Goal: Information Seeking & Learning: Learn about a topic

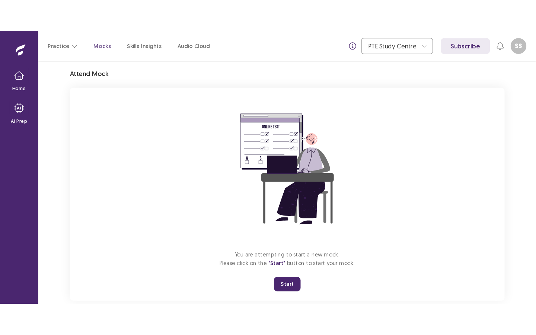
scroll to position [39, 0]
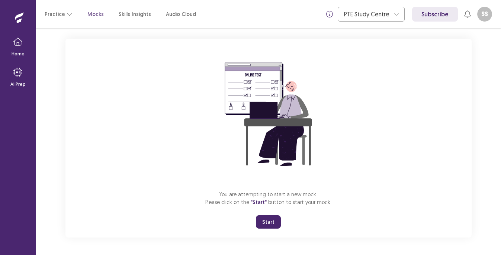
click at [275, 222] on button "Start" at bounding box center [268, 221] width 25 height 13
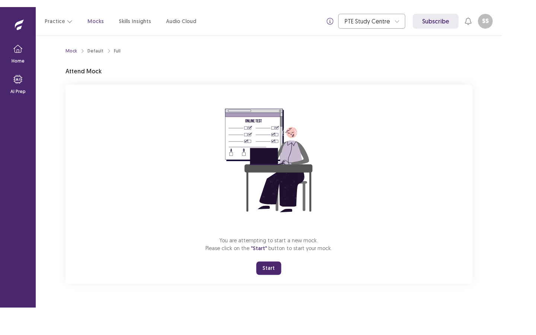
scroll to position [0, 0]
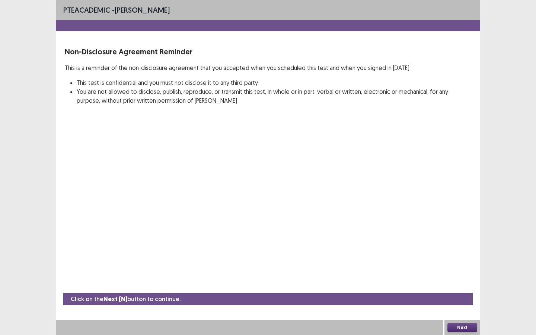
click at [461, 255] on button "Next" at bounding box center [462, 327] width 30 height 9
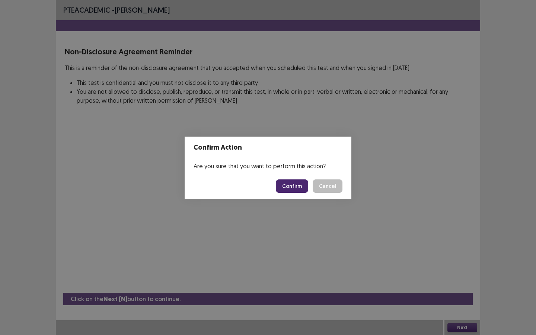
click at [300, 189] on button "Confirm" at bounding box center [292, 185] width 32 height 13
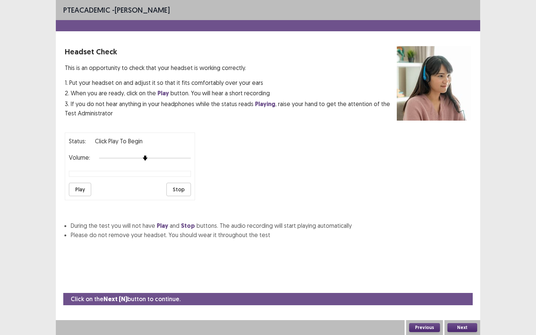
click at [79, 188] on button "Play" at bounding box center [80, 189] width 22 height 13
click at [461, 255] on button "Next" at bounding box center [462, 327] width 30 height 9
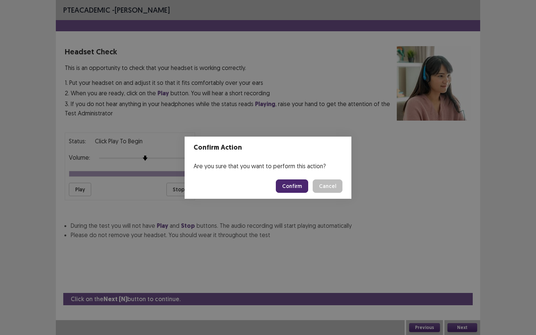
click at [295, 187] on button "Confirm" at bounding box center [292, 185] width 32 height 13
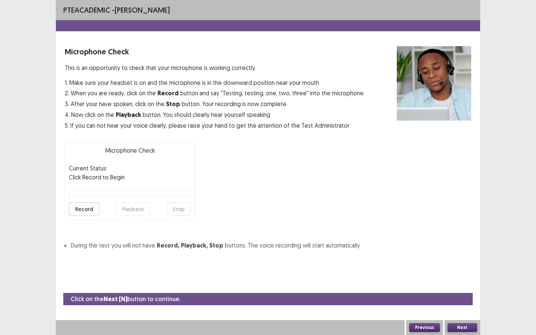
click at [84, 207] on button "Record" at bounding box center [84, 208] width 31 height 13
click at [178, 206] on button "Stop" at bounding box center [178, 208] width 25 height 13
click at [130, 210] on button "Playback" at bounding box center [133, 208] width 34 height 13
click at [465, 255] on button "Next" at bounding box center [462, 327] width 30 height 9
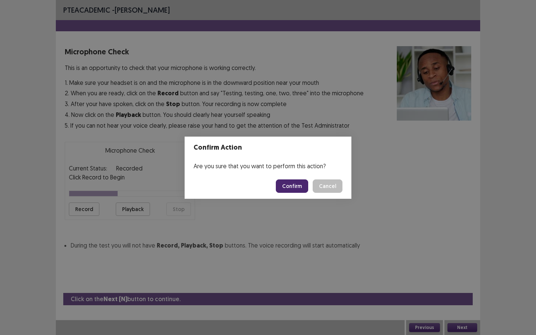
click at [290, 188] on button "Confirm" at bounding box center [292, 185] width 32 height 13
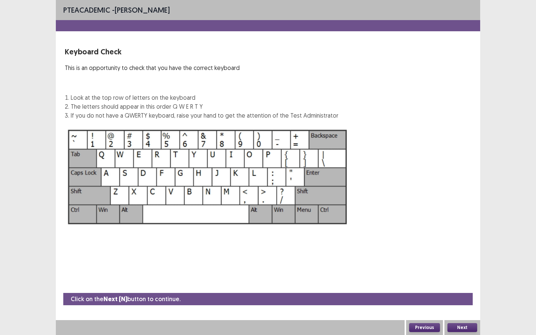
click at [462, 255] on button "Next" at bounding box center [462, 327] width 30 height 9
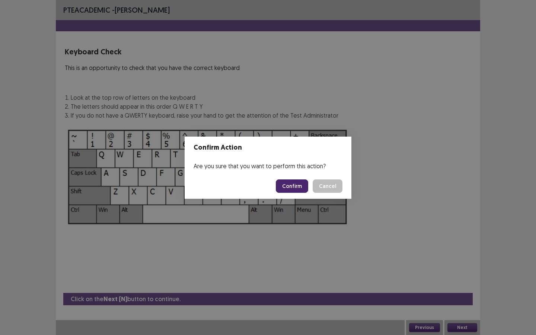
click at [295, 191] on button "Confirm" at bounding box center [292, 185] width 32 height 13
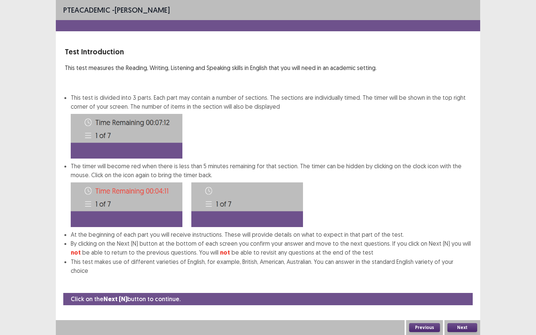
click at [463, 255] on button "Next" at bounding box center [462, 327] width 30 height 9
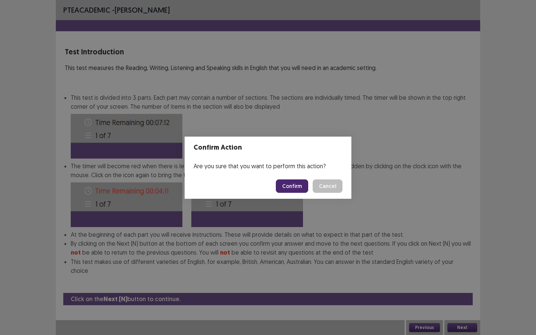
click at [294, 188] on button "Confirm" at bounding box center [292, 185] width 32 height 13
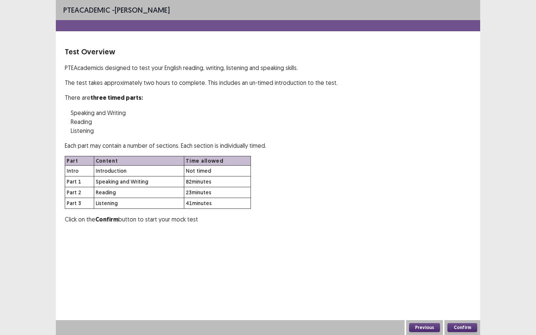
click at [468, 255] on button "Confirm" at bounding box center [462, 327] width 30 height 9
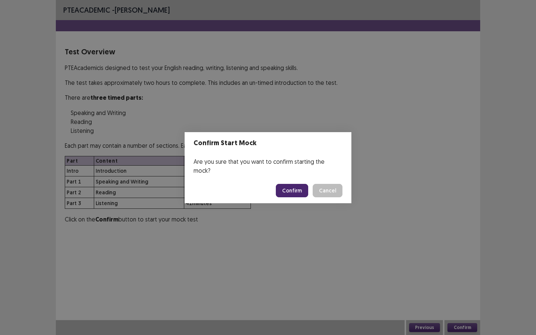
click at [294, 189] on button "Confirm" at bounding box center [292, 190] width 32 height 13
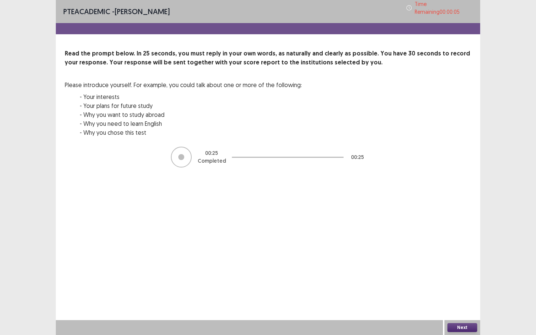
click at [463, 255] on button "Next" at bounding box center [462, 327] width 30 height 9
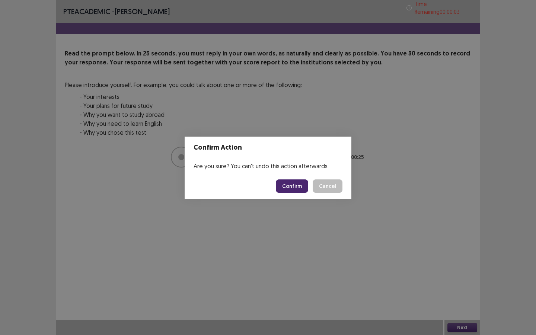
click at [298, 187] on button "Confirm" at bounding box center [292, 185] width 32 height 13
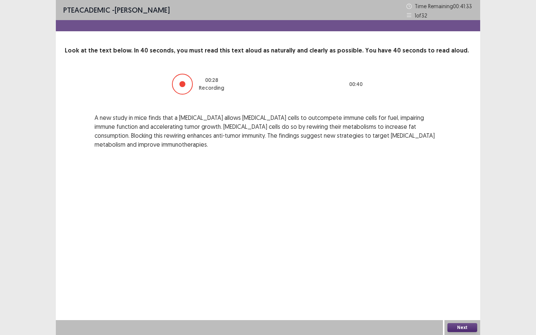
click at [464, 255] on button "Next" at bounding box center [462, 327] width 30 height 9
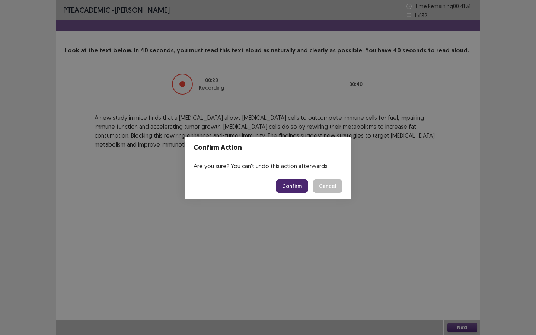
click at [290, 183] on button "Confirm" at bounding box center [292, 185] width 32 height 13
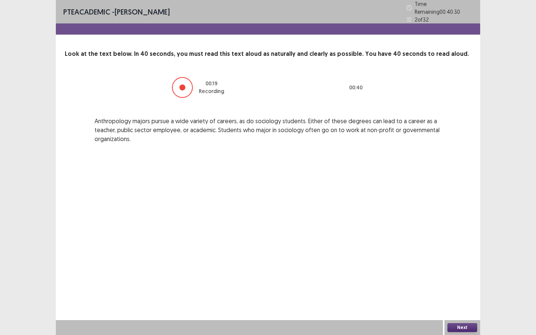
click at [460, 255] on button "Next" at bounding box center [462, 327] width 30 height 9
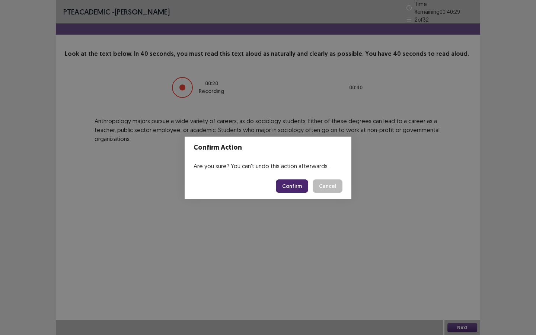
click at [298, 185] on button "Confirm" at bounding box center [292, 185] width 32 height 13
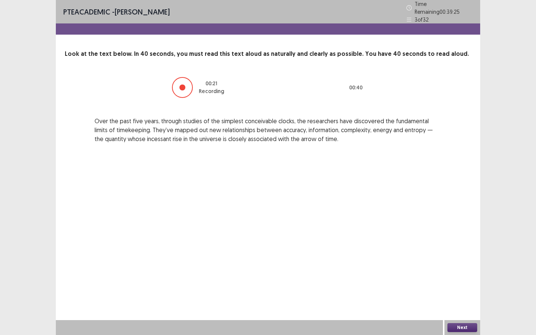
click at [463, 255] on button "Next" at bounding box center [462, 327] width 30 height 9
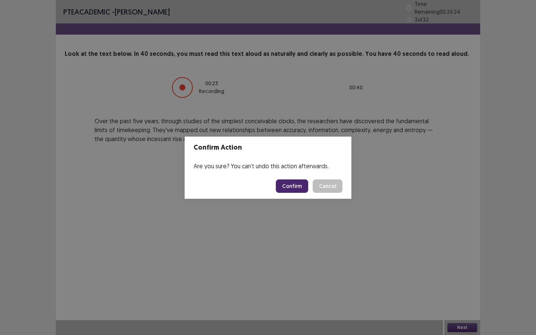
click at [303, 187] on button "Confirm" at bounding box center [292, 185] width 32 height 13
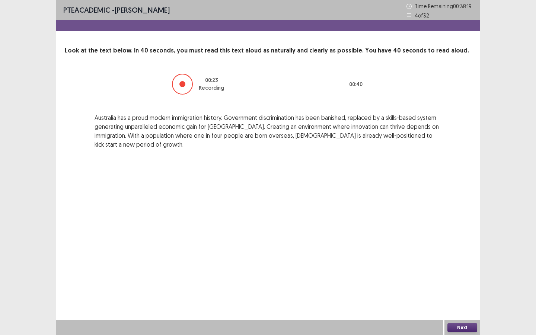
click at [459, 255] on button "Next" at bounding box center [462, 327] width 30 height 9
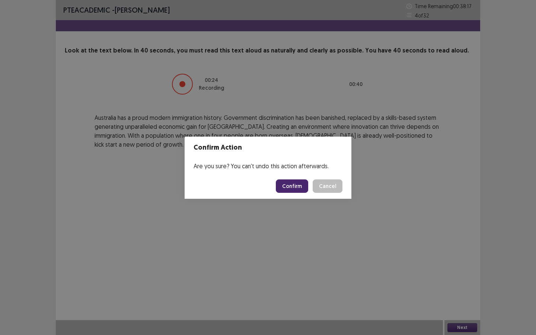
click at [293, 184] on button "Confirm" at bounding box center [292, 185] width 32 height 13
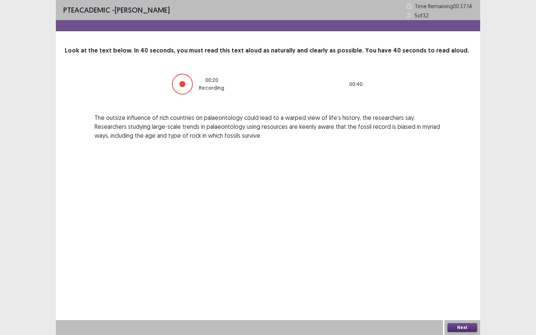
click at [470, 255] on button "Next" at bounding box center [462, 327] width 30 height 9
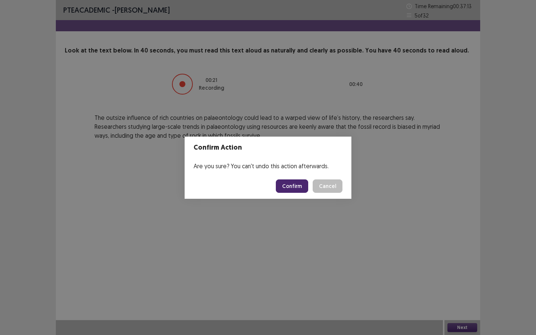
click at [295, 185] on button "Confirm" at bounding box center [292, 185] width 32 height 13
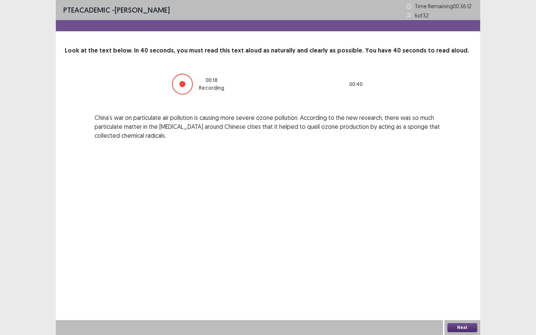
click at [460, 255] on button "Next" at bounding box center [462, 327] width 30 height 9
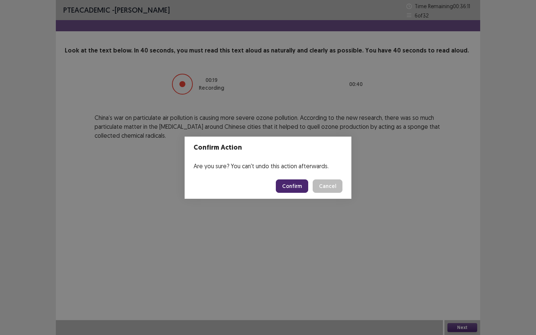
click at [296, 185] on button "Confirm" at bounding box center [292, 185] width 32 height 13
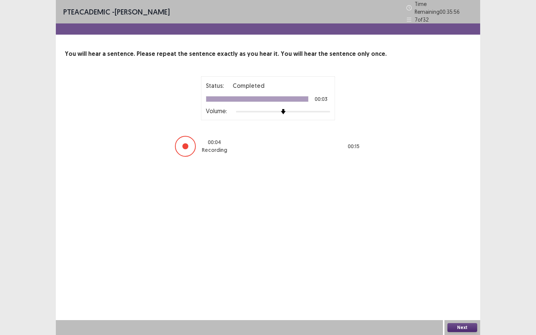
click at [451, 255] on button "Next" at bounding box center [462, 327] width 30 height 9
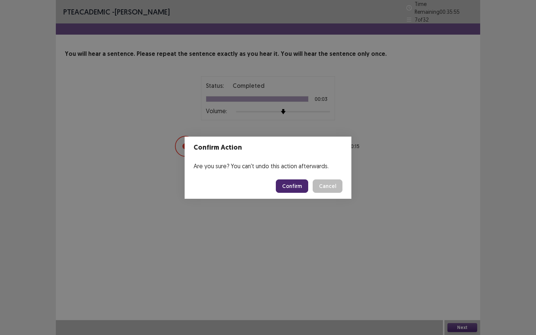
click at [293, 183] on button "Confirm" at bounding box center [292, 185] width 32 height 13
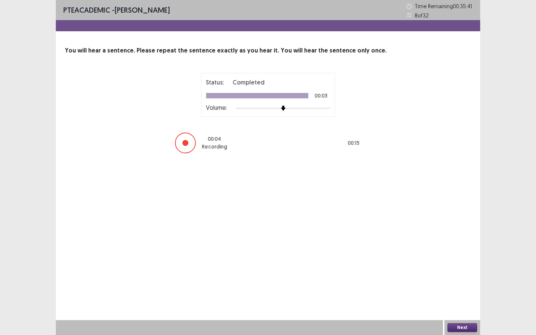
click at [464, 255] on button "Next" at bounding box center [462, 327] width 30 height 9
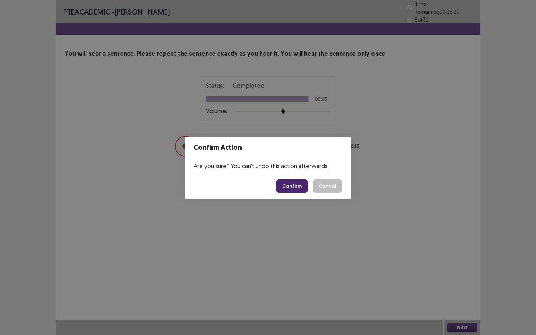
click at [296, 183] on button "Confirm" at bounding box center [292, 185] width 32 height 13
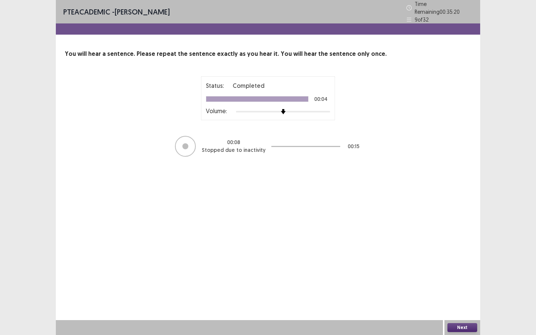
click at [463, 255] on button "Next" at bounding box center [462, 327] width 30 height 9
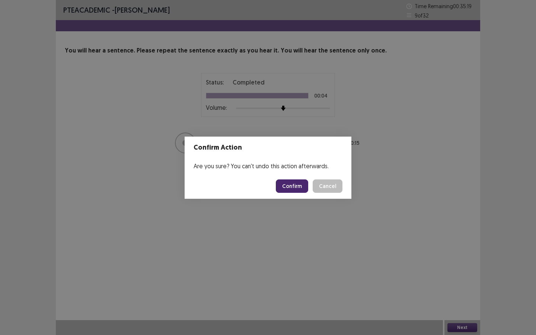
click at [293, 185] on button "Confirm" at bounding box center [292, 185] width 32 height 13
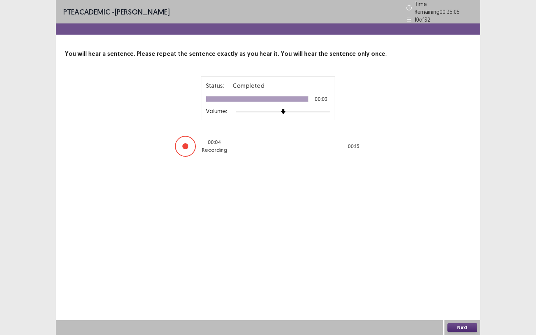
click at [454, 255] on button "Next" at bounding box center [462, 327] width 30 height 9
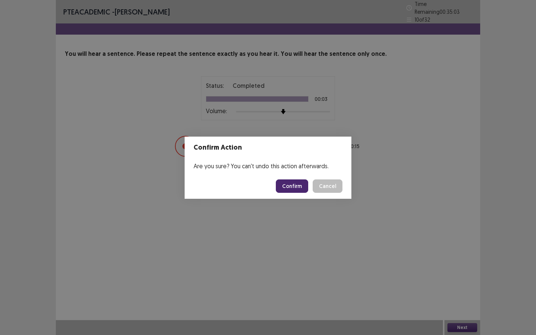
click at [295, 185] on button "Confirm" at bounding box center [292, 185] width 32 height 13
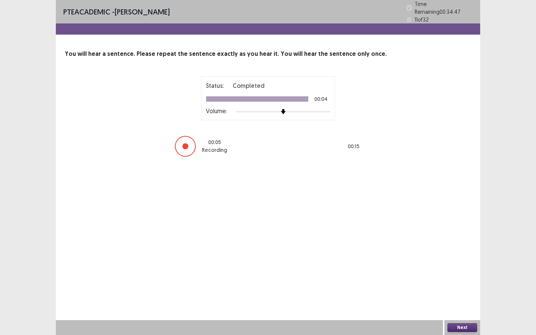
click at [459, 255] on button "Next" at bounding box center [462, 327] width 30 height 9
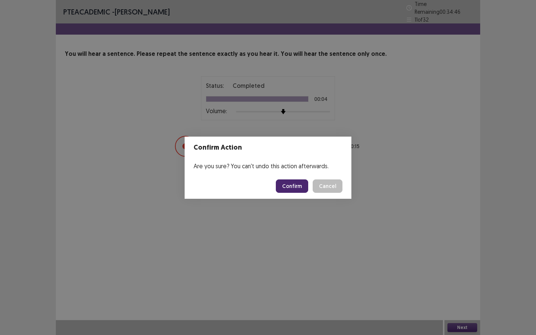
click at [294, 185] on button "Confirm" at bounding box center [292, 185] width 32 height 13
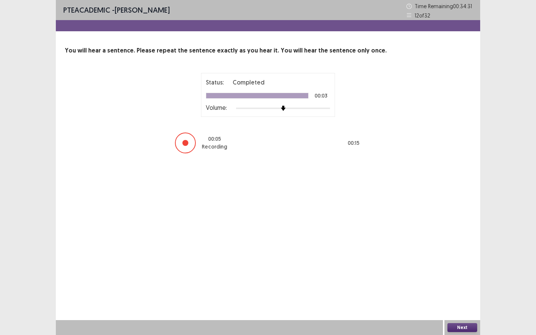
click at [465, 255] on button "Next" at bounding box center [462, 327] width 30 height 9
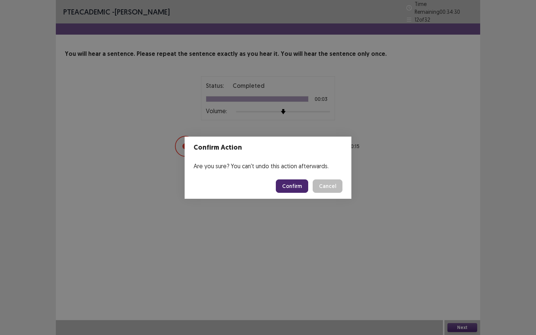
click at [293, 184] on button "Confirm" at bounding box center [292, 185] width 32 height 13
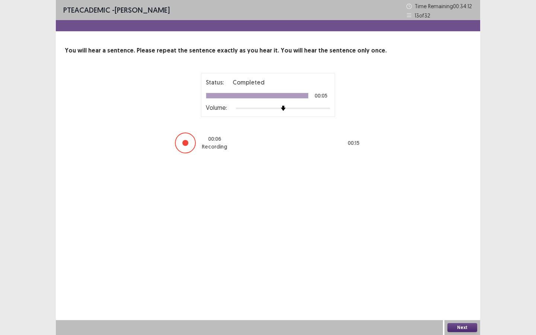
click at [465, 255] on button "Next" at bounding box center [462, 327] width 30 height 9
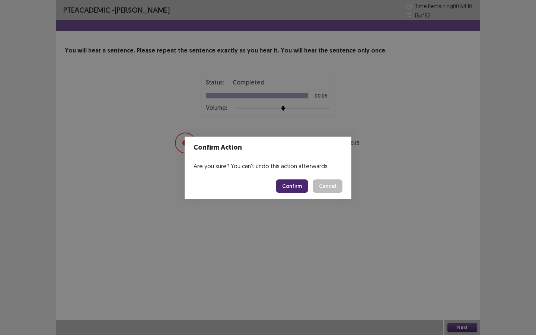
click at [293, 183] on button "Confirm" at bounding box center [292, 185] width 32 height 13
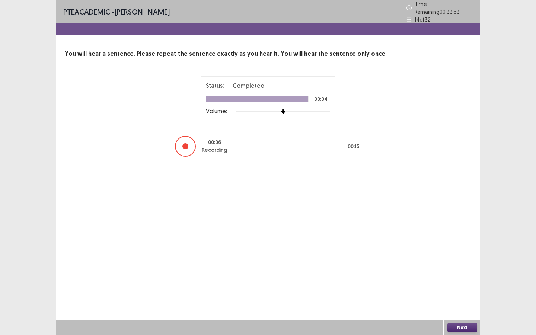
click at [455, 255] on button "Next" at bounding box center [462, 327] width 30 height 9
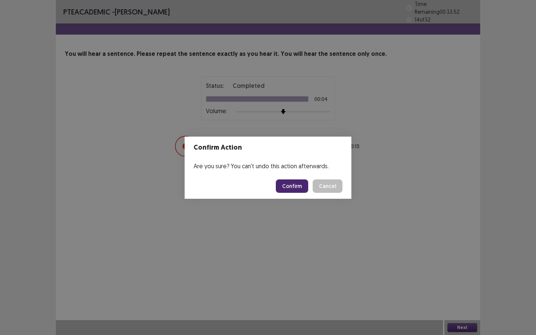
click at [294, 188] on button "Confirm" at bounding box center [292, 185] width 32 height 13
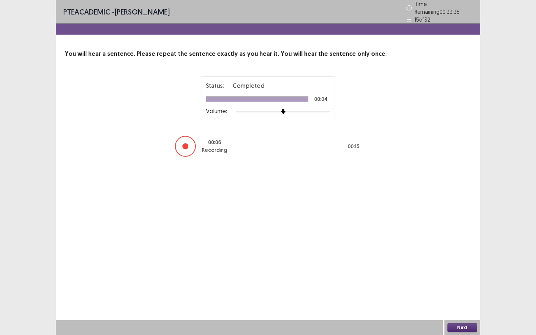
click at [454, 255] on button "Next" at bounding box center [462, 327] width 30 height 9
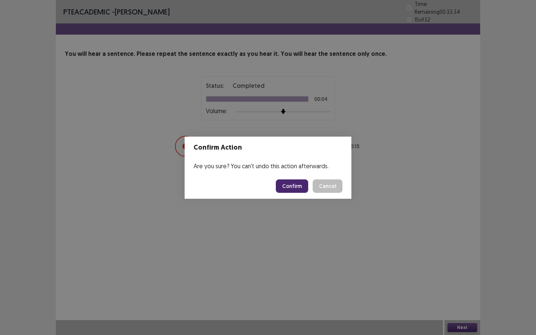
click at [294, 183] on button "Confirm" at bounding box center [292, 185] width 32 height 13
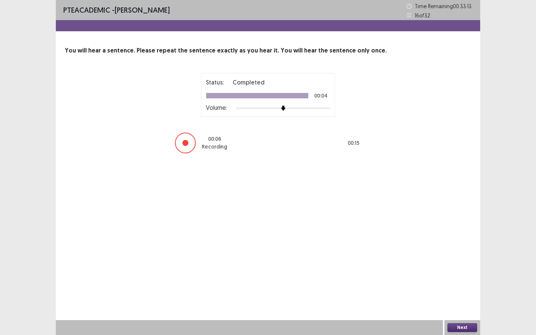
click at [463, 255] on button "Next" at bounding box center [462, 327] width 30 height 9
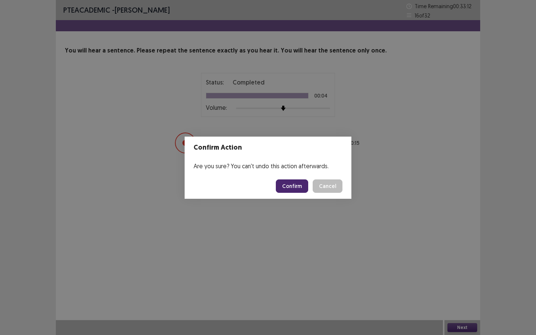
click at [300, 189] on button "Confirm" at bounding box center [292, 185] width 32 height 13
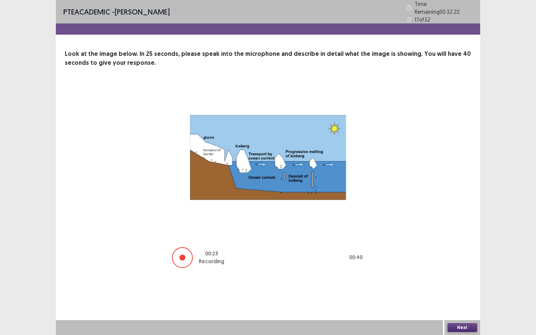
click at [454, 255] on button "Next" at bounding box center [462, 327] width 30 height 9
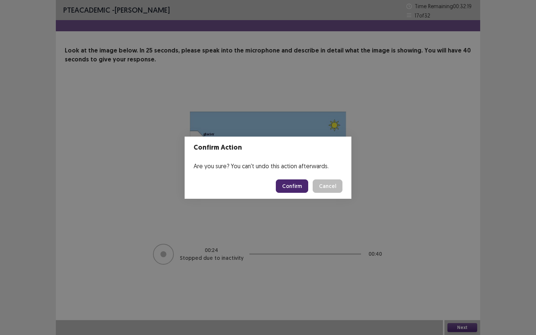
click at [295, 184] on button "Confirm" at bounding box center [292, 185] width 32 height 13
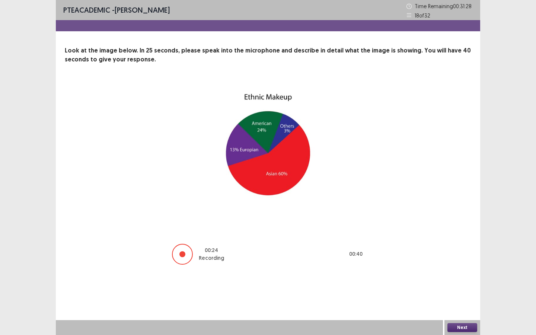
click at [462, 255] on button "Next" at bounding box center [462, 327] width 30 height 9
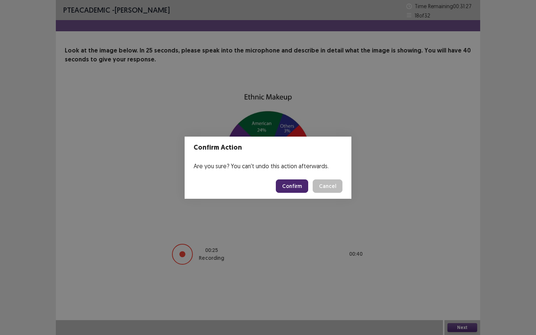
click at [294, 182] on button "Confirm" at bounding box center [292, 185] width 32 height 13
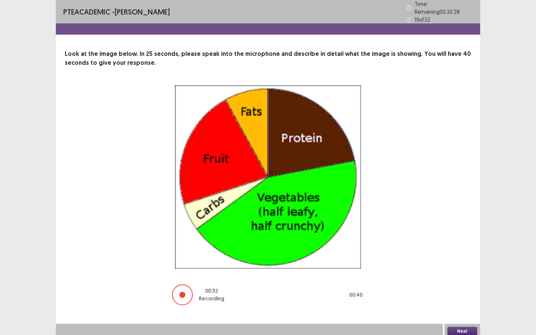
click at [464, 255] on button "Next" at bounding box center [462, 331] width 30 height 9
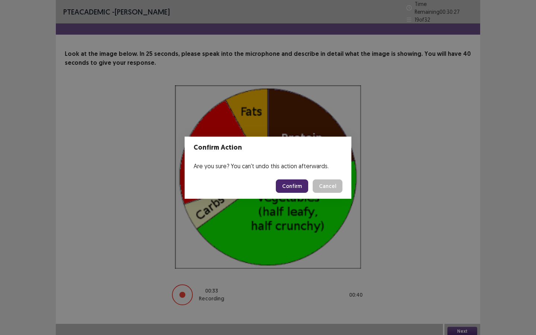
click at [291, 187] on button "Confirm" at bounding box center [292, 185] width 32 height 13
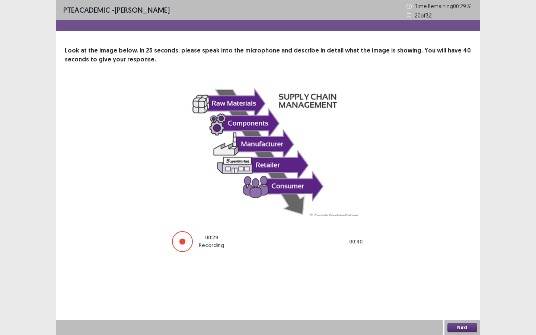
click at [472, 255] on button "Next" at bounding box center [462, 327] width 30 height 9
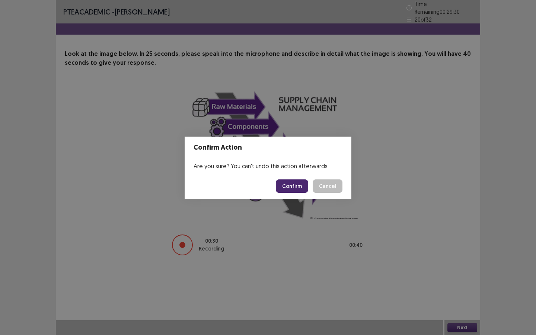
click at [295, 185] on button "Confirm" at bounding box center [292, 185] width 32 height 13
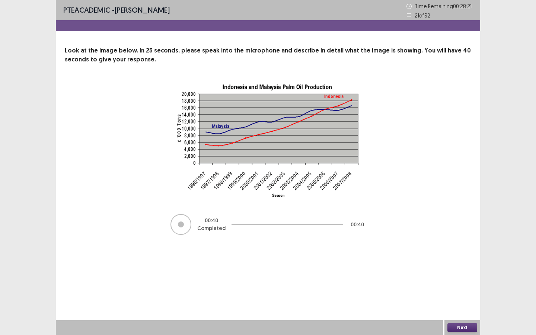
click at [461, 255] on button "Next" at bounding box center [462, 327] width 30 height 9
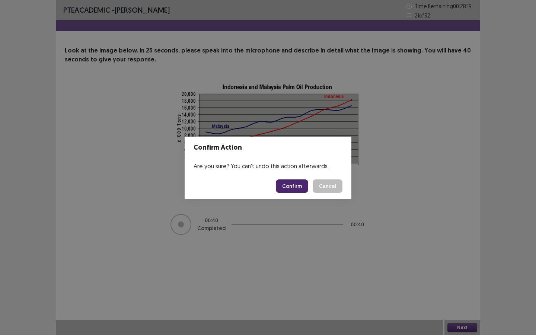
click at [296, 188] on button "Confirm" at bounding box center [292, 185] width 32 height 13
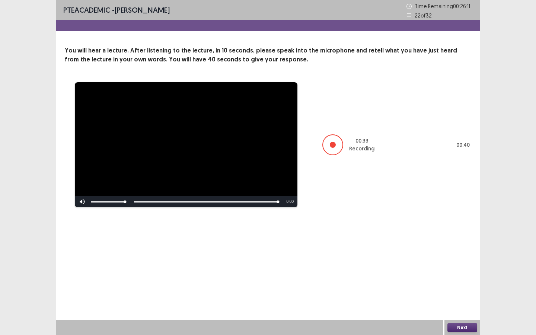
click at [464, 255] on button "Next" at bounding box center [462, 327] width 30 height 9
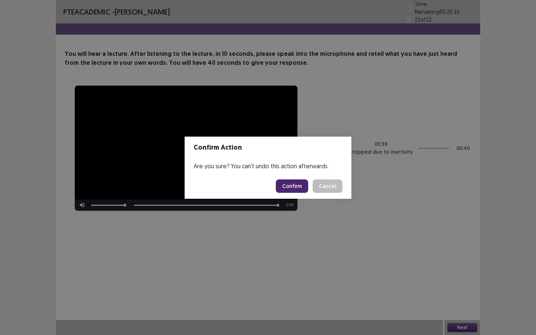
click at [296, 179] on button "Confirm" at bounding box center [292, 185] width 32 height 13
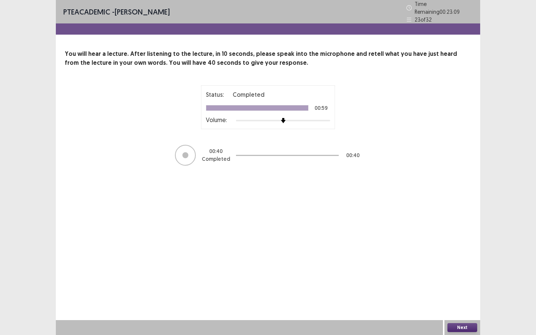
click at [463, 255] on button "Next" at bounding box center [462, 327] width 30 height 9
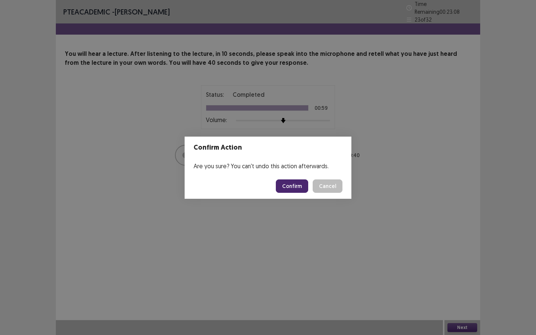
click at [294, 188] on button "Confirm" at bounding box center [292, 185] width 32 height 13
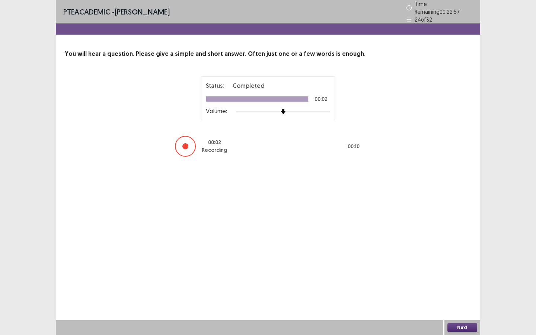
click at [462, 255] on button "Next" at bounding box center [462, 327] width 30 height 9
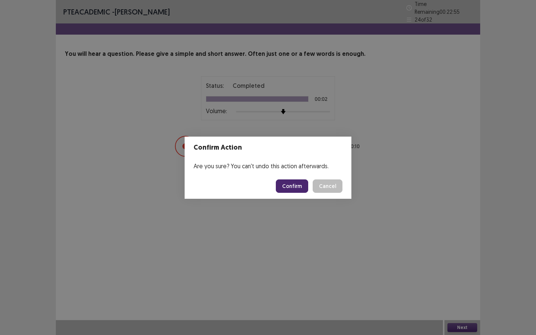
click at [299, 189] on button "Confirm" at bounding box center [292, 185] width 32 height 13
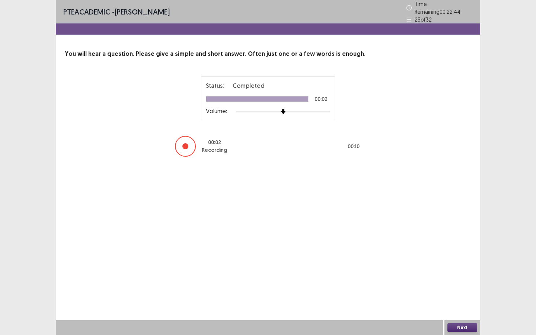
click at [458, 255] on button "Next" at bounding box center [462, 327] width 30 height 9
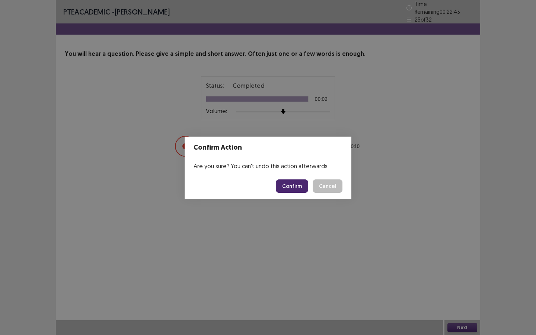
click at [297, 186] on button "Confirm" at bounding box center [292, 185] width 32 height 13
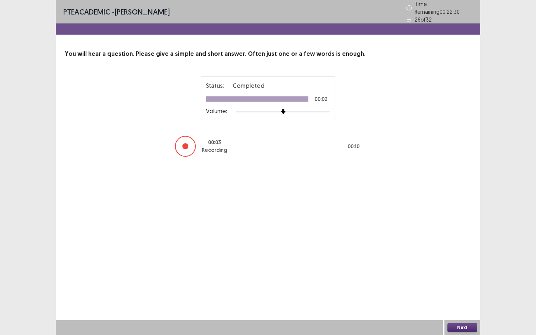
click at [456, 255] on button "Next" at bounding box center [462, 327] width 30 height 9
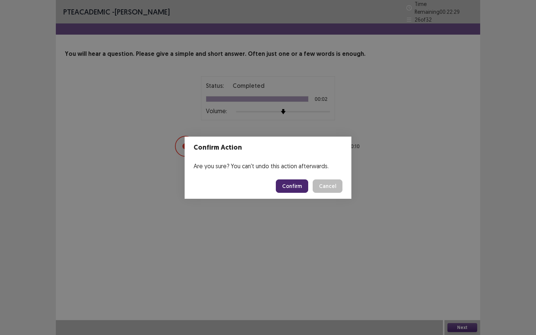
click at [294, 191] on button "Confirm" at bounding box center [292, 185] width 32 height 13
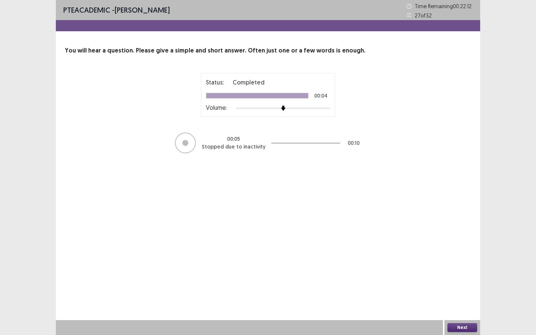
click at [457, 255] on button "Next" at bounding box center [462, 327] width 30 height 9
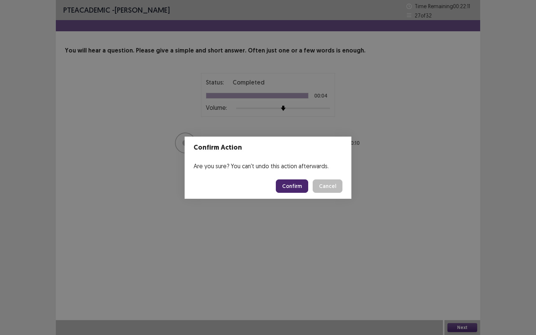
click at [291, 188] on button "Confirm" at bounding box center [292, 185] width 32 height 13
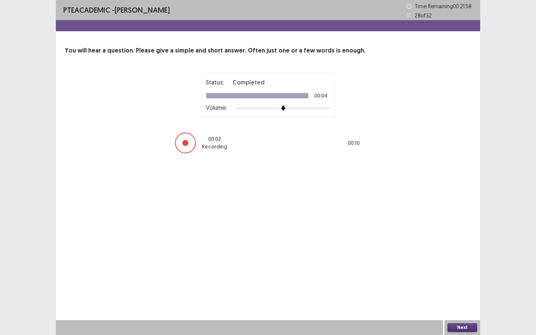
click at [462, 255] on button "Next" at bounding box center [462, 327] width 30 height 9
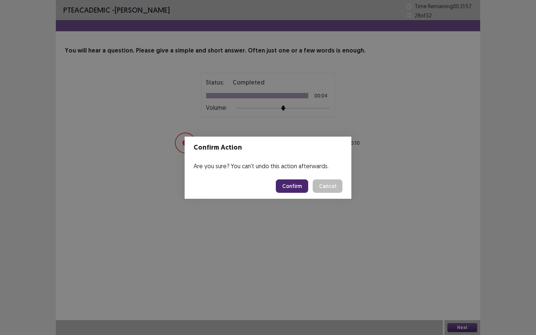
click at [306, 186] on button "Confirm" at bounding box center [292, 185] width 32 height 13
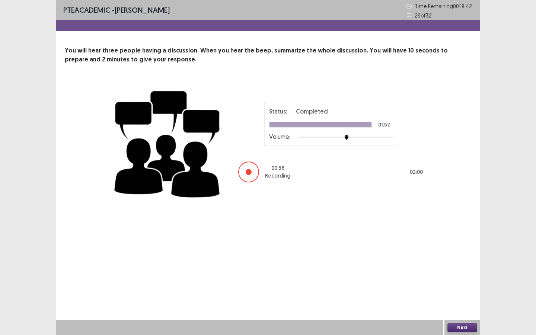
click at [458, 255] on button "Next" at bounding box center [462, 327] width 30 height 9
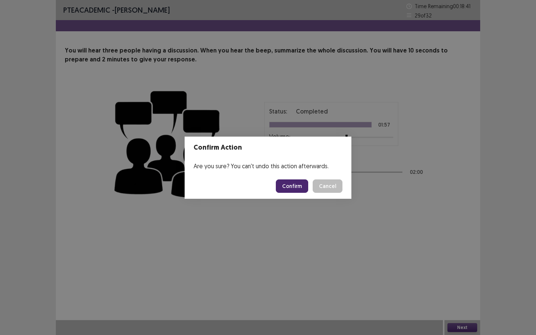
click at [293, 192] on button "Confirm" at bounding box center [292, 185] width 32 height 13
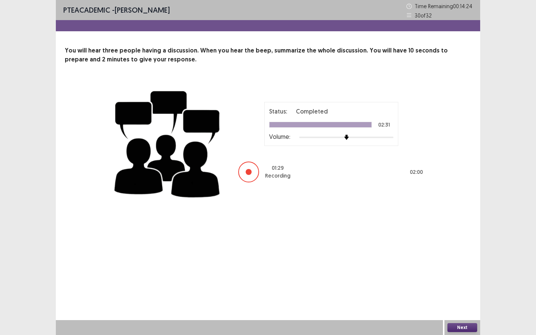
click at [460, 255] on button "Next" at bounding box center [462, 327] width 30 height 9
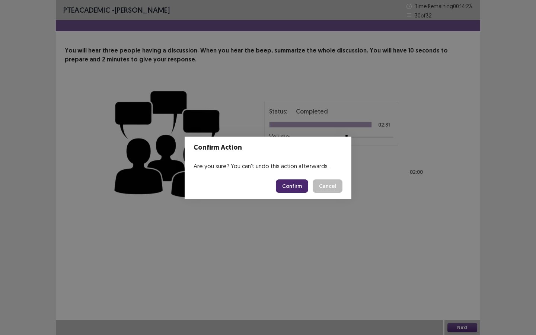
click at [290, 186] on button "Confirm" at bounding box center [292, 185] width 32 height 13
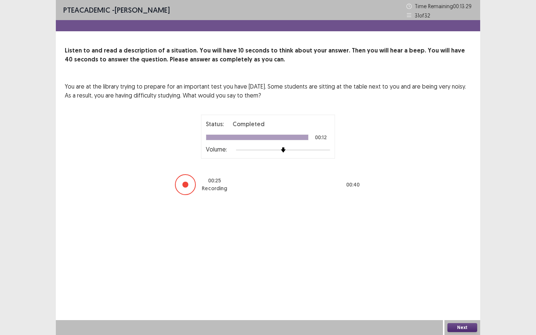
click at [462, 255] on button "Next" at bounding box center [462, 327] width 30 height 9
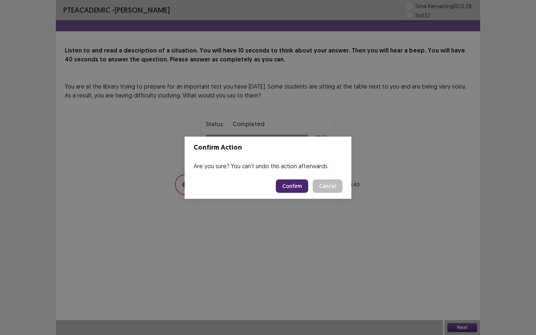
click at [294, 187] on button "Confirm" at bounding box center [292, 185] width 32 height 13
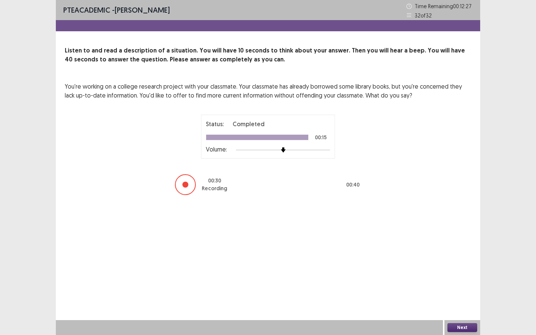
click at [466, 255] on button "Next" at bounding box center [462, 327] width 30 height 9
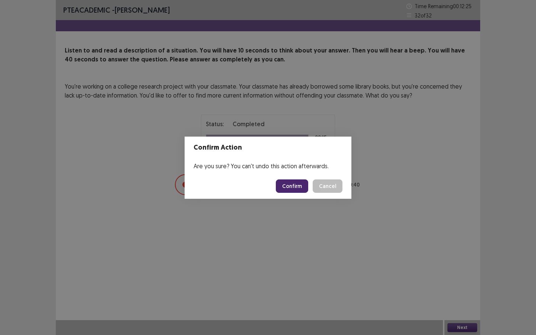
click at [294, 181] on button "Confirm" at bounding box center [292, 185] width 32 height 13
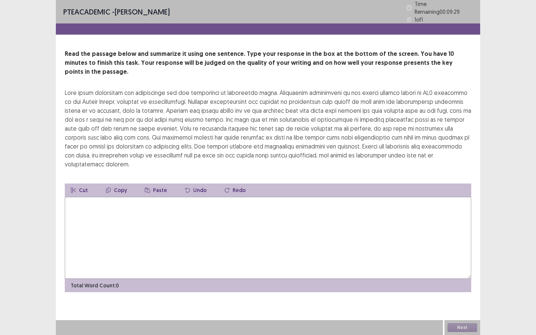
click at [158, 219] on textarea at bounding box center [268, 238] width 406 height 82
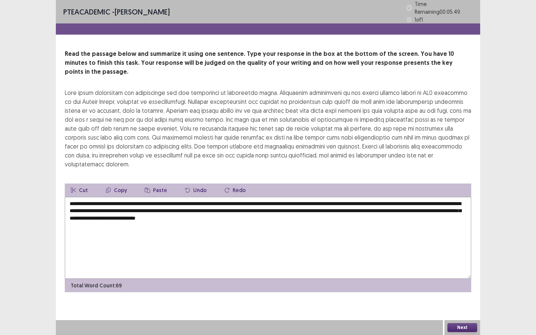
drag, startPoint x: 279, startPoint y: 183, endPoint x: 253, endPoint y: 184, distance: 25.7
click at [253, 197] on textarea "**********" at bounding box center [268, 238] width 406 height 82
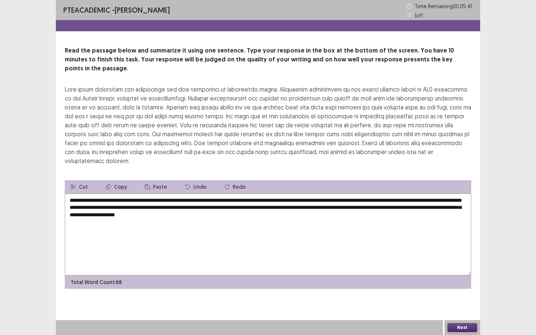
drag, startPoint x: 250, startPoint y: 183, endPoint x: 286, endPoint y: 192, distance: 36.8
click at [286, 194] on textarea "**********" at bounding box center [268, 235] width 406 height 82
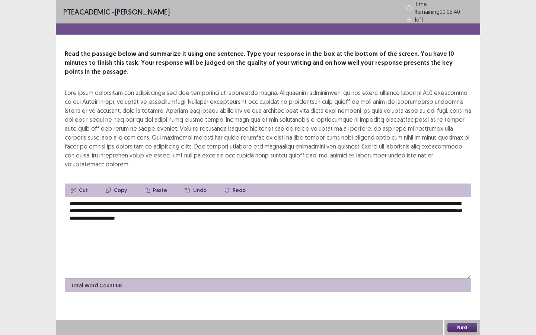
click at [252, 197] on textarea "**********" at bounding box center [268, 238] width 406 height 82
drag, startPoint x: 251, startPoint y: 182, endPoint x: 102, endPoint y: 191, distance: 149.1
click at [102, 197] on textarea "**********" at bounding box center [268, 238] width 406 height 82
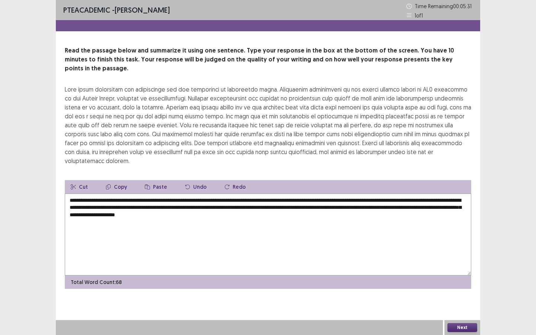
click at [102, 194] on textarea "**********" at bounding box center [268, 235] width 406 height 82
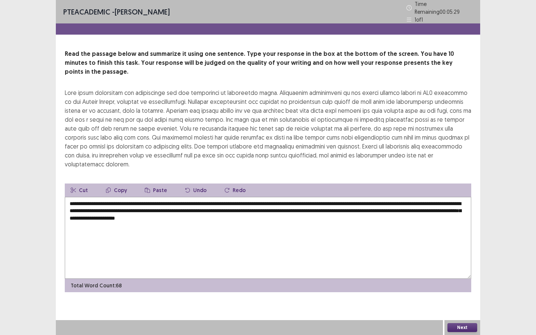
drag, startPoint x: 101, startPoint y: 190, endPoint x: 250, endPoint y: 181, distance: 148.8
click at [250, 197] on textarea "**********" at bounding box center [268, 238] width 406 height 82
click at [159, 197] on textarea "**********" at bounding box center [268, 238] width 406 height 82
click at [208, 197] on textarea "**********" at bounding box center [268, 238] width 406 height 82
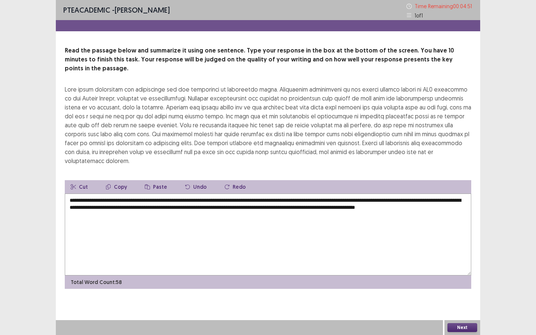
drag, startPoint x: 208, startPoint y: 189, endPoint x: 247, endPoint y: 191, distance: 38.7
click at [247, 194] on textarea "**********" at bounding box center [268, 235] width 406 height 82
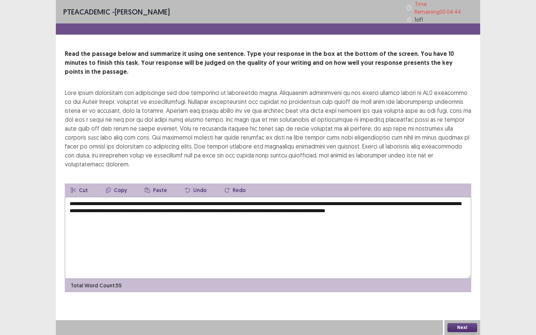
click at [237, 197] on textarea "**********" at bounding box center [268, 238] width 406 height 82
click at [301, 197] on textarea "**********" at bounding box center [268, 238] width 406 height 82
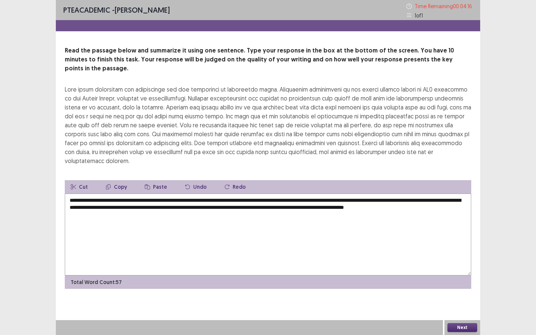
click at [297, 194] on textarea "**********" at bounding box center [268, 235] width 406 height 82
drag, startPoint x: 296, startPoint y: 190, endPoint x: 416, endPoint y: 192, distance: 120.2
click at [416, 194] on textarea "**********" at bounding box center [268, 235] width 406 height 82
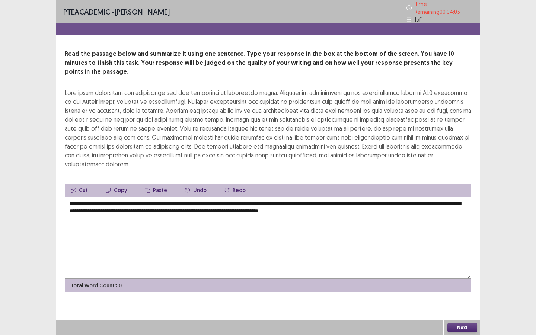
click at [392, 197] on textarea "**********" at bounding box center [268, 238] width 406 height 82
click at [147, 197] on textarea "**********" at bounding box center [268, 238] width 406 height 82
click at [111, 197] on textarea "**********" at bounding box center [268, 238] width 406 height 82
click at [80, 197] on textarea "**********" at bounding box center [268, 238] width 406 height 82
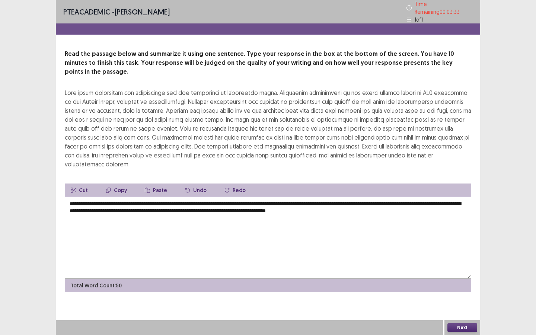
click at [321, 197] on textarea "**********" at bounding box center [268, 238] width 406 height 82
click at [381, 197] on textarea "**********" at bounding box center [268, 238] width 406 height 82
click at [159, 197] on textarea "**********" at bounding box center [268, 238] width 406 height 82
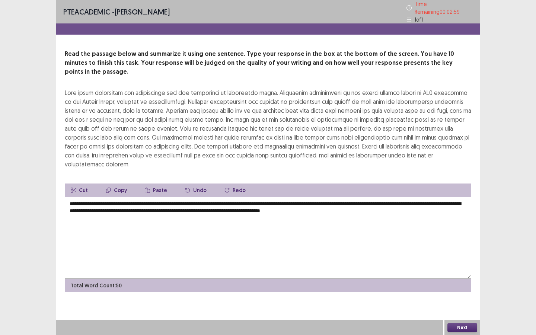
click at [158, 197] on textarea "**********" at bounding box center [268, 238] width 406 height 82
drag, startPoint x: 207, startPoint y: 191, endPoint x: 161, endPoint y: 189, distance: 46.6
click at [161, 197] on textarea "**********" at bounding box center [268, 238] width 406 height 82
click at [339, 197] on textarea "**********" at bounding box center [268, 238] width 406 height 82
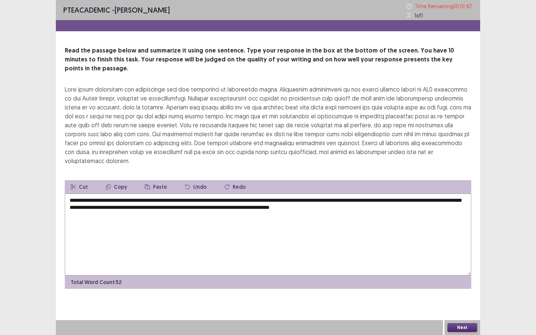
click at [340, 194] on textarea "**********" at bounding box center [268, 235] width 406 height 82
click at [355, 194] on textarea "**********" at bounding box center [268, 235] width 406 height 82
drag, startPoint x: 80, startPoint y: 198, endPoint x: 425, endPoint y: 190, distance: 345.5
click at [425, 194] on textarea "**********" at bounding box center [268, 235] width 406 height 82
click at [158, 194] on textarea "**********" at bounding box center [268, 235] width 406 height 82
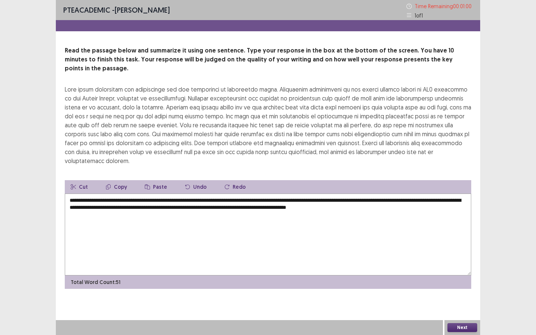
click at [189, 194] on textarea "**********" at bounding box center [268, 235] width 406 height 82
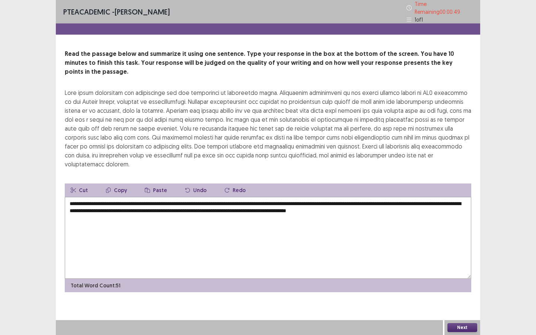
click at [425, 197] on textarea "**********" at bounding box center [268, 238] width 406 height 82
type textarea "**********"
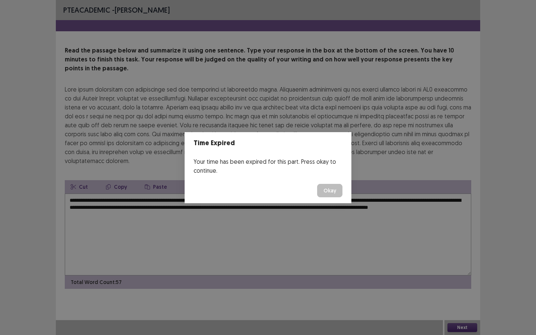
click at [331, 190] on button "Okay" at bounding box center [329, 190] width 25 height 13
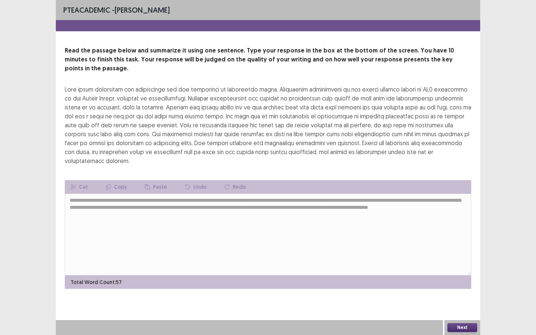
click at [461, 255] on button "Next" at bounding box center [462, 327] width 30 height 9
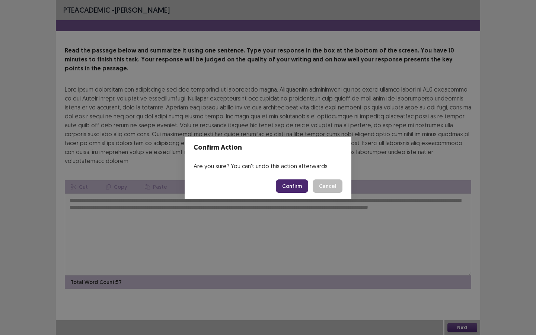
click at [298, 185] on button "Confirm" at bounding box center [292, 185] width 32 height 13
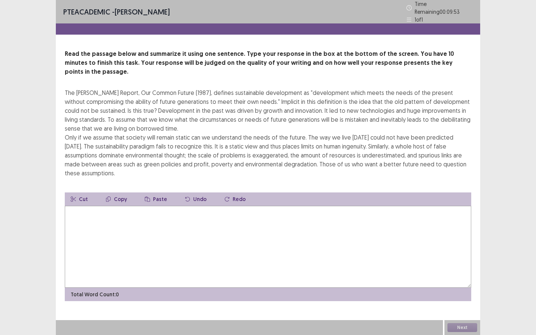
click at [119, 215] on textarea at bounding box center [268, 247] width 406 height 82
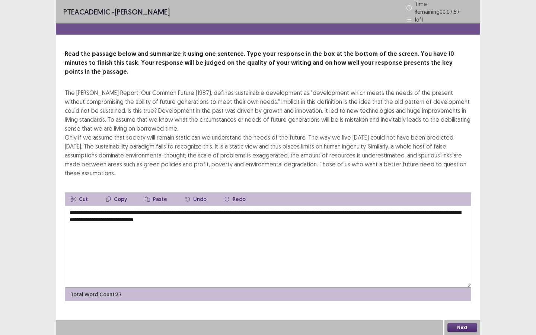
click at [124, 208] on textarea "**********" at bounding box center [268, 247] width 406 height 82
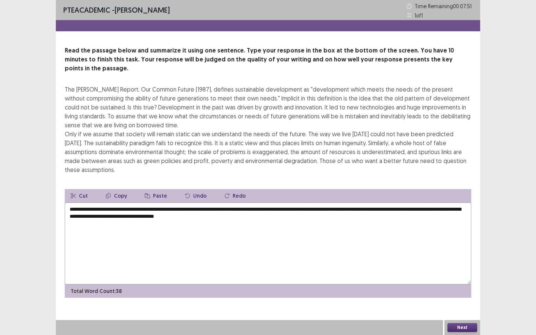
click at [153, 208] on textarea "**********" at bounding box center [268, 243] width 406 height 82
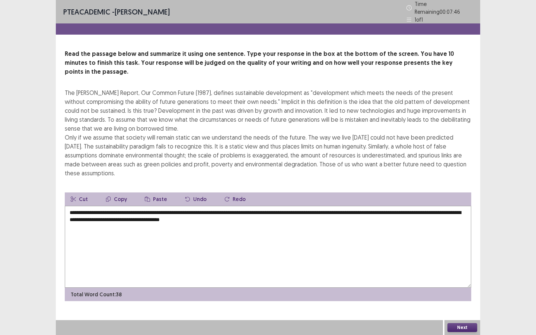
click at [288, 209] on textarea "**********" at bounding box center [268, 247] width 406 height 82
click at [158, 208] on textarea "**********" at bounding box center [268, 247] width 406 height 82
click at [292, 208] on textarea "**********" at bounding box center [268, 247] width 406 height 82
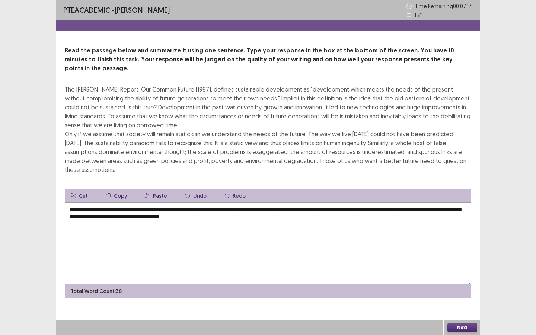
click at [230, 208] on textarea "**********" at bounding box center [268, 243] width 406 height 82
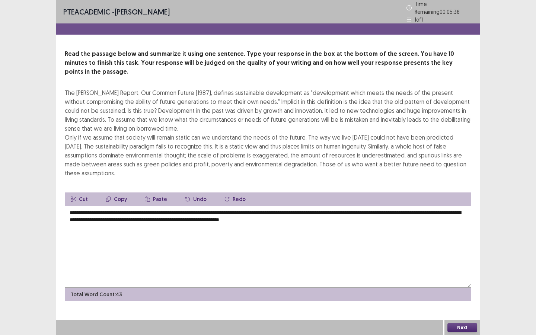
click at [373, 208] on textarea "**********" at bounding box center [268, 247] width 406 height 82
click at [397, 208] on textarea "**********" at bounding box center [268, 247] width 406 height 82
click at [386, 219] on textarea "**********" at bounding box center [268, 247] width 406 height 82
click at [395, 207] on textarea "**********" at bounding box center [268, 247] width 406 height 82
click at [261, 219] on textarea "**********" at bounding box center [268, 247] width 406 height 82
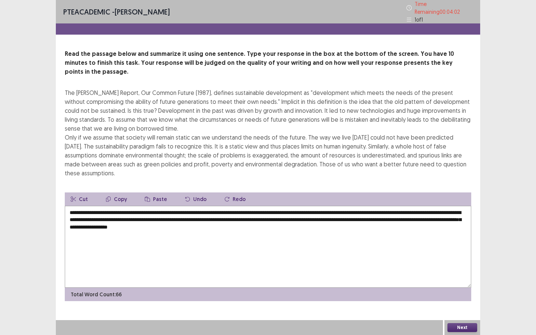
click at [242, 215] on textarea "**********" at bounding box center [268, 247] width 406 height 82
click at [335, 214] on textarea "**********" at bounding box center [268, 247] width 406 height 82
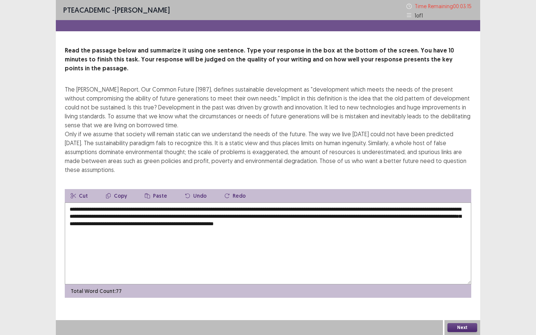
click at [352, 214] on textarea "**********" at bounding box center [268, 243] width 406 height 82
drag, startPoint x: 396, startPoint y: 214, endPoint x: 378, endPoint y: 214, distance: 18.6
click at [378, 214] on textarea "**********" at bounding box center [268, 243] width 406 height 82
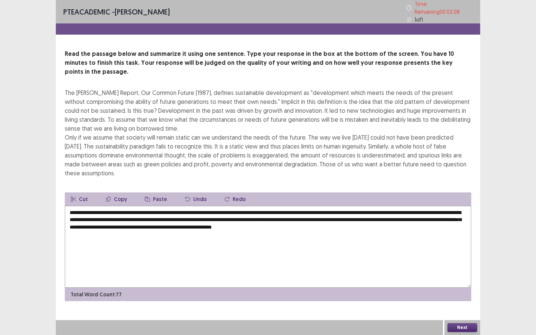
click at [454, 215] on textarea "**********" at bounding box center [268, 247] width 406 height 82
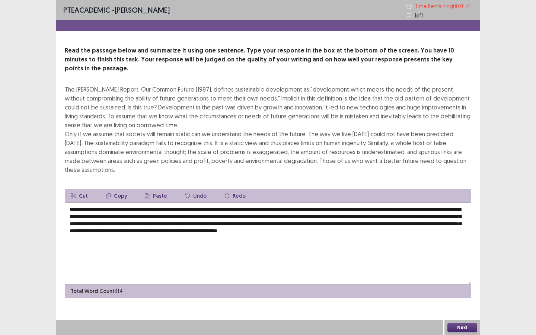
drag, startPoint x: 361, startPoint y: 208, endPoint x: 251, endPoint y: 221, distance: 110.5
click at [251, 221] on textarea "**********" at bounding box center [268, 243] width 406 height 82
click at [147, 215] on textarea "**********" at bounding box center [268, 243] width 406 height 82
drag, startPoint x: 146, startPoint y: 215, endPoint x: 360, endPoint y: 207, distance: 214.5
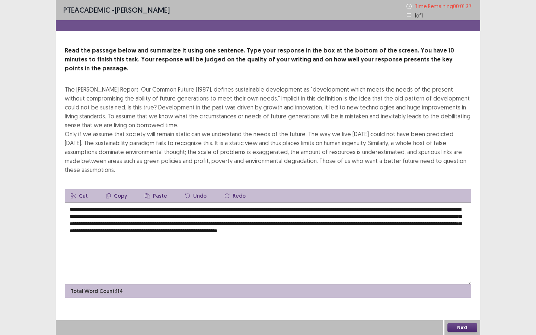
click at [360, 207] on textarea "**********" at bounding box center [268, 243] width 406 height 82
click at [362, 207] on textarea "**********" at bounding box center [268, 243] width 406 height 82
click at [366, 208] on textarea "**********" at bounding box center [268, 243] width 406 height 82
click at [153, 216] on textarea "**********" at bounding box center [268, 243] width 406 height 82
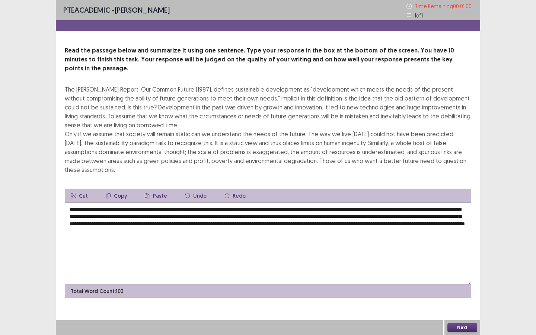
click at [153, 216] on textarea "**********" at bounding box center [268, 243] width 406 height 82
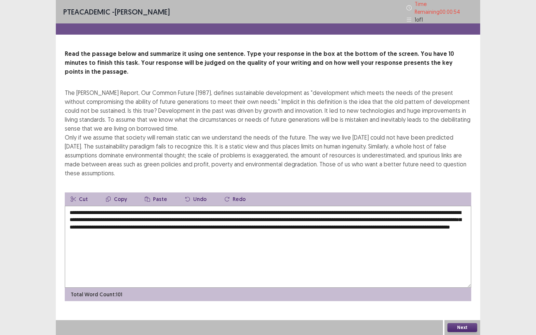
click at [142, 215] on textarea "**********" at bounding box center [268, 247] width 406 height 82
drag, startPoint x: 142, startPoint y: 215, endPoint x: 444, endPoint y: 213, distance: 302.2
click at [444, 213] on textarea "**********" at bounding box center [268, 247] width 406 height 82
click at [447, 226] on textarea "**********" at bounding box center [268, 247] width 406 height 82
drag, startPoint x: 461, startPoint y: 214, endPoint x: 227, endPoint y: 215, distance: 234.1
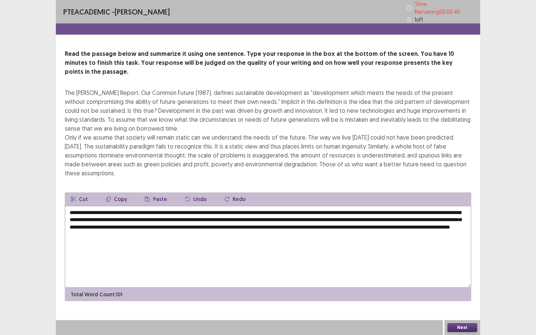
click at [227, 215] on textarea "**********" at bounding box center [268, 247] width 406 height 82
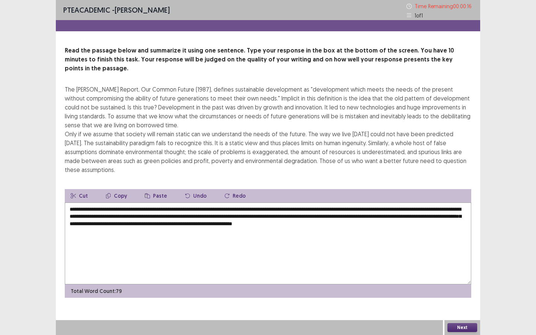
click at [347, 217] on textarea "**********" at bounding box center [268, 243] width 406 height 82
drag, startPoint x: 355, startPoint y: 215, endPoint x: 191, endPoint y: 215, distance: 163.8
click at [191, 215] on textarea "**********" at bounding box center [268, 243] width 406 height 82
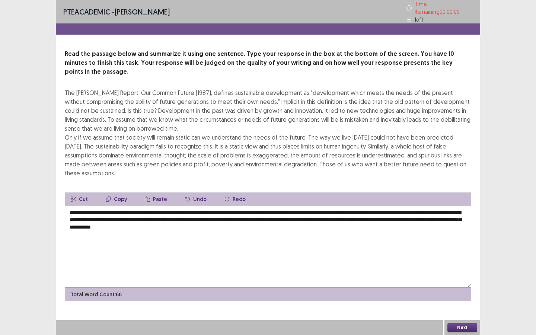
type textarea "**********"
click at [463, 255] on button "Next" at bounding box center [462, 327] width 30 height 9
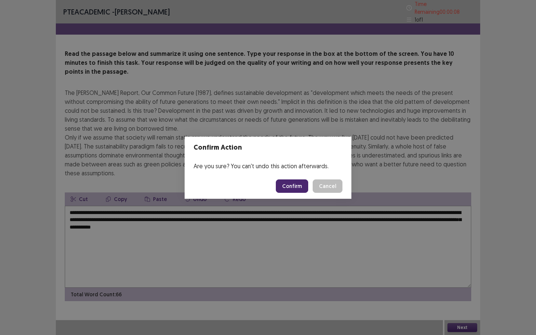
click at [293, 185] on button "Confirm" at bounding box center [292, 185] width 32 height 13
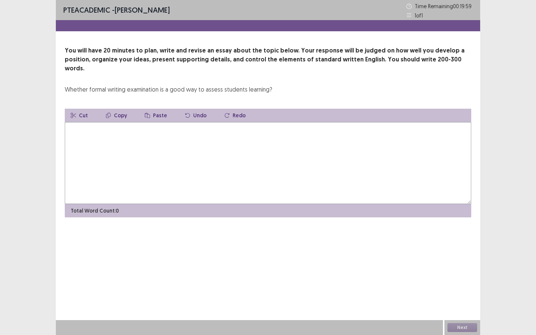
click at [172, 154] on textarea at bounding box center [268, 163] width 406 height 82
type textarea "*"
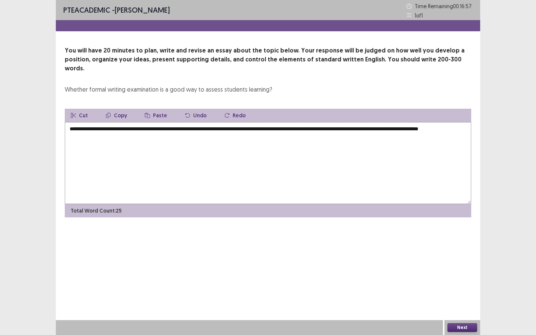
click at [198, 130] on textarea "**********" at bounding box center [268, 163] width 406 height 82
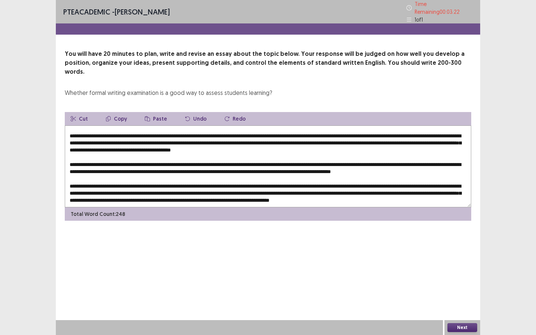
scroll to position [25, 0]
click at [427, 154] on textarea at bounding box center [268, 166] width 406 height 82
click at [159, 156] on textarea at bounding box center [268, 166] width 406 height 82
click at [357, 174] on textarea at bounding box center [268, 166] width 406 height 82
click at [184, 181] on textarea at bounding box center [268, 166] width 406 height 82
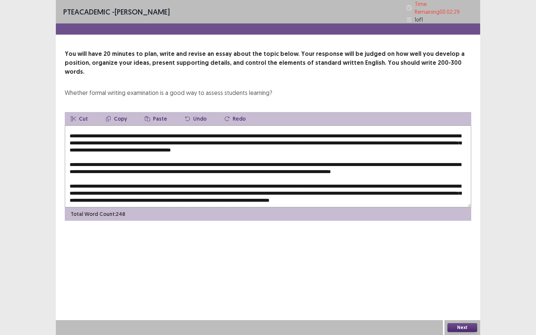
click at [226, 188] on textarea at bounding box center [268, 166] width 406 height 82
click at [338, 190] on textarea at bounding box center [268, 166] width 406 height 82
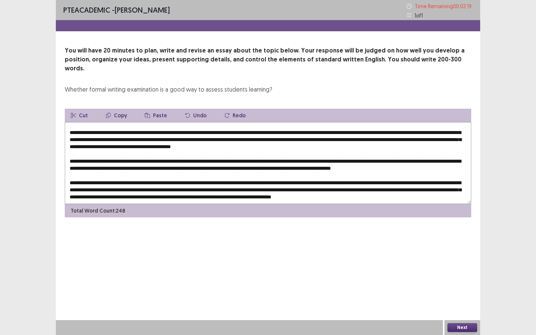
scroll to position [0, 0]
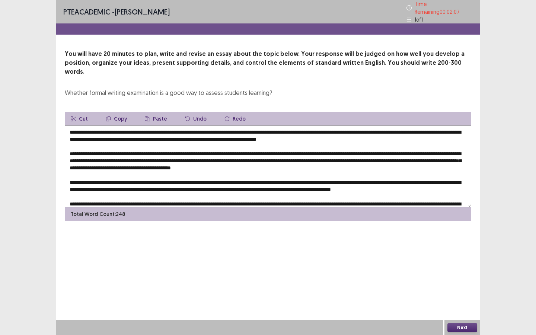
click at [381, 127] on textarea at bounding box center [268, 166] width 406 height 82
click at [378, 128] on textarea at bounding box center [268, 166] width 406 height 82
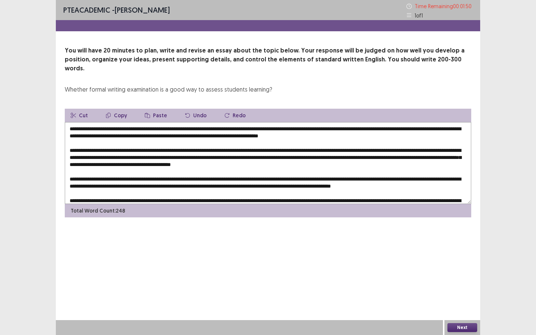
click at [234, 156] on textarea at bounding box center [268, 163] width 406 height 82
click at [232, 156] on textarea at bounding box center [268, 163] width 406 height 82
click at [234, 156] on textarea at bounding box center [268, 163] width 406 height 82
click at [246, 155] on textarea at bounding box center [268, 163] width 406 height 82
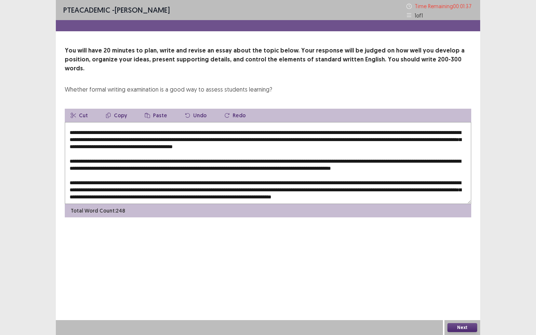
scroll to position [25, 0]
click at [102, 160] on textarea at bounding box center [268, 163] width 406 height 82
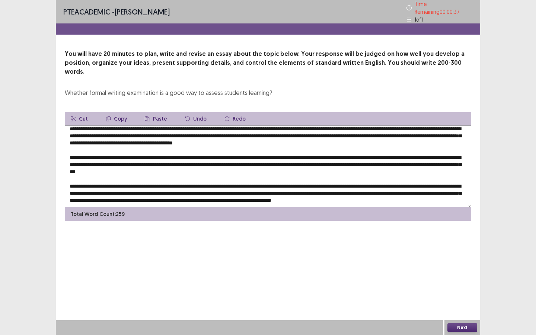
drag, startPoint x: 286, startPoint y: 182, endPoint x: 186, endPoint y: 183, distance: 99.4
click at [186, 183] on textarea at bounding box center [268, 166] width 406 height 82
click at [312, 183] on textarea at bounding box center [268, 166] width 406 height 82
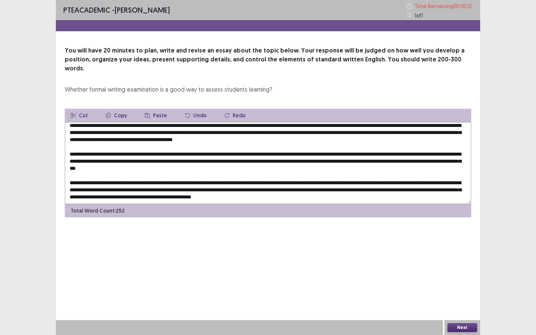
type textarea "**********"
click at [460, 255] on button "Next" at bounding box center [462, 327] width 30 height 9
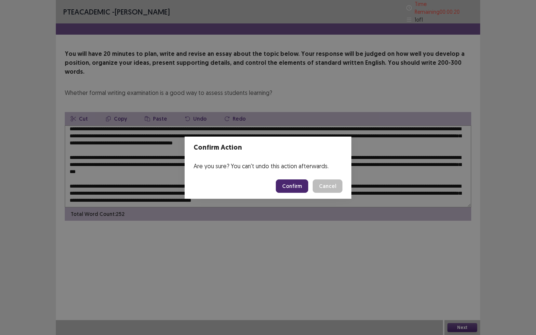
click at [301, 189] on button "Confirm" at bounding box center [292, 185] width 32 height 13
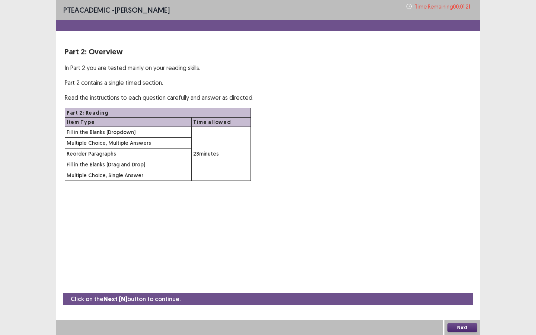
click at [457, 255] on button "Next" at bounding box center [462, 327] width 30 height 9
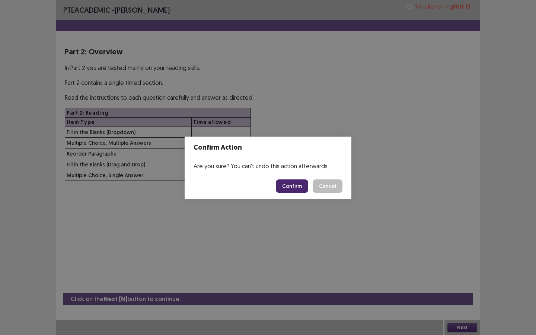
click at [293, 190] on button "Confirm" at bounding box center [292, 185] width 32 height 13
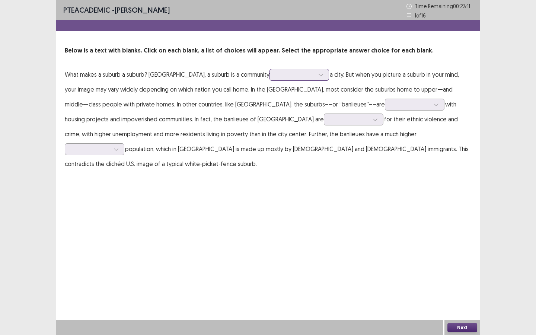
click at [315, 73] on div at bounding box center [320, 74] width 11 height 11
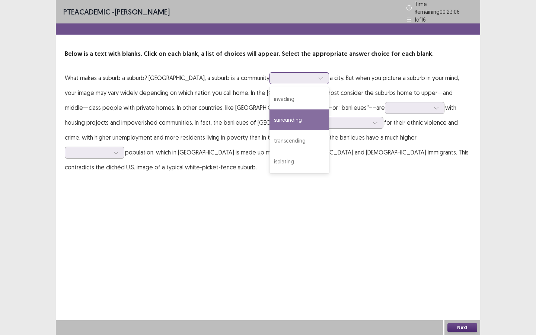
click at [281, 112] on div "surrounding" at bounding box center [299, 119] width 60 height 21
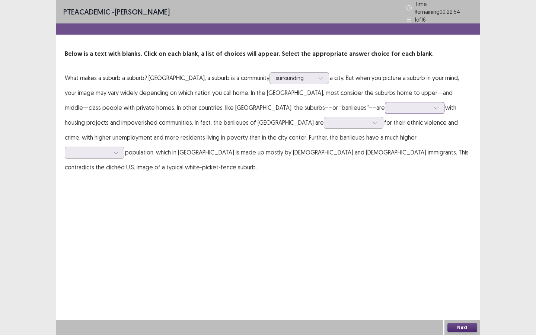
click at [391, 104] on div at bounding box center [410, 107] width 39 height 7
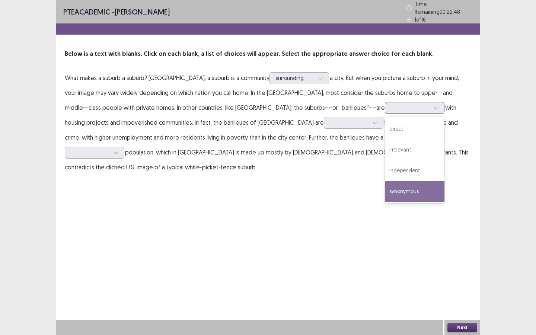
click at [385, 183] on div "synonymous" at bounding box center [415, 191] width 60 height 21
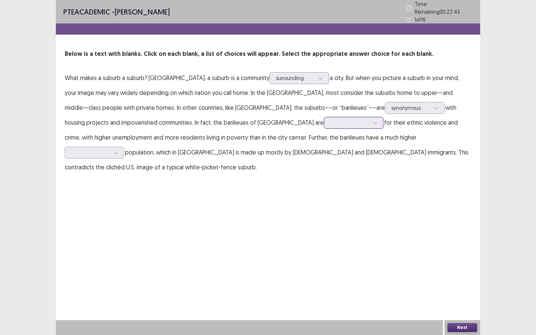
click at [329, 122] on div at bounding box center [349, 122] width 40 height 9
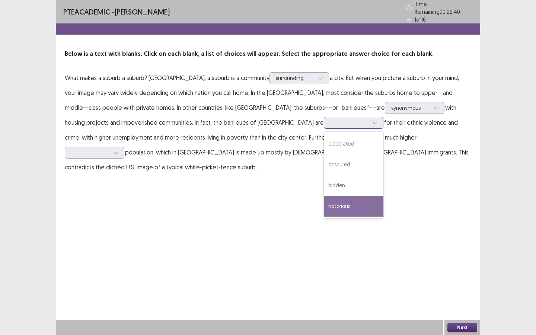
click at [324, 196] on div "notorious" at bounding box center [354, 206] width 60 height 21
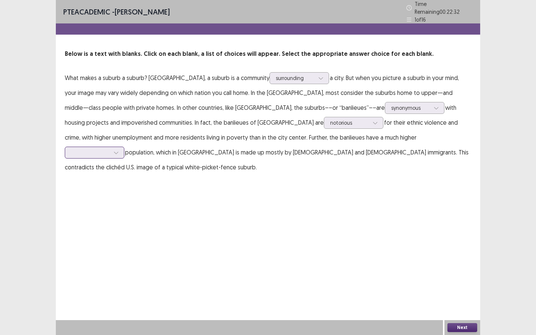
click at [110, 149] on div at bounding box center [90, 152] width 39 height 7
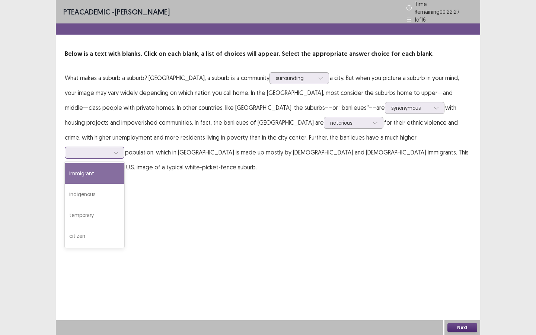
click at [124, 163] on div "immigrant" at bounding box center [95, 173] width 60 height 21
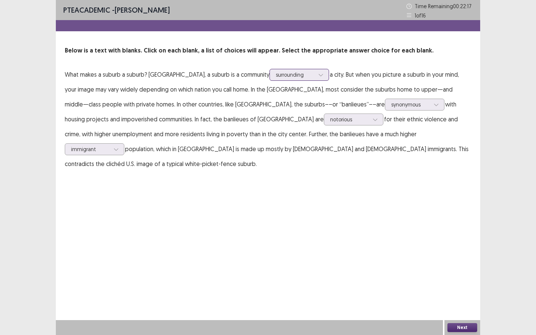
click at [315, 71] on div at bounding box center [320, 74] width 11 height 11
click at [459, 255] on button "Next" at bounding box center [462, 327] width 30 height 9
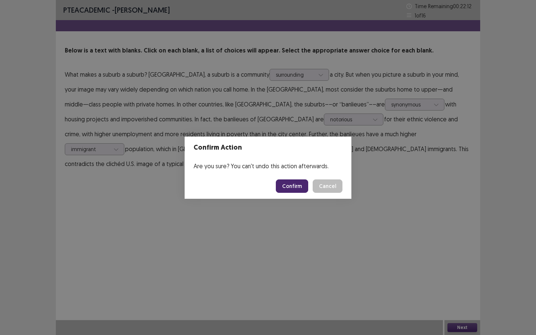
click at [293, 191] on button "Confirm" at bounding box center [292, 185] width 32 height 13
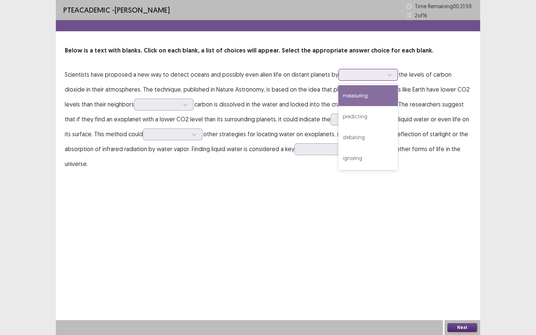
click at [387, 73] on icon at bounding box center [389, 74] width 5 height 5
click at [370, 96] on div "measuring" at bounding box center [368, 95] width 60 height 21
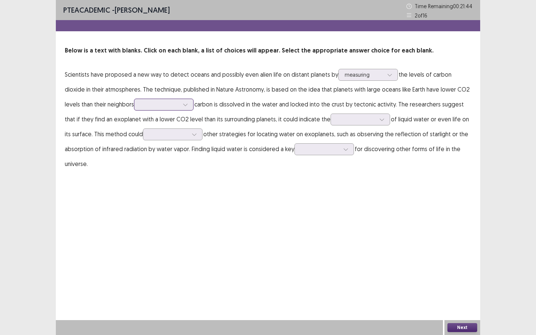
click at [162, 102] on div at bounding box center [159, 104] width 39 height 7
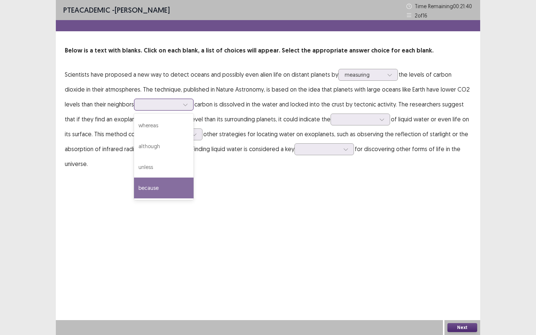
click at [148, 189] on div "because" at bounding box center [164, 188] width 60 height 21
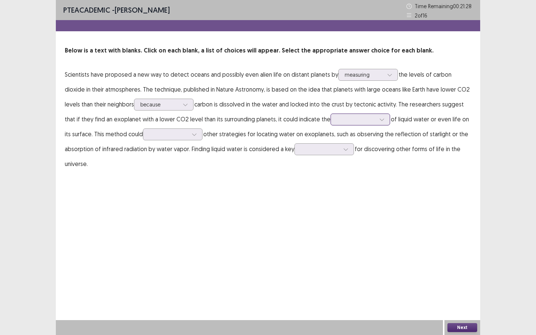
click at [379, 121] on icon at bounding box center [381, 119] width 5 height 5
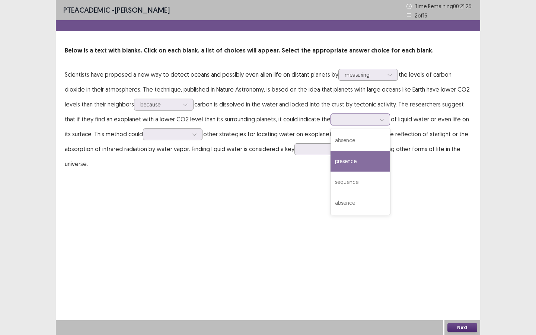
click at [351, 158] on div "presence" at bounding box center [360, 161] width 60 height 21
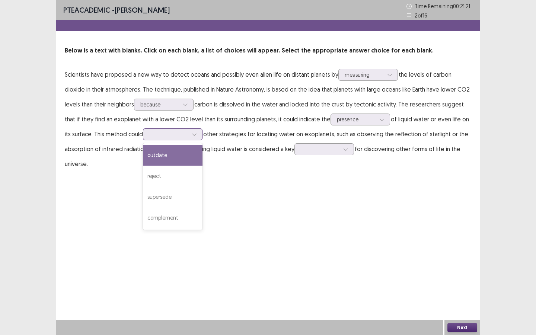
click at [176, 134] on div at bounding box center [168, 134] width 39 height 7
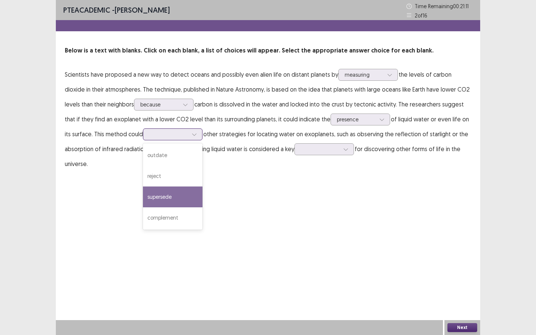
click at [169, 200] on div "supersede" at bounding box center [173, 196] width 60 height 21
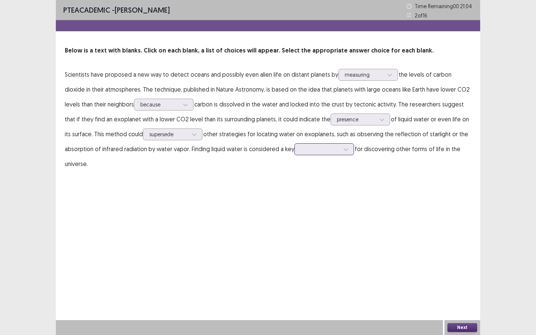
click at [342, 147] on div at bounding box center [345, 149] width 11 height 11
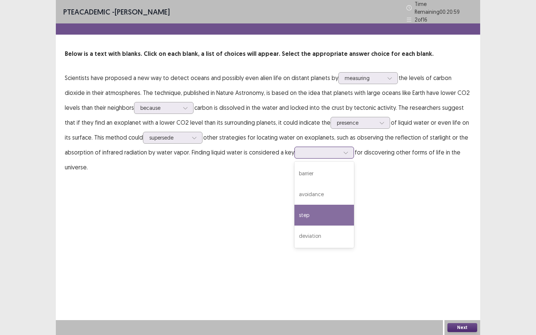
click at [331, 205] on div "step" at bounding box center [324, 215] width 60 height 21
click at [462, 255] on button "Next" at bounding box center [462, 327] width 30 height 9
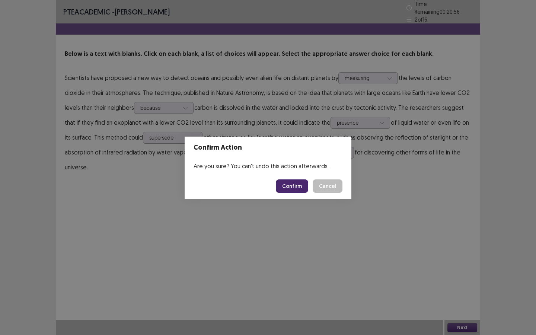
click at [287, 185] on button "Confirm" at bounding box center [292, 185] width 32 height 13
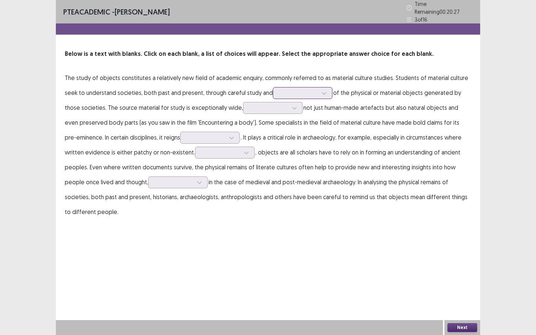
click at [302, 90] on div at bounding box center [298, 92] width 39 height 7
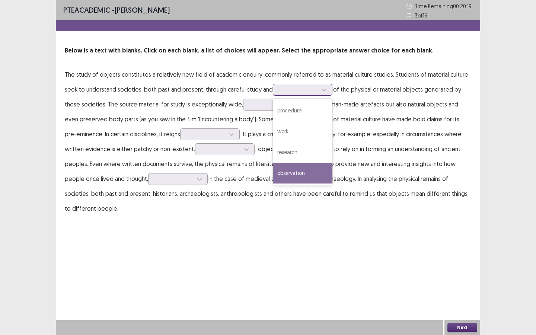
click at [306, 169] on div "observation" at bounding box center [303, 173] width 60 height 21
click at [322, 87] on icon at bounding box center [324, 89] width 5 height 5
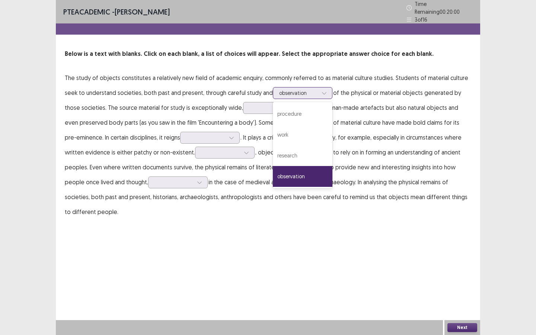
click at [322, 90] on icon at bounding box center [324, 92] width 5 height 5
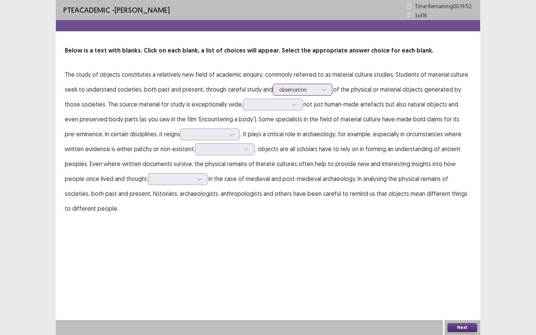
click at [323, 89] on icon at bounding box center [324, 89] width 5 height 5
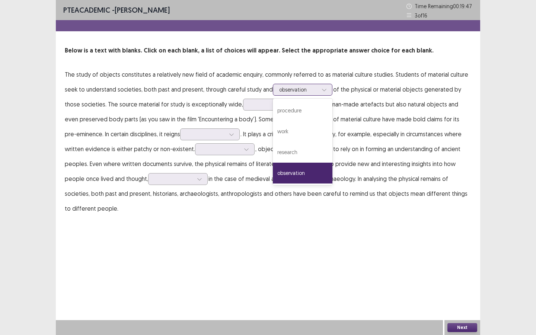
click at [323, 89] on icon at bounding box center [324, 89] width 5 height 5
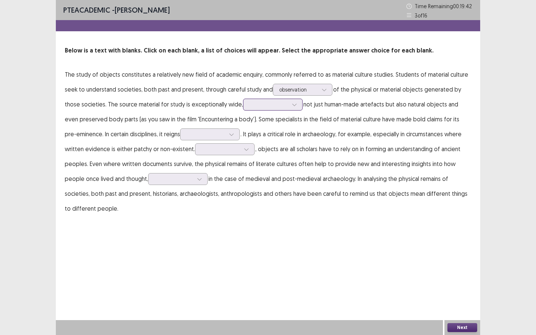
click at [282, 103] on div at bounding box center [268, 104] width 39 height 7
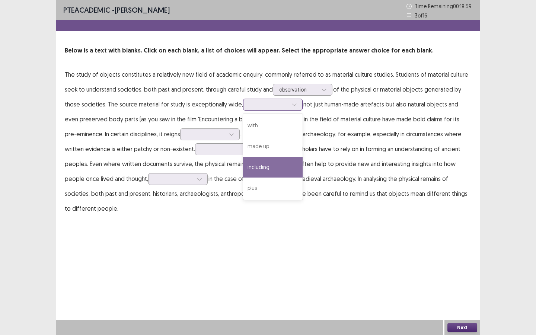
click at [274, 169] on div "including" at bounding box center [273, 167] width 60 height 21
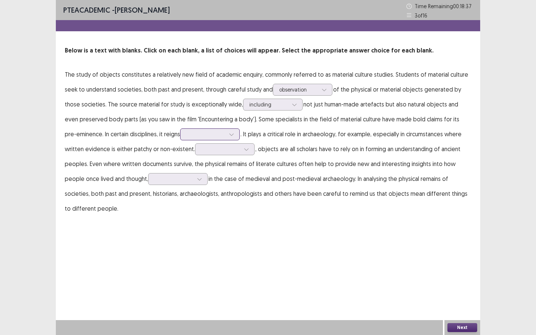
click at [208, 131] on div at bounding box center [205, 134] width 39 height 7
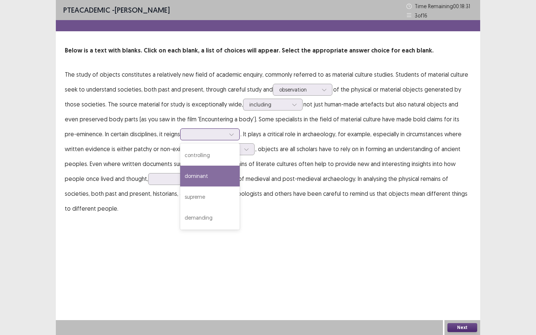
click at [202, 183] on div "dominant" at bounding box center [210, 176] width 60 height 21
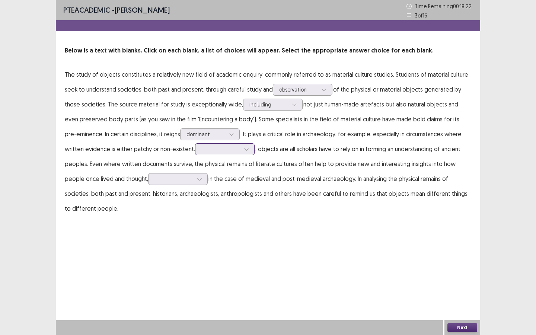
click at [244, 148] on icon at bounding box center [246, 149] width 5 height 5
click at [266, 138] on p "The study of objects constitutes a relatively new field of academic enquiry, co…" at bounding box center [268, 141] width 406 height 149
click at [241, 147] on div at bounding box center [246, 149] width 11 height 11
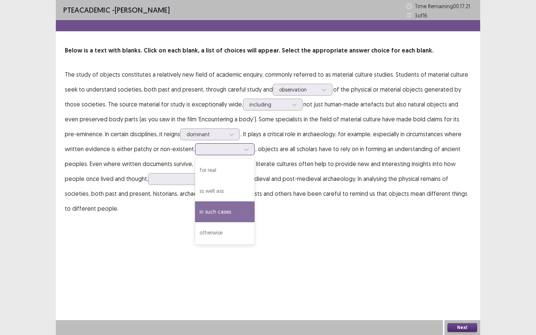
click at [228, 217] on div "in such cases" at bounding box center [225, 211] width 60 height 21
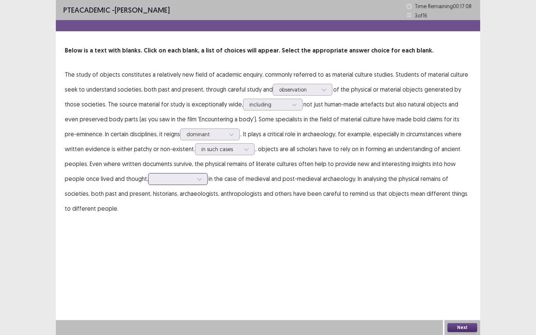
click at [194, 179] on div at bounding box center [199, 178] width 11 height 11
click at [153, 248] on div "as" at bounding box center [178, 241] width 60 height 21
click at [458, 255] on div "Next" at bounding box center [462, 327] width 36 height 15
click at [459, 255] on button "Next" at bounding box center [462, 327] width 30 height 9
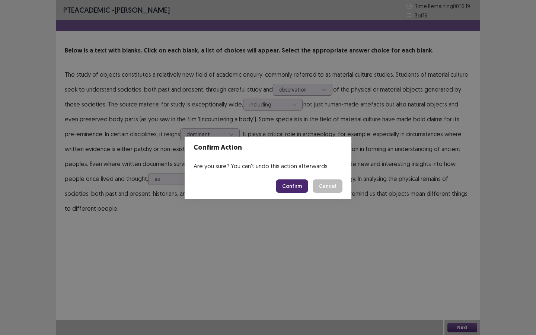
click at [293, 187] on button "Confirm" at bounding box center [292, 185] width 32 height 13
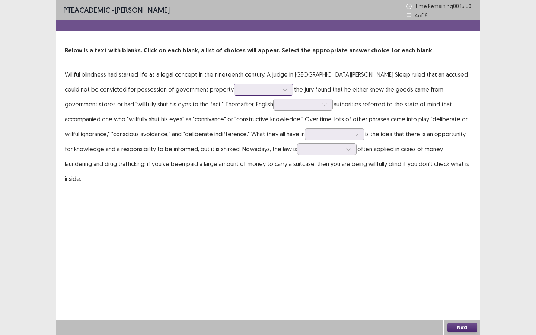
click at [240, 91] on div at bounding box center [259, 89] width 39 height 7
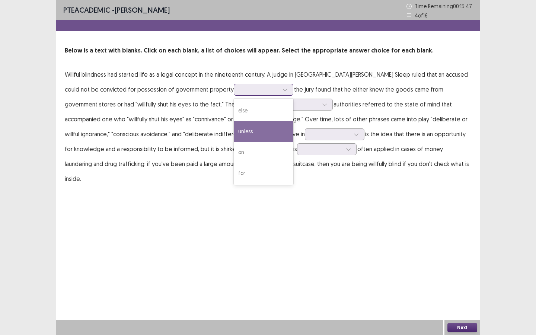
click at [234, 134] on div "unless" at bounding box center [264, 131] width 60 height 21
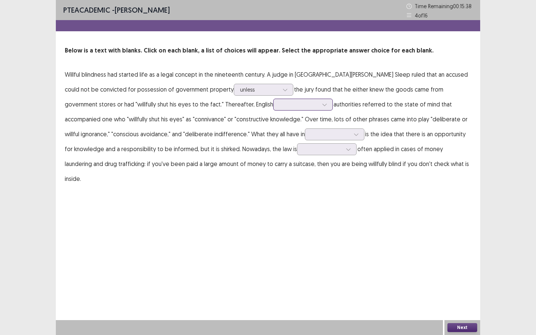
click at [280, 101] on div at bounding box center [299, 104] width 39 height 7
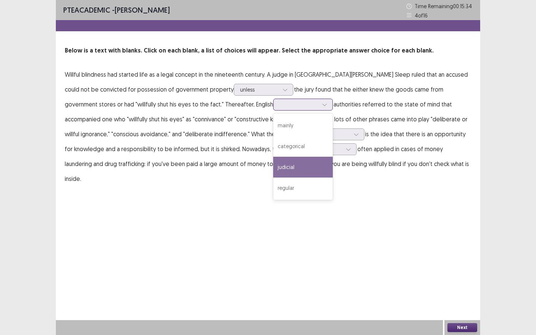
click at [273, 163] on div "judicial" at bounding box center [303, 167] width 60 height 21
click at [322, 103] on icon at bounding box center [324, 104] width 5 height 5
click at [273, 173] on div "judicial" at bounding box center [303, 167] width 60 height 21
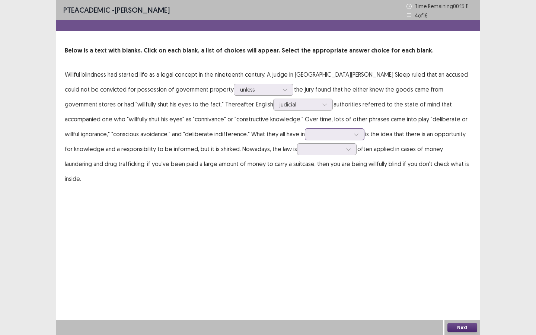
click at [311, 134] on div at bounding box center [330, 134] width 39 height 7
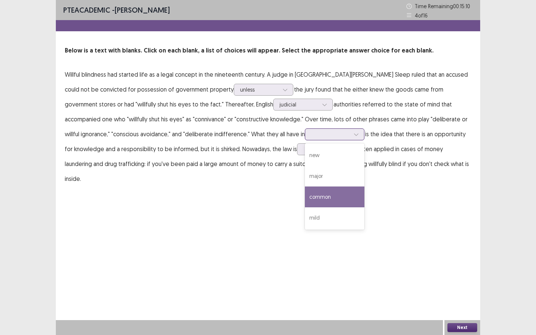
click at [305, 203] on div "common" at bounding box center [335, 196] width 60 height 21
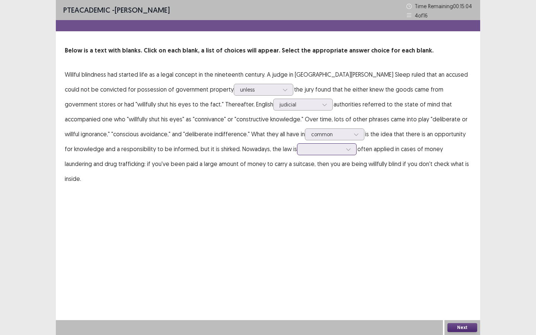
click at [343, 151] on div at bounding box center [348, 149] width 11 height 11
click at [297, 230] on div "most" at bounding box center [327, 232] width 60 height 21
click at [462, 255] on button "Next" at bounding box center [462, 327] width 30 height 9
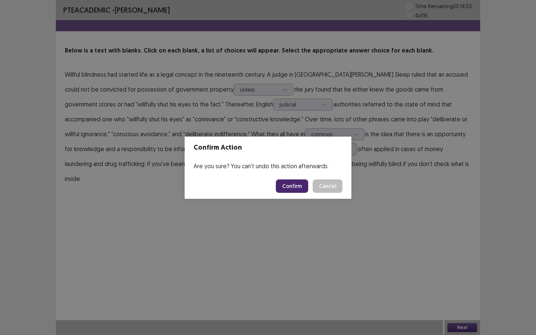
click at [297, 185] on button "Confirm" at bounding box center [292, 185] width 32 height 13
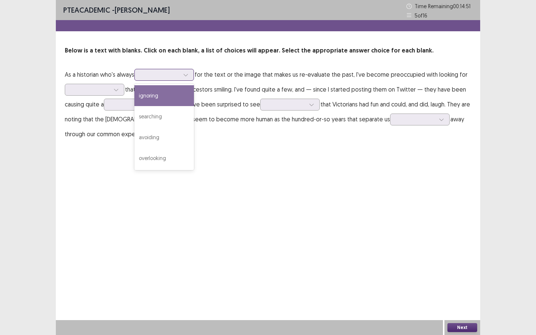
click at [188, 76] on icon at bounding box center [185, 74] width 5 height 5
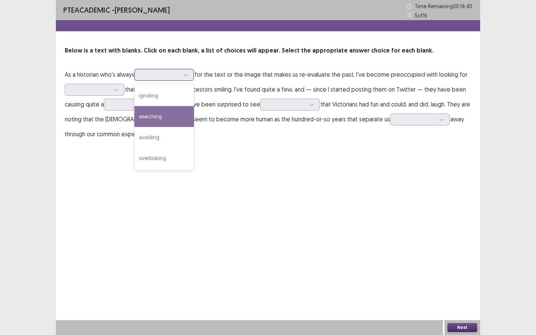
click at [168, 119] on div "searching" at bounding box center [164, 116] width 60 height 21
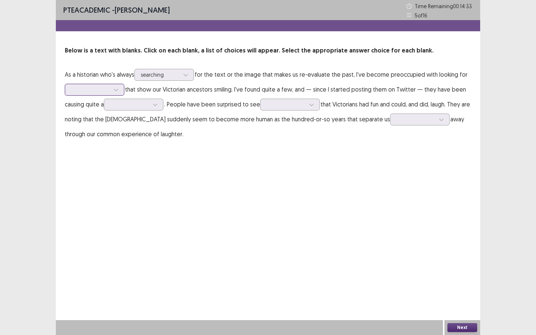
click at [113, 92] on div at bounding box center [116, 89] width 11 height 11
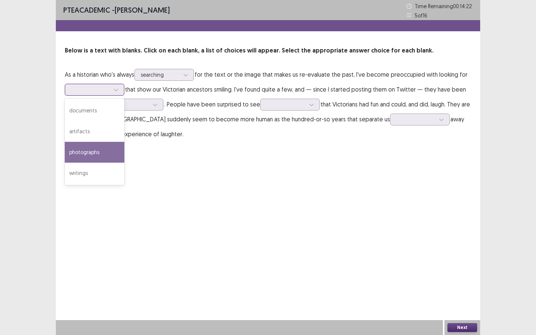
click at [93, 157] on div "photographs" at bounding box center [95, 152] width 60 height 21
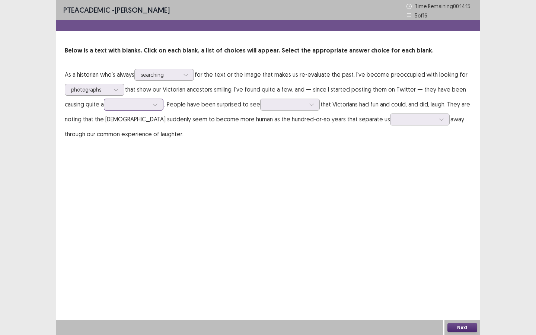
click at [152, 105] on div at bounding box center [155, 104] width 11 height 11
click at [140, 130] on div "stir" at bounding box center [134, 125] width 60 height 21
click at [302, 106] on div at bounding box center [285, 104] width 39 height 7
click at [296, 145] on div "evidence" at bounding box center [290, 146] width 60 height 21
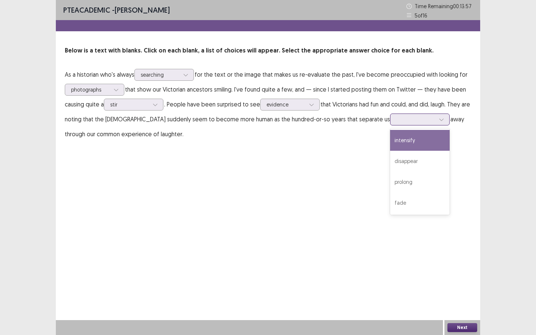
click at [398, 122] on div at bounding box center [415, 119] width 39 height 7
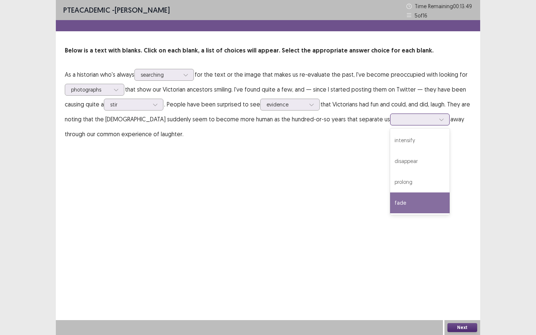
click at [390, 201] on div "fade" at bounding box center [420, 202] width 60 height 21
click at [458, 255] on button "Next" at bounding box center [462, 327] width 30 height 9
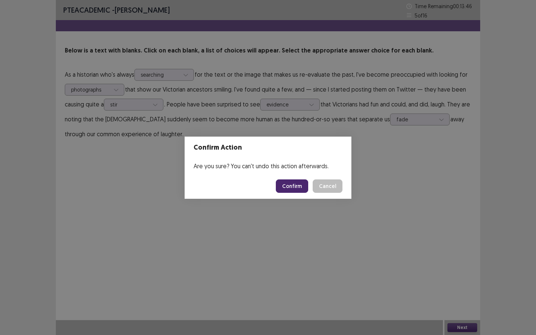
click at [288, 183] on button "Confirm" at bounding box center [292, 185] width 32 height 13
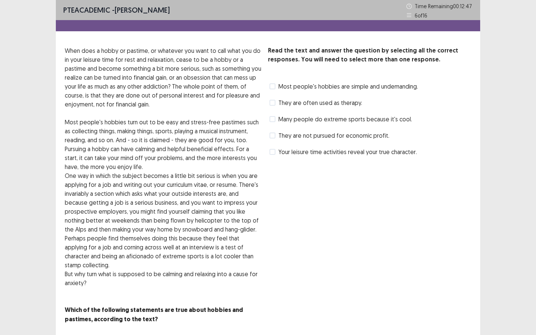
click at [274, 88] on span at bounding box center [272, 86] width 6 height 6
click at [273, 101] on span at bounding box center [272, 103] width 6 height 6
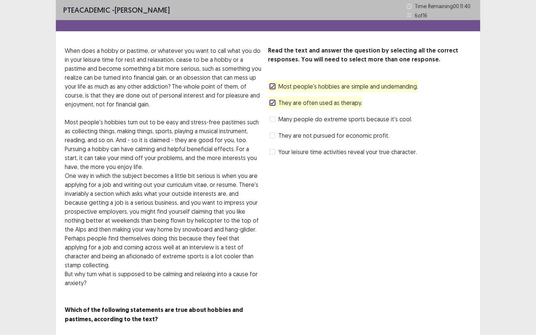
click at [275, 121] on label "Many people do extreme sports because it's cool." at bounding box center [340, 119] width 143 height 9
click at [272, 153] on span at bounding box center [272, 152] width 6 height 6
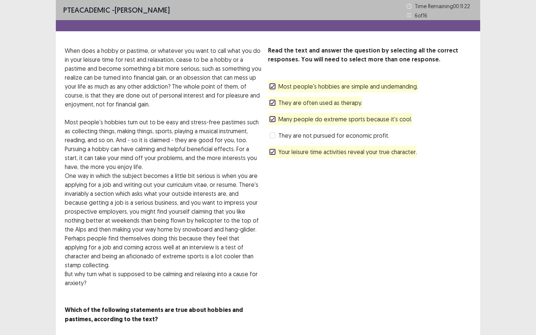
scroll to position [12, 0]
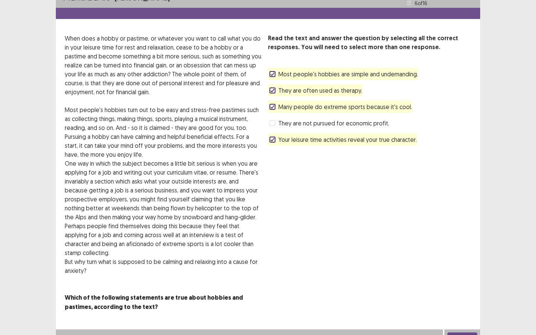
click at [465, 255] on button "Next" at bounding box center [462, 336] width 30 height 9
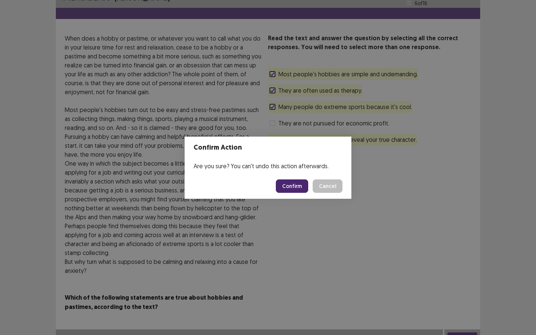
click at [290, 189] on button "Confirm" at bounding box center [292, 185] width 32 height 13
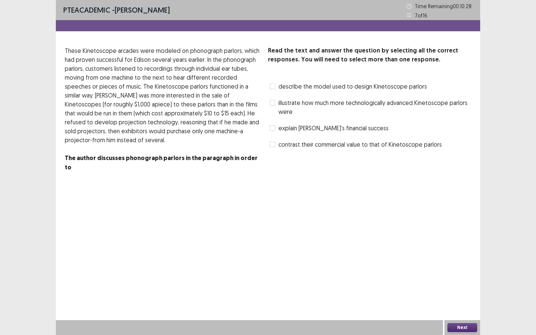
click at [272, 86] on span at bounding box center [272, 86] width 6 height 6
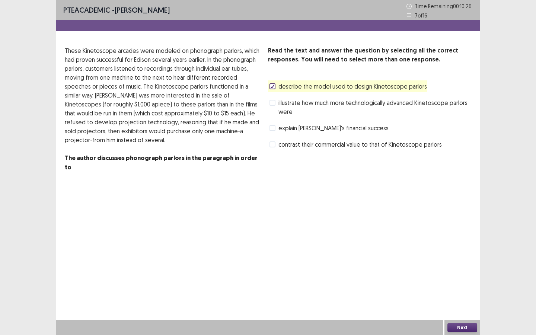
click at [458, 255] on button "Next" at bounding box center [462, 327] width 30 height 9
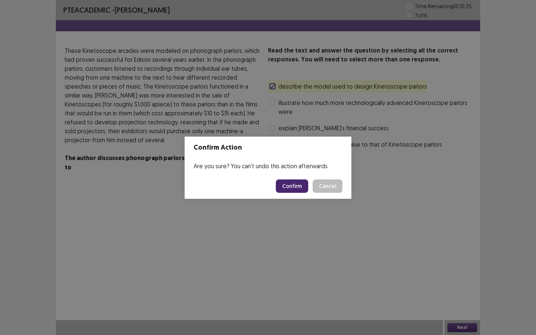
click at [295, 183] on button "Confirm" at bounding box center [292, 185] width 32 height 13
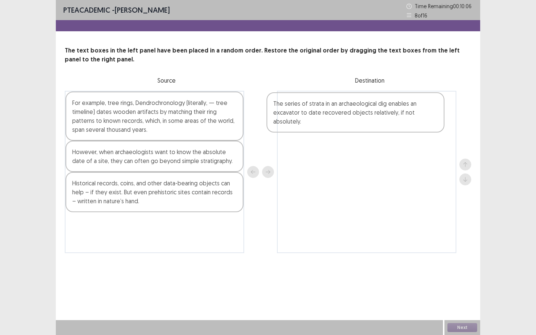
drag, startPoint x: 154, startPoint y: 235, endPoint x: 358, endPoint y: 117, distance: 236.5
click at [358, 117] on div "For example, tree rings, Dendrochronology (literally, — tree timeline) dates wo…" at bounding box center [268, 172] width 406 height 162
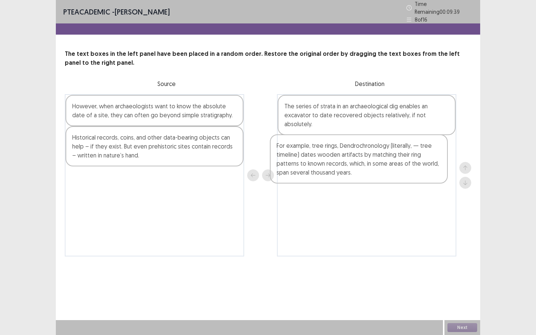
drag, startPoint x: 173, startPoint y: 125, endPoint x: 387, endPoint y: 165, distance: 217.7
click at [387, 165] on div "For example, tree rings, Dendrochronology (literally, — tree timeline) dates wo…" at bounding box center [268, 175] width 406 height 162
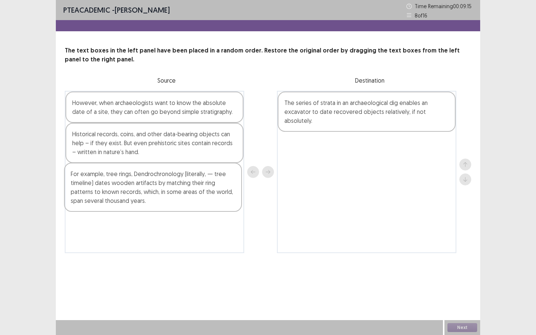
drag, startPoint x: 336, startPoint y: 165, endPoint x: 118, endPoint y: 196, distance: 220.6
click at [118, 196] on div "However, when archaeologists want to know the absolute date of a site, they can…" at bounding box center [268, 172] width 406 height 162
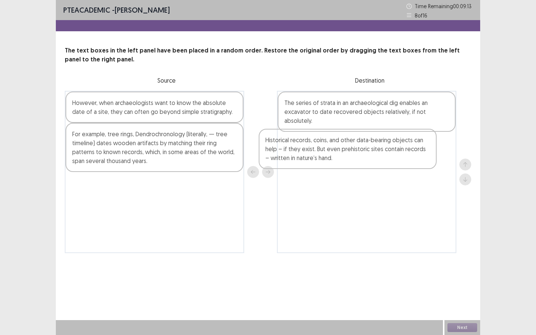
drag, startPoint x: 113, startPoint y: 149, endPoint x: 311, endPoint y: 154, distance: 198.1
click at [311, 154] on div "However, when archaeologists want to know the absolute date of a site, they can…" at bounding box center [268, 172] width 406 height 162
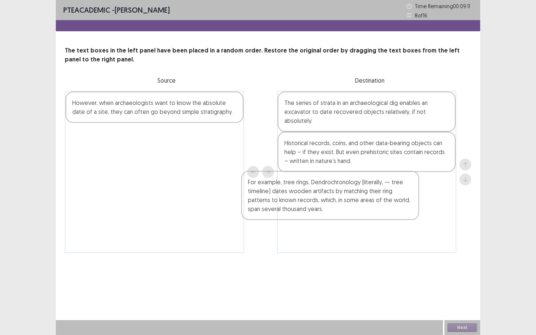
drag, startPoint x: 178, startPoint y: 146, endPoint x: 361, endPoint y: 193, distance: 189.1
click at [361, 193] on div "However, when archaeologists want to know the absolute date of a site, they can…" at bounding box center [268, 172] width 406 height 162
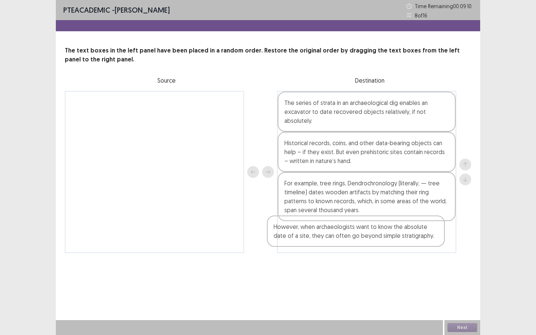
drag, startPoint x: 193, startPoint y: 110, endPoint x: 397, endPoint y: 235, distance: 239.6
click at [397, 235] on div "However, when archaeologists want to know the absolute date of a site, they can…" at bounding box center [268, 172] width 406 height 162
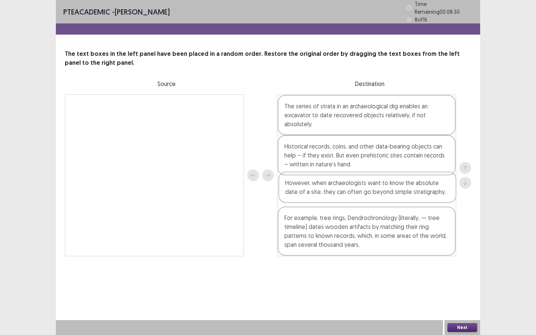
drag, startPoint x: 365, startPoint y: 243, endPoint x: 366, endPoint y: 191, distance: 51.7
click at [366, 191] on div "The series of strata in an archaeological dig enables an excavator to date reco…" at bounding box center [366, 175] width 179 height 162
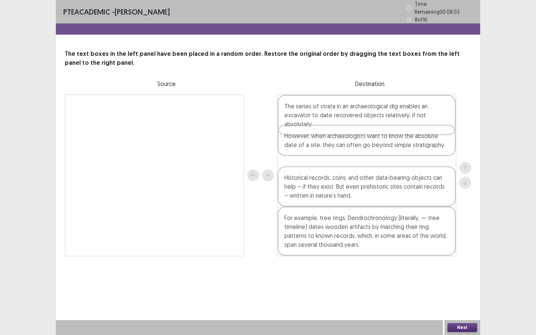
drag, startPoint x: 356, startPoint y: 194, endPoint x: 356, endPoint y: 144, distance: 50.2
click at [356, 144] on div "The series of strata in an archaeological dig enables an excavator to date reco…" at bounding box center [366, 175] width 179 height 162
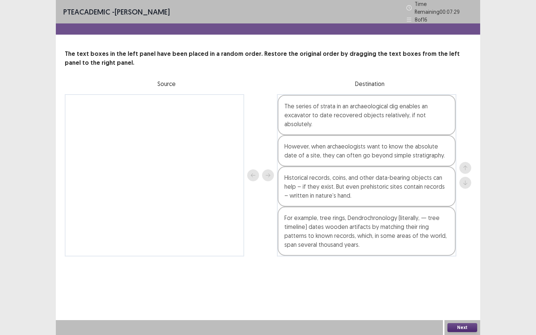
click at [461, 255] on button "Next" at bounding box center [462, 327] width 30 height 9
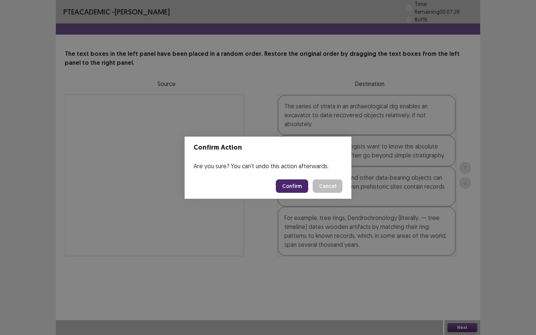
click at [299, 185] on button "Confirm" at bounding box center [292, 185] width 32 height 13
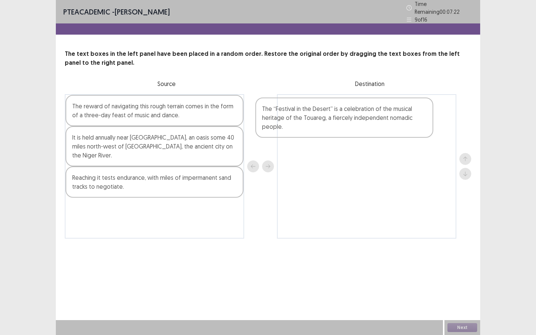
drag, startPoint x: 192, startPoint y: 183, endPoint x: 386, endPoint y: 126, distance: 201.4
click at [386, 126] on div "The reward of navigating this rough terrain comes in the form of a three-day fe…" at bounding box center [268, 166] width 406 height 144
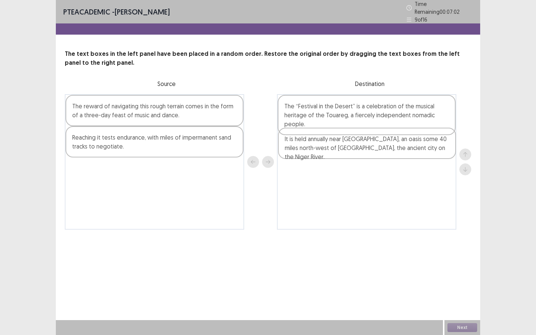
drag, startPoint x: 127, startPoint y: 144, endPoint x: 341, endPoint y: 148, distance: 214.0
click at [341, 148] on div "The reward of navigating this rough terrain comes in the form of a three-day fe…" at bounding box center [268, 161] width 406 height 135
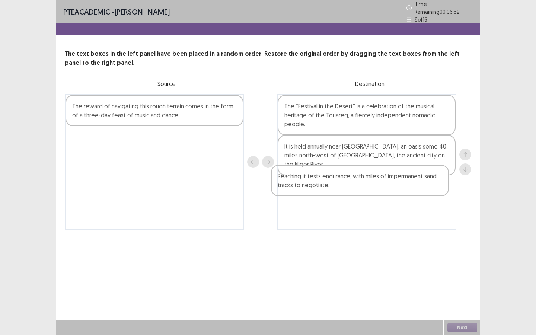
drag, startPoint x: 166, startPoint y: 146, endPoint x: 374, endPoint y: 188, distance: 211.9
click at [374, 188] on div "The reward of navigating this rough terrain comes in the form of a three-day fe…" at bounding box center [268, 161] width 406 height 135
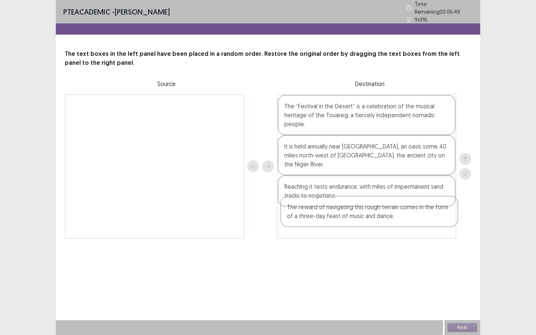
drag, startPoint x: 159, startPoint y: 112, endPoint x: 376, endPoint y: 217, distance: 241.7
click at [376, 217] on div "The reward of navigating this rough terrain comes in the form of a three-day fe…" at bounding box center [268, 166] width 406 height 144
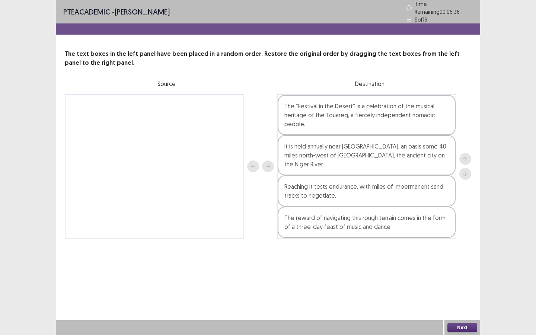
click at [455, 255] on button "Next" at bounding box center [462, 327] width 30 height 9
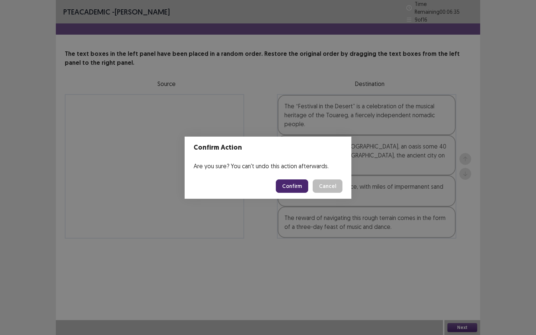
click at [288, 185] on button "Confirm" at bounding box center [292, 185] width 32 height 13
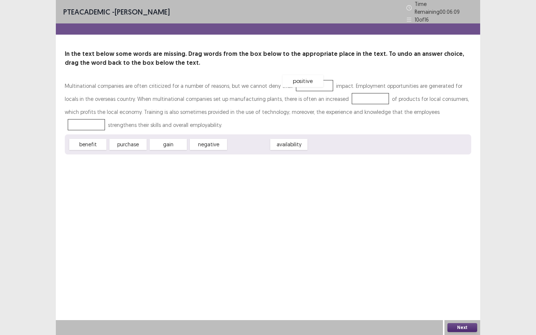
drag, startPoint x: 258, startPoint y: 142, endPoint x: 312, endPoint y: 78, distance: 83.7
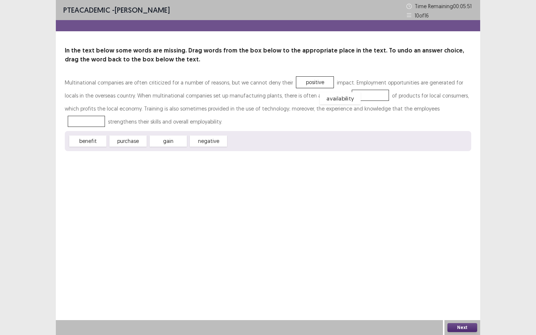
drag, startPoint x: 243, startPoint y: 142, endPoint x: 335, endPoint y: 99, distance: 101.1
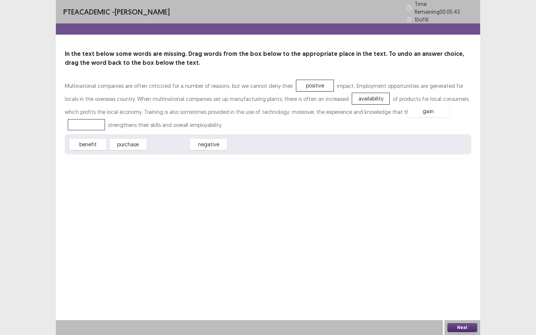
drag, startPoint x: 173, startPoint y: 143, endPoint x: 423, endPoint y: 110, distance: 252.6
click at [459, 255] on button "Next" at bounding box center [462, 327] width 30 height 9
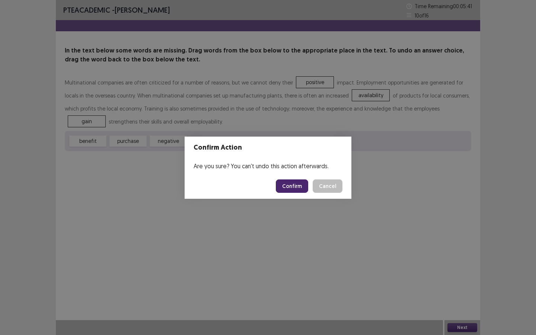
click at [296, 182] on button "Confirm" at bounding box center [292, 185] width 32 height 13
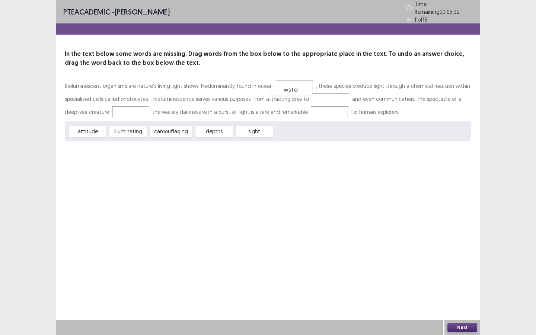
drag, startPoint x: 294, startPoint y: 129, endPoint x: 291, endPoint y: 87, distance: 42.2
drag, startPoint x: 281, startPoint y: 83, endPoint x: 316, endPoint y: 96, distance: 37.8
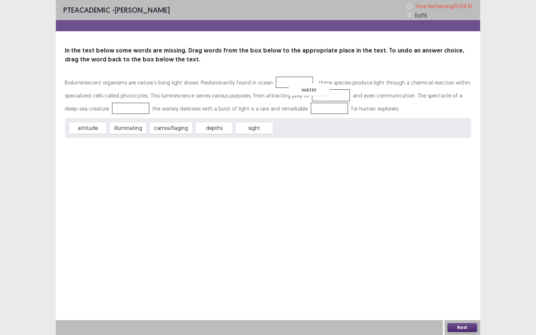
drag, startPoint x: 317, startPoint y: 95, endPoint x: 287, endPoint y: 84, distance: 31.7
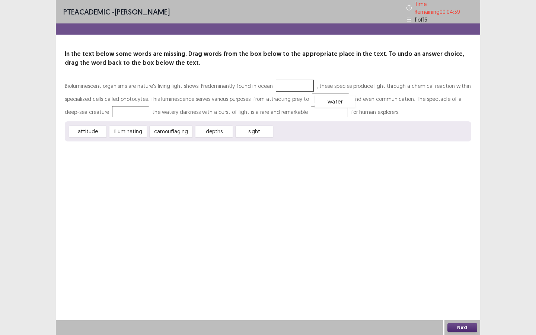
drag, startPoint x: 288, startPoint y: 81, endPoint x: 327, endPoint y: 98, distance: 42.0
drag, startPoint x: 130, startPoint y: 128, endPoint x: 112, endPoint y: 109, distance: 25.5
drag, startPoint x: 218, startPoint y: 129, endPoint x: 309, endPoint y: 107, distance: 93.4
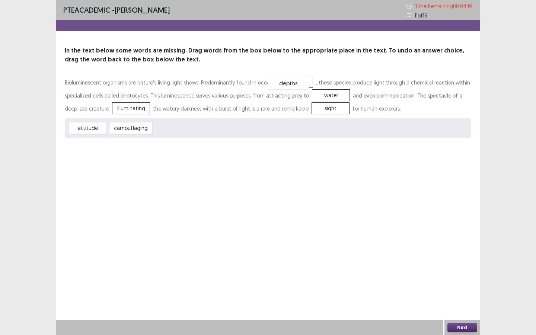
drag, startPoint x: 169, startPoint y: 127, endPoint x: 285, endPoint y: 82, distance: 123.9
drag, startPoint x: 288, startPoint y: 83, endPoint x: 226, endPoint y: 127, distance: 75.7
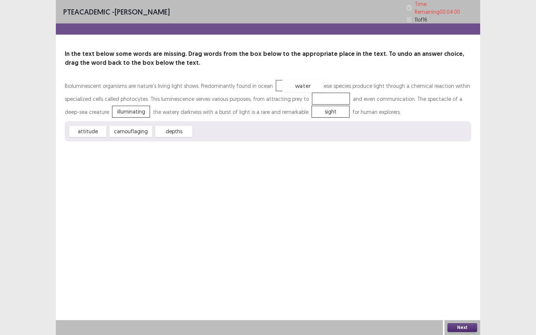
drag, startPoint x: 319, startPoint y: 92, endPoint x: 290, endPoint y: 78, distance: 32.0
drag, startPoint x: 127, startPoint y: 129, endPoint x: 314, endPoint y: 96, distance: 190.0
click at [468, 255] on button "Next" at bounding box center [462, 327] width 30 height 9
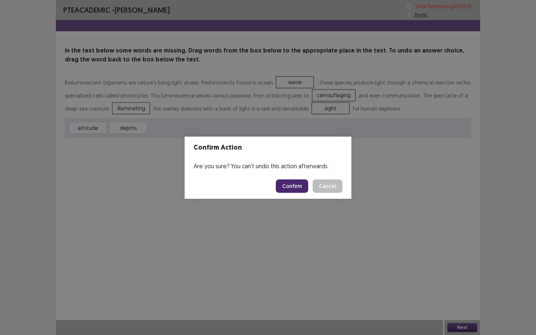
click at [296, 186] on button "Confirm" at bounding box center [292, 185] width 32 height 13
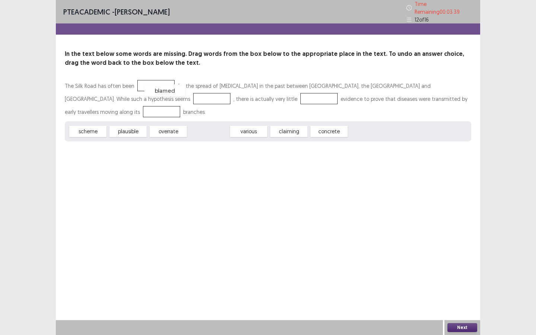
drag, startPoint x: 207, startPoint y: 129, endPoint x: 153, endPoint y: 82, distance: 71.8
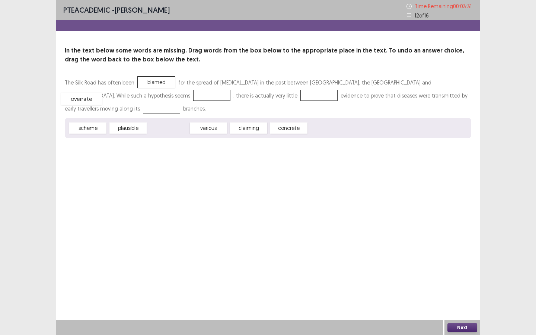
drag, startPoint x: 174, startPoint y: 130, endPoint x: 87, endPoint y: 100, distance: 91.5
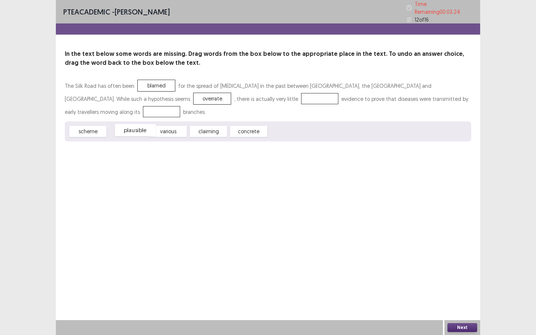
drag, startPoint x: 128, startPoint y: 127, endPoint x: 135, endPoint y: 126, distance: 7.9
click at [135, 126] on div "plausible" at bounding box center [135, 130] width 41 height 12
drag, startPoint x: 249, startPoint y: 125, endPoint x: 191, endPoint y: 92, distance: 66.2
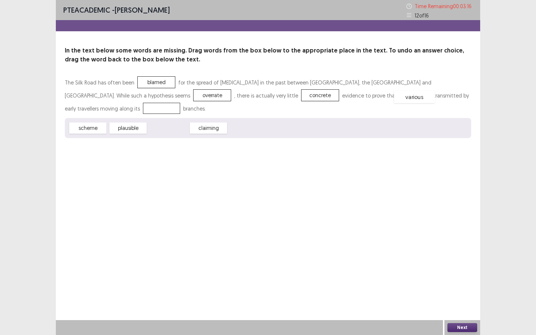
drag, startPoint x: 174, startPoint y: 129, endPoint x: 429, endPoint y: 98, distance: 257.3
click at [463, 255] on button "Next" at bounding box center [462, 327] width 30 height 9
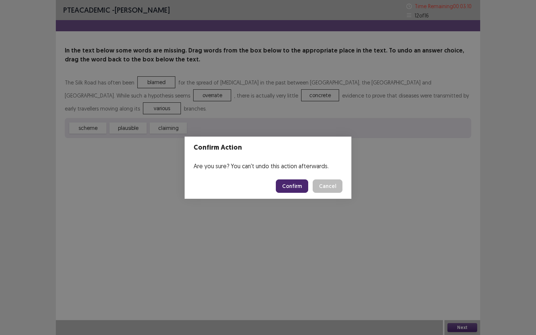
click at [300, 188] on button "Confirm" at bounding box center [292, 185] width 32 height 13
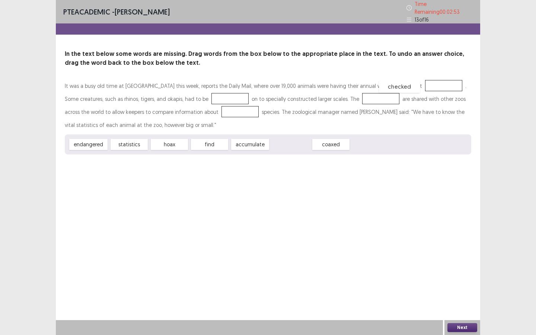
drag, startPoint x: 299, startPoint y: 141, endPoint x: 408, endPoint y: 83, distance: 123.5
drag, startPoint x: 300, startPoint y: 140, endPoint x: 204, endPoint y: 94, distance: 106.7
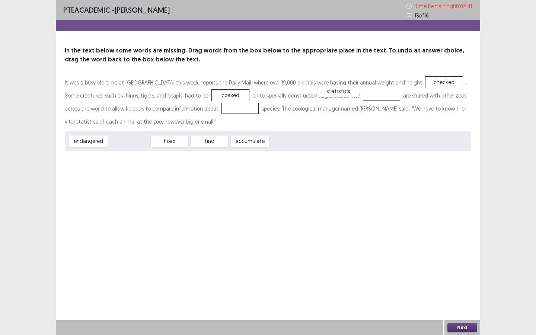
drag, startPoint x: 141, startPoint y: 146, endPoint x: 350, endPoint y: 96, distance: 215.0
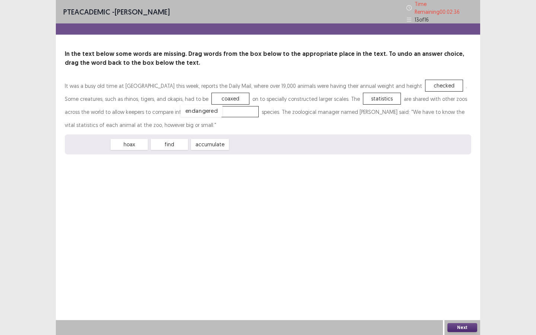
drag, startPoint x: 84, startPoint y: 145, endPoint x: 195, endPoint y: 112, distance: 115.8
click at [462, 255] on button "Next" at bounding box center [462, 327] width 30 height 9
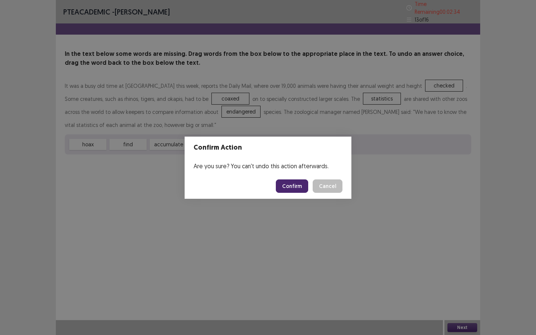
click at [298, 186] on button "Confirm" at bounding box center [292, 185] width 32 height 13
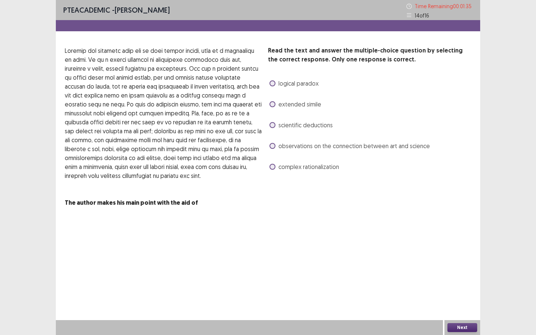
click at [273, 147] on span at bounding box center [272, 146] width 6 height 6
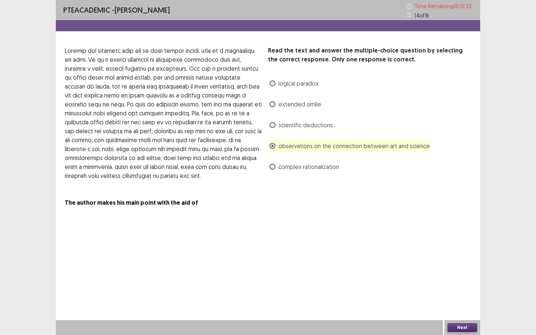
click at [462, 255] on button "Next" at bounding box center [462, 327] width 30 height 9
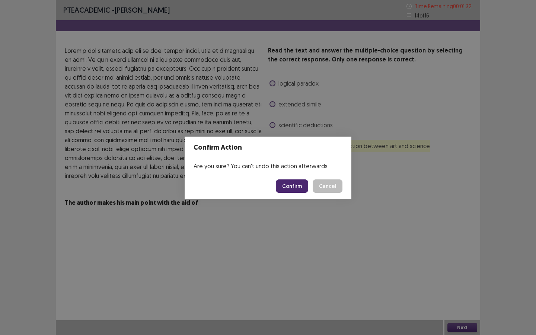
click at [289, 183] on button "Confirm" at bounding box center [292, 185] width 32 height 13
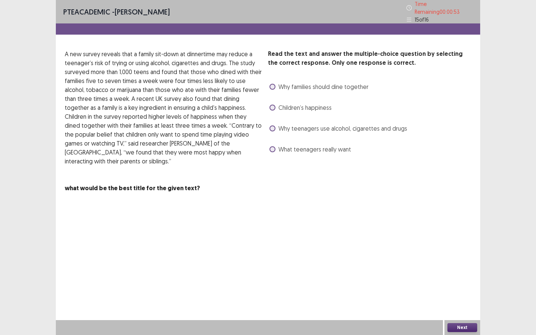
click at [274, 86] on span at bounding box center [272, 87] width 6 height 6
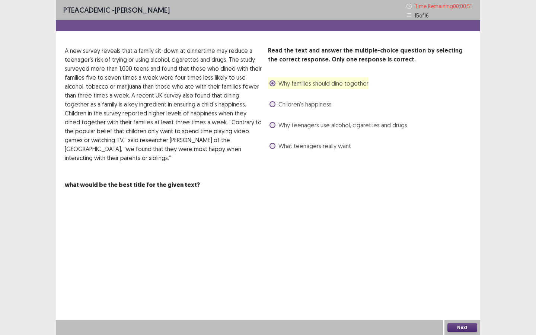
click at [462, 255] on button "Next" at bounding box center [462, 327] width 30 height 9
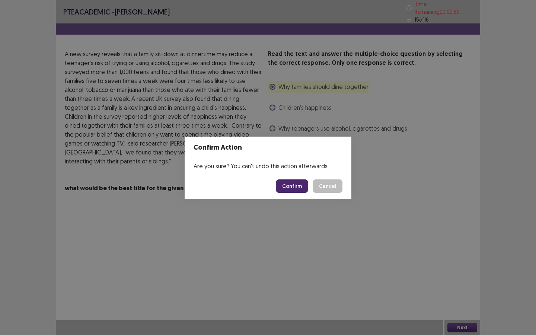
click at [295, 188] on button "Confirm" at bounding box center [292, 185] width 32 height 13
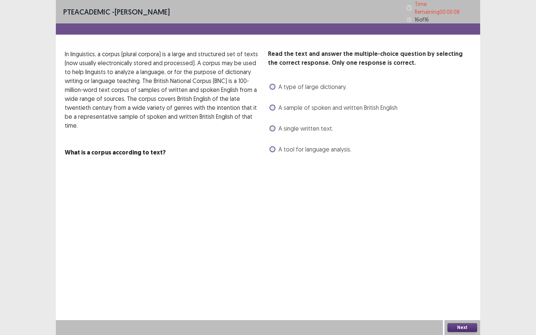
click at [271, 146] on span at bounding box center [272, 149] width 6 height 6
click at [461, 255] on button "Next" at bounding box center [462, 327] width 30 height 9
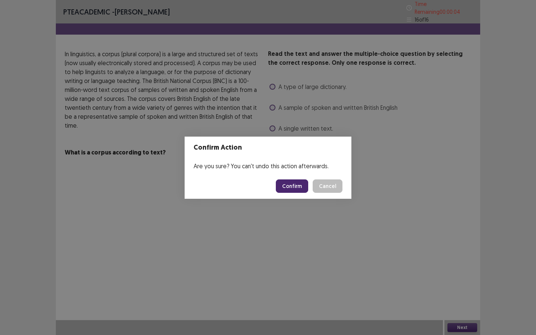
click at [291, 186] on button "Confirm" at bounding box center [292, 185] width 32 height 13
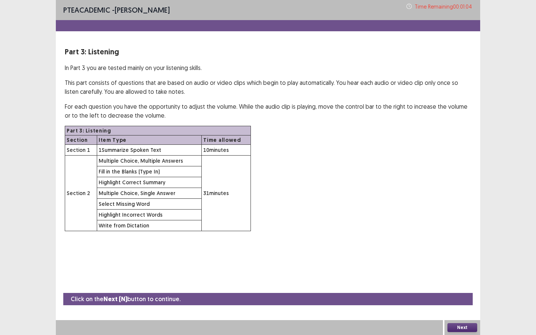
click at [463, 255] on button "Next" at bounding box center [462, 327] width 30 height 9
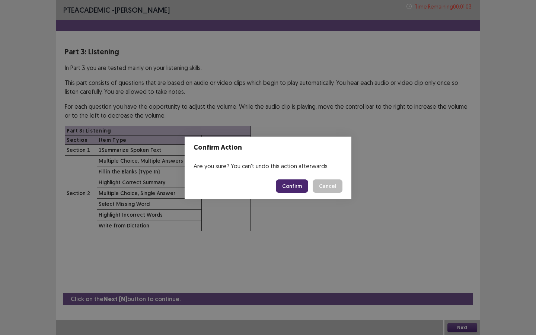
click at [301, 189] on button "Confirm" at bounding box center [292, 185] width 32 height 13
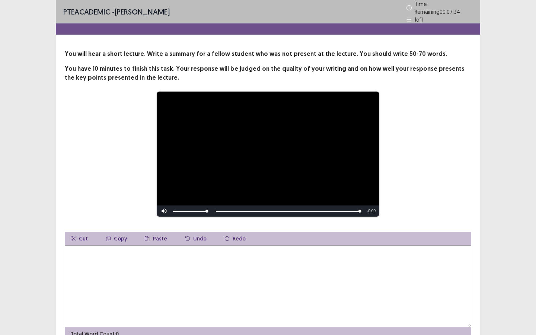
click at [253, 255] on textarea at bounding box center [268, 286] width 406 height 82
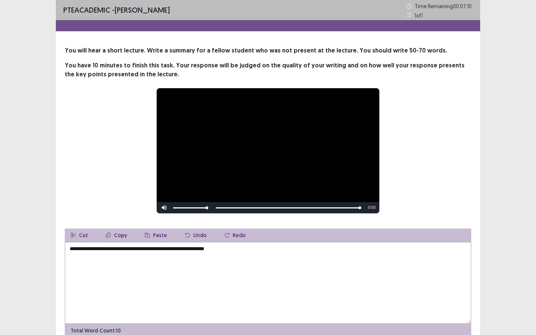
click at [240, 185] on video "Video Player" at bounding box center [268, 150] width 223 height 125
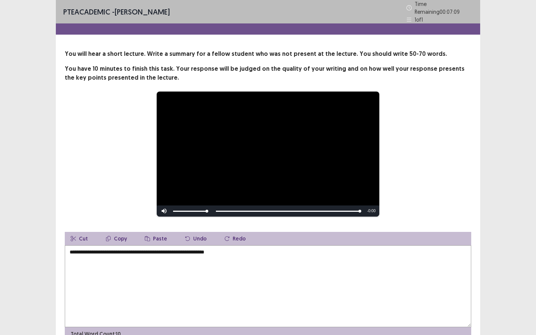
click at [239, 252] on textarea "**********" at bounding box center [268, 286] width 406 height 82
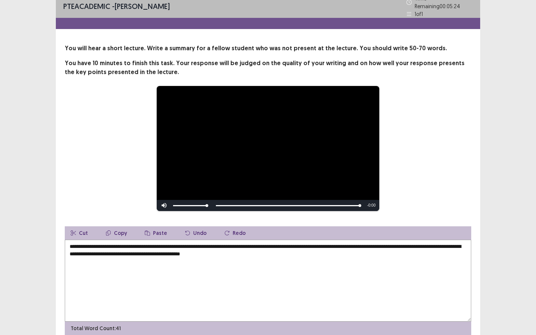
scroll to position [16, 0]
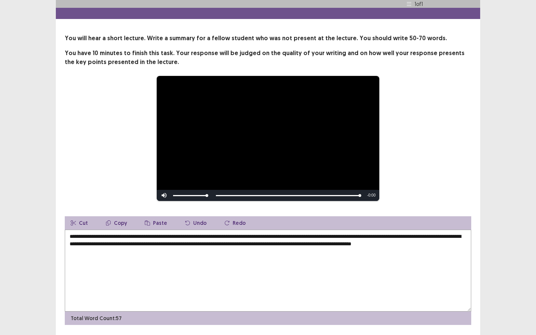
drag, startPoint x: 102, startPoint y: 250, endPoint x: 64, endPoint y: 248, distance: 38.8
click at [64, 248] on div "**********" at bounding box center [268, 179] width 424 height 291
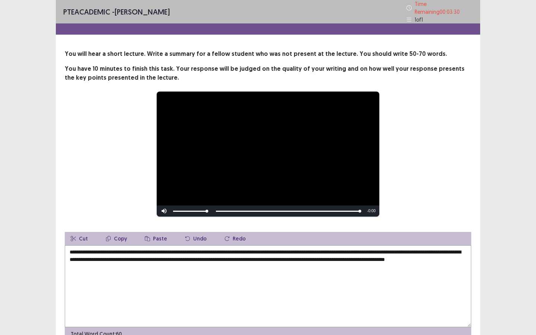
type textarea "**********"
click at [319, 255] on textarea "**********" at bounding box center [268, 286] width 406 height 82
click at [317, 255] on textarea "**********" at bounding box center [268, 286] width 406 height 82
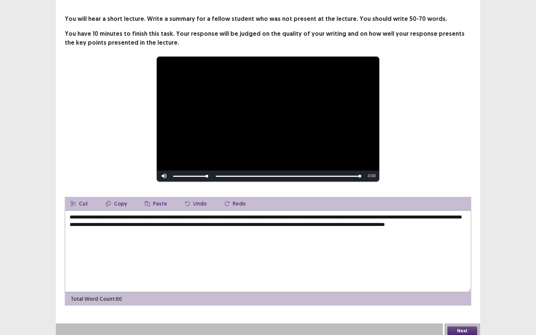
scroll to position [35, 0]
click at [464, 255] on button "Next" at bounding box center [462, 330] width 30 height 9
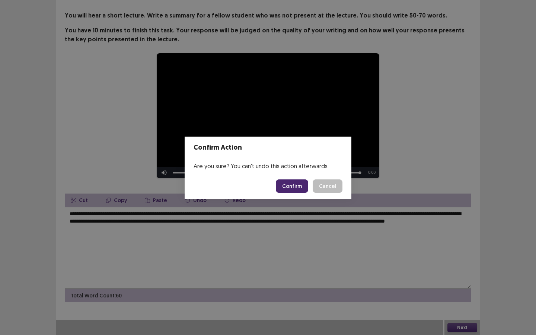
click at [301, 182] on button "Confirm" at bounding box center [292, 185] width 32 height 13
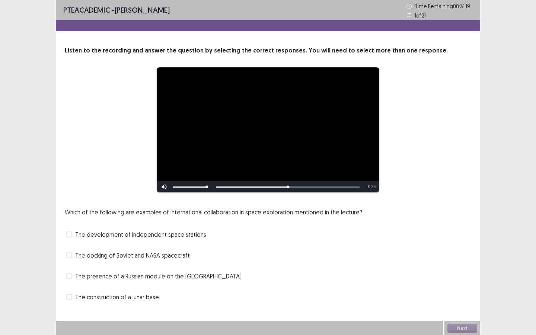
click at [71, 255] on span at bounding box center [69, 255] width 6 height 6
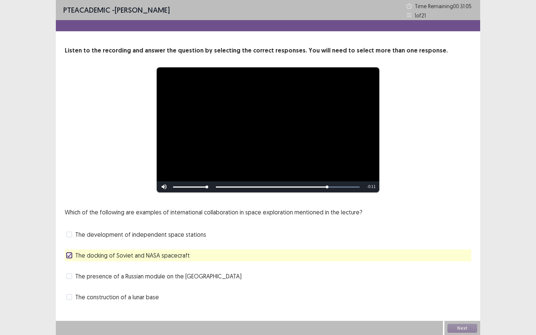
click at [120, 239] on span "The development of independent space stations" at bounding box center [140, 234] width 131 height 9
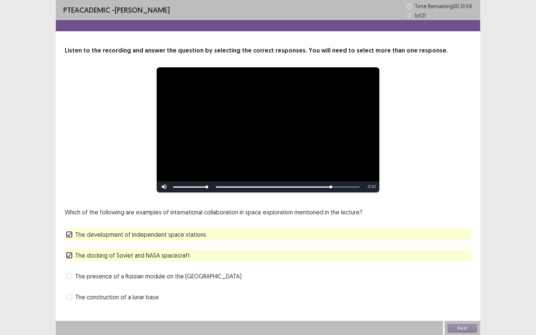
click at [118, 234] on span "The development of independent space stations" at bounding box center [140, 234] width 131 height 9
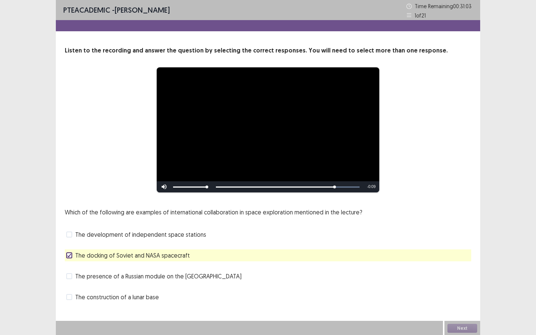
click at [142, 255] on span "The presence of a Russian module on the [GEOGRAPHIC_DATA]" at bounding box center [158, 276] width 166 height 9
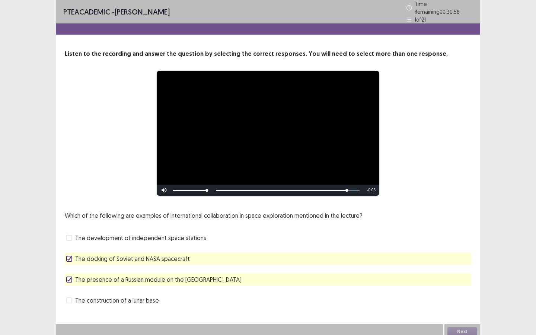
click at [139, 236] on span "The development of independent space stations" at bounding box center [140, 237] width 131 height 9
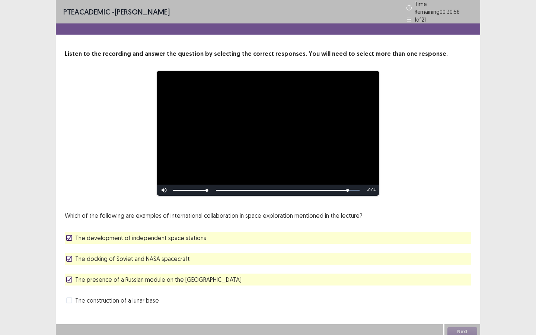
click at [139, 236] on span "The development of independent space stations" at bounding box center [140, 237] width 131 height 9
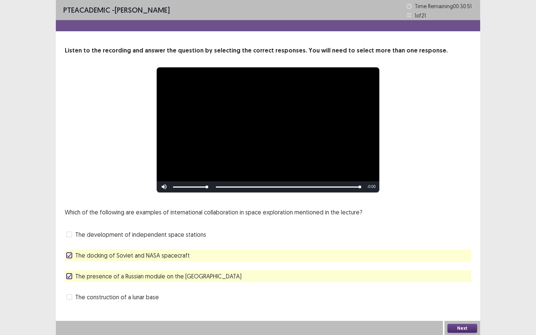
click at [456, 255] on button "Next" at bounding box center [462, 328] width 30 height 9
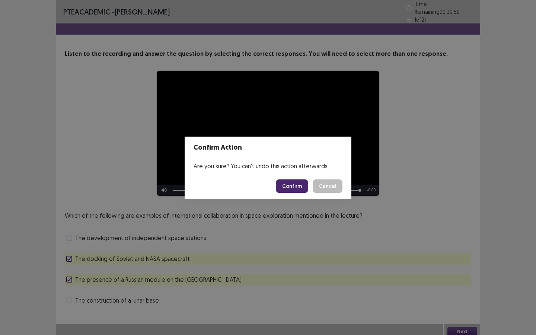
click at [295, 187] on button "Confirm" at bounding box center [292, 185] width 32 height 13
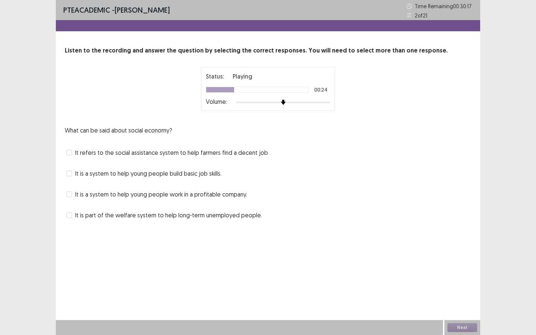
click at [137, 217] on span "It is part of the welfare system to help long-term unemployed people." at bounding box center [168, 215] width 187 height 9
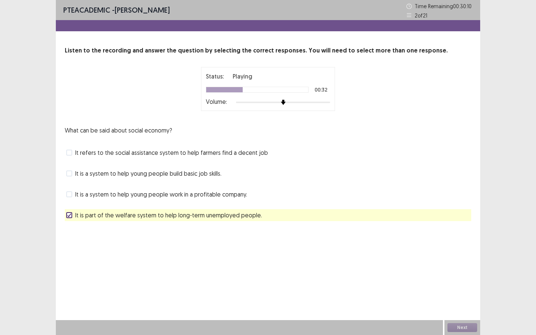
click at [128, 213] on span "It is part of the welfare system to help long-term unemployed people." at bounding box center [168, 215] width 187 height 9
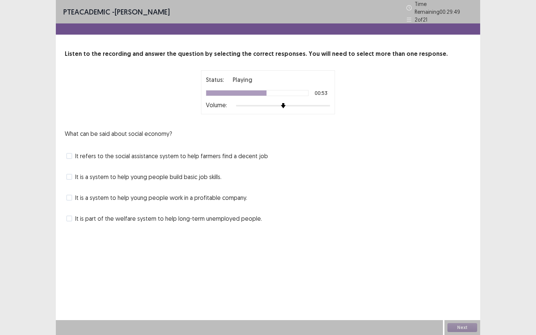
click at [128, 174] on span "It is a system to help young people build basic job skills." at bounding box center [148, 176] width 146 height 9
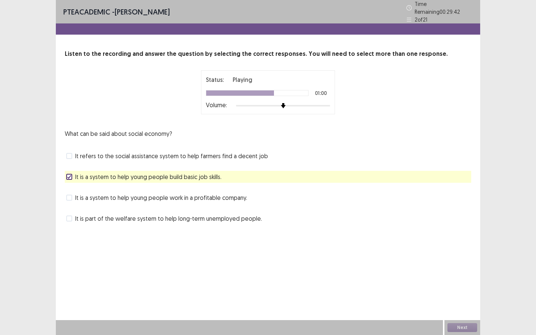
click at [143, 195] on span "It is a system to help young people work in a profitable company." at bounding box center [161, 197] width 172 height 9
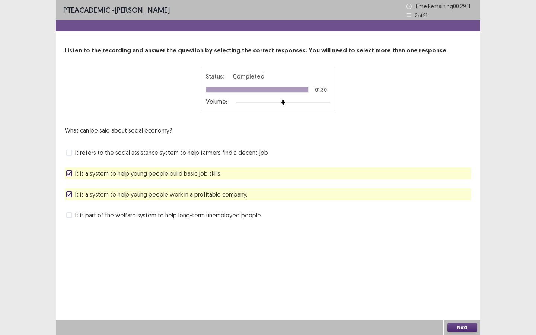
click at [460, 255] on button "Next" at bounding box center [462, 327] width 30 height 9
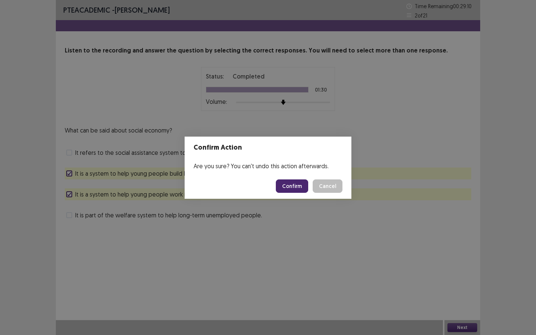
click at [290, 183] on button "Confirm" at bounding box center [292, 185] width 32 height 13
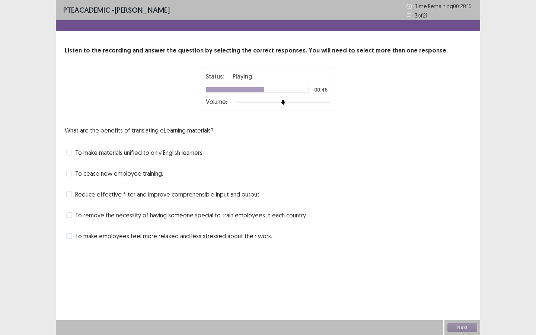
click at [134, 193] on span "Reduce effective filter and improve comprehensible input and output." at bounding box center [167, 194] width 185 height 9
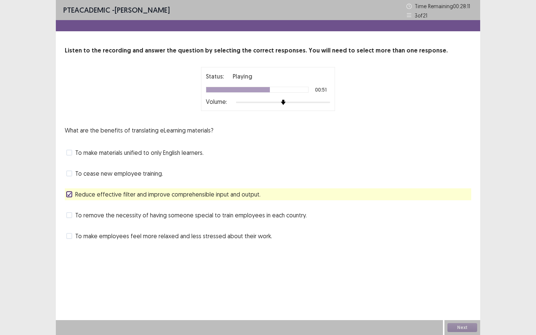
click at [140, 236] on span "To make employees feel more relaxed and less stressed about their work." at bounding box center [173, 235] width 197 height 9
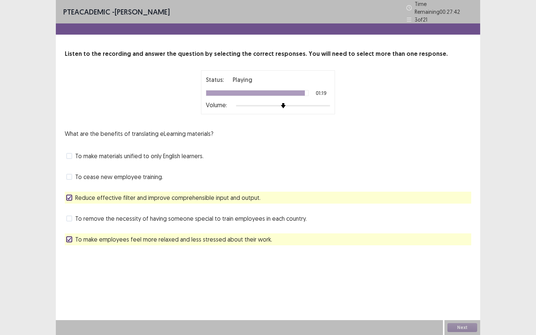
click at [134, 217] on span "To remove the necessity of having someone special to train employees in each co…" at bounding box center [190, 218] width 231 height 9
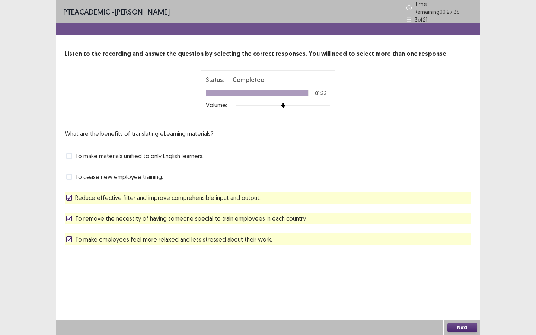
click at [462, 255] on button "Next" at bounding box center [462, 327] width 30 height 9
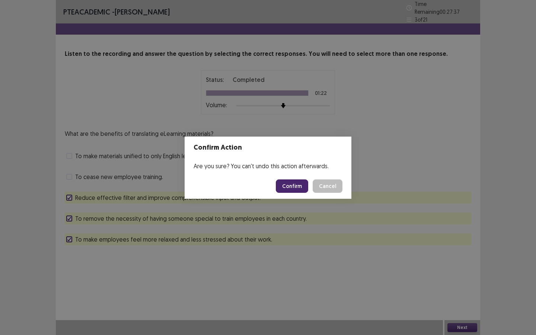
click at [293, 187] on button "Confirm" at bounding box center [292, 185] width 32 height 13
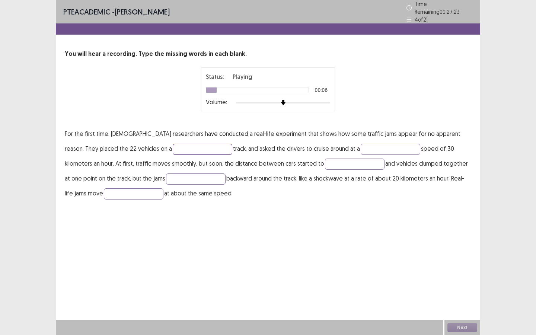
click at [173, 148] on input "text" at bounding box center [203, 149] width 60 height 11
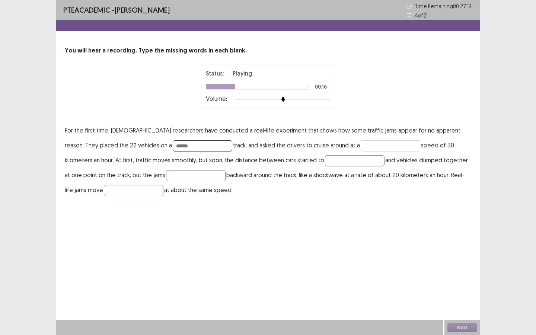
type input "******"
click at [361, 143] on input "text" at bounding box center [391, 145] width 60 height 11
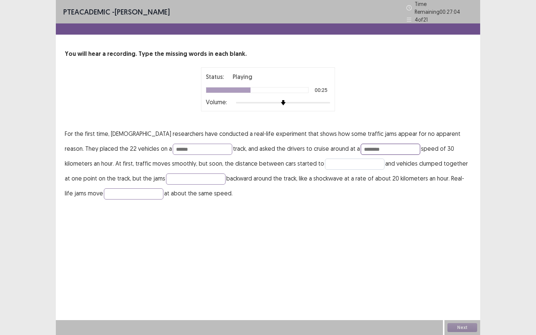
type input "********"
click at [325, 161] on input "text" at bounding box center [355, 164] width 60 height 11
type input "****"
click at [166, 173] on input "text" at bounding box center [196, 178] width 60 height 11
type input "******"
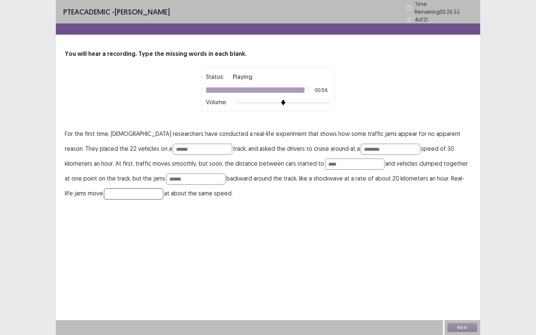
click at [104, 192] on input "text" at bounding box center [134, 193] width 60 height 11
type input "********"
click at [466, 255] on button "Next" at bounding box center [462, 327] width 30 height 9
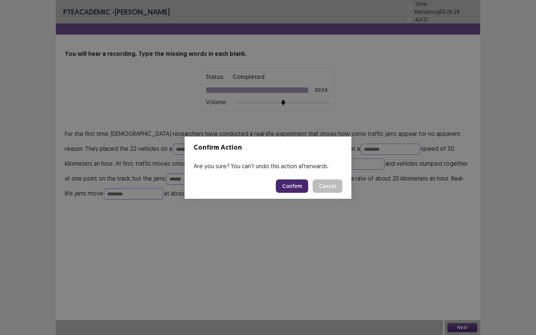
click at [295, 183] on button "Confirm" at bounding box center [292, 185] width 32 height 13
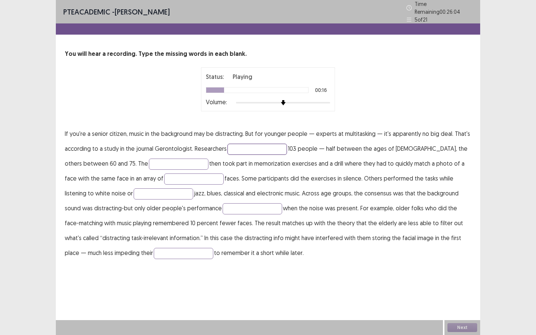
click at [240, 144] on input "text" at bounding box center [257, 149] width 60 height 11
type input "*********"
click at [149, 160] on input "text" at bounding box center [179, 164] width 60 height 11
type input "**********"
click at [164, 176] on input "text" at bounding box center [194, 178] width 60 height 11
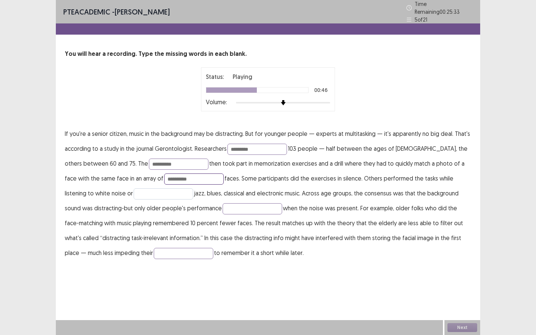
type input "**********"
click at [134, 191] on input "text" at bounding box center [164, 193] width 60 height 11
type input "**********"
click at [223, 205] on input "text" at bounding box center [253, 208] width 60 height 11
type input "********"
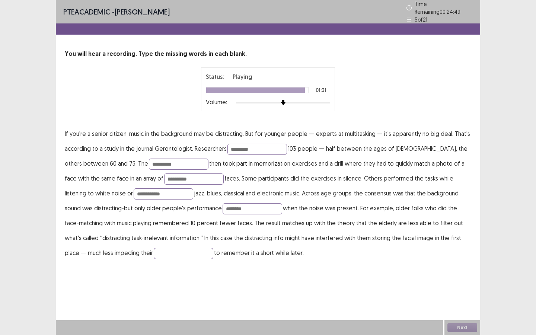
click at [154, 250] on input "text" at bounding box center [184, 253] width 60 height 11
type input "*******"
click at [467, 255] on button "Next" at bounding box center [462, 327] width 30 height 9
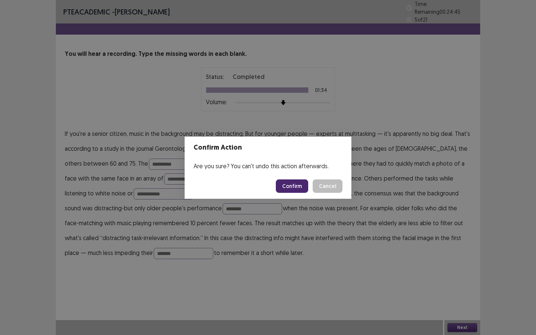
click at [297, 183] on button "Confirm" at bounding box center [292, 185] width 32 height 13
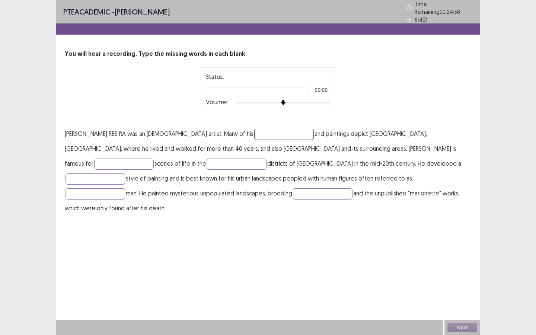
click at [254, 132] on input "text" at bounding box center [284, 134] width 60 height 11
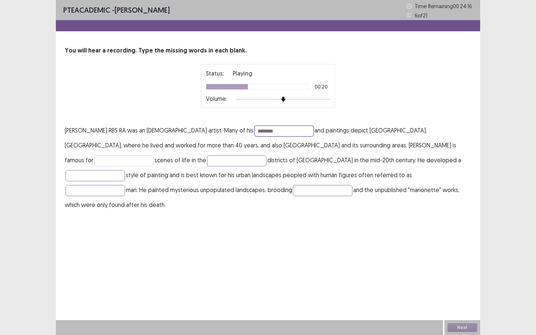
type input "********"
click at [154, 155] on input "text" at bounding box center [124, 160] width 60 height 11
type input "********"
click at [207, 161] on input "text" at bounding box center [237, 160] width 60 height 11
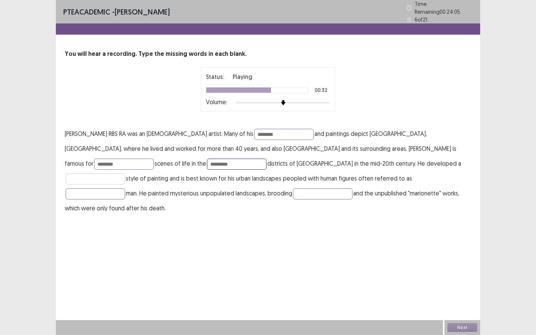
type input "*********"
click at [125, 173] on input "text" at bounding box center [96, 178] width 60 height 11
type input "**********"
click at [125, 188] on input "text" at bounding box center [96, 193] width 60 height 11
type input "**********"
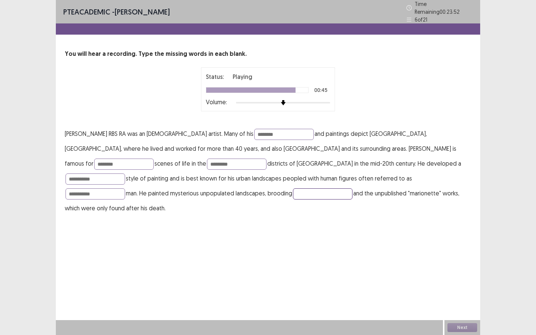
click at [293, 190] on input "text" at bounding box center [323, 193] width 60 height 11
type input "*********"
click at [462, 255] on button "Next" at bounding box center [462, 327] width 30 height 9
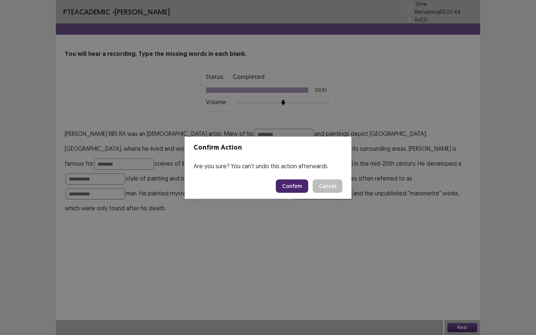
click at [298, 188] on button "Confirm" at bounding box center [292, 185] width 32 height 13
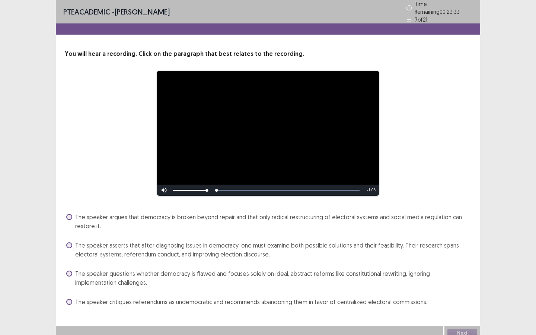
scroll to position [2, 0]
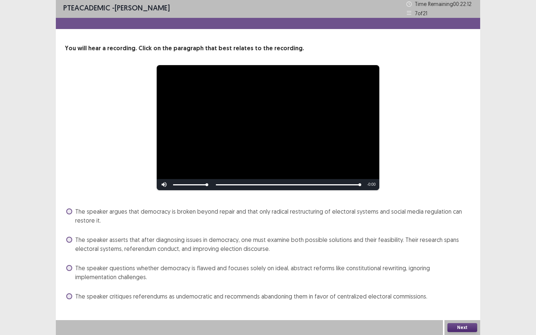
click at [230, 255] on span "The speaker questions whether democracy is flawed and focuses solely on ideal, …" at bounding box center [273, 273] width 396 height 18
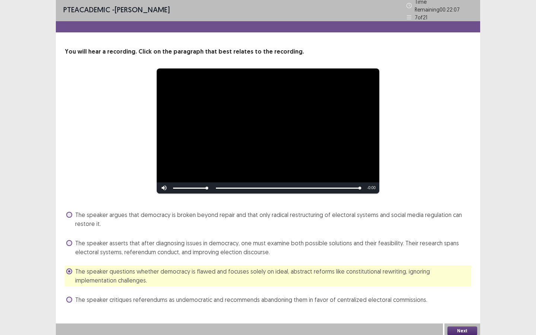
click at [221, 255] on span "The speaker critiques referendums as undemocratic and recommends abandoning the…" at bounding box center [251, 299] width 352 height 9
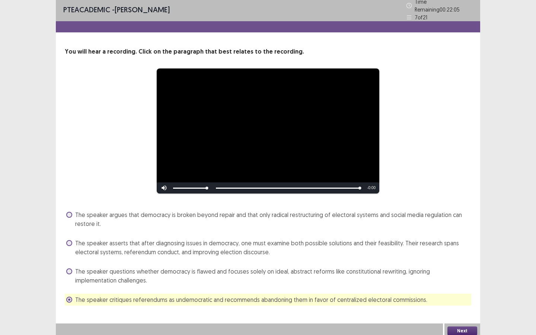
click at [211, 246] on span "The speaker asserts that after diagnosing issues in democracy, one must examine…" at bounding box center [273, 248] width 396 height 18
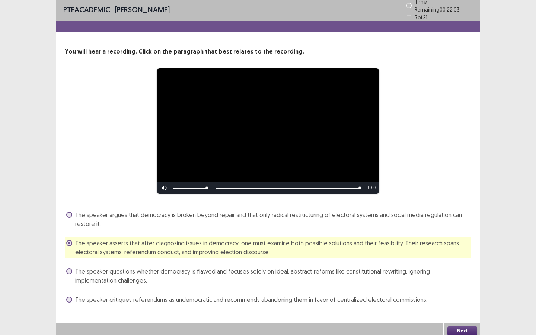
click at [464, 255] on button "Next" at bounding box center [462, 330] width 30 height 9
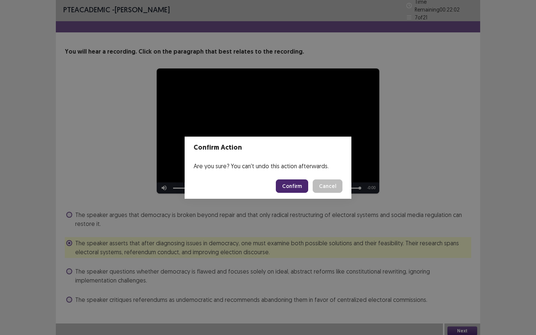
click at [294, 185] on button "Confirm" at bounding box center [292, 185] width 32 height 13
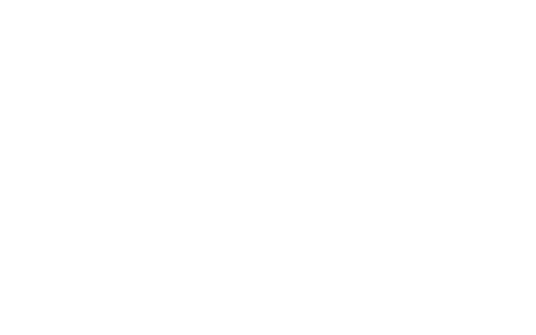
scroll to position [0, 0]
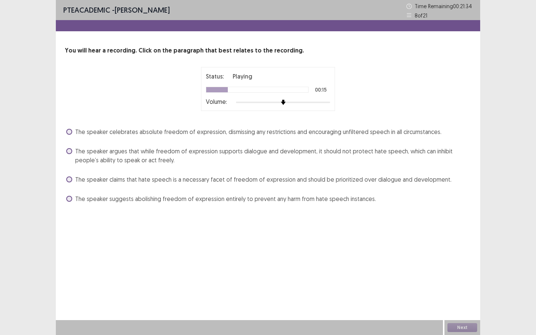
click at [368, 151] on span "The speaker argues that while freedom of expression supports dialogue and devel…" at bounding box center [273, 156] width 396 height 18
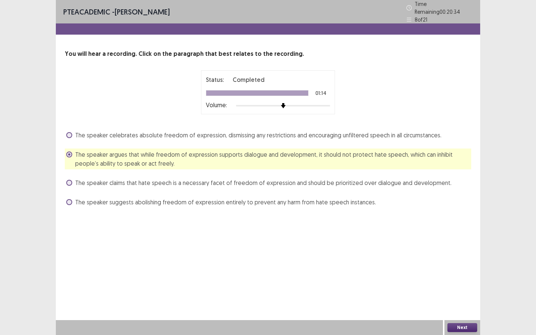
click at [463, 255] on button "Next" at bounding box center [462, 327] width 30 height 9
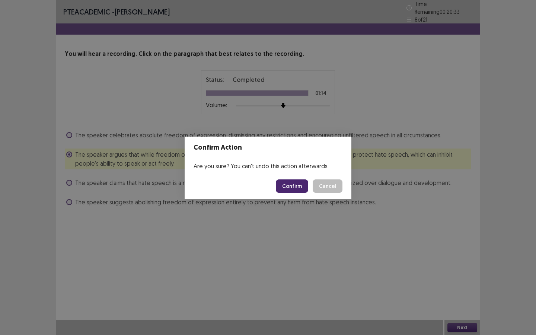
click at [295, 183] on button "Confirm" at bounding box center [292, 185] width 32 height 13
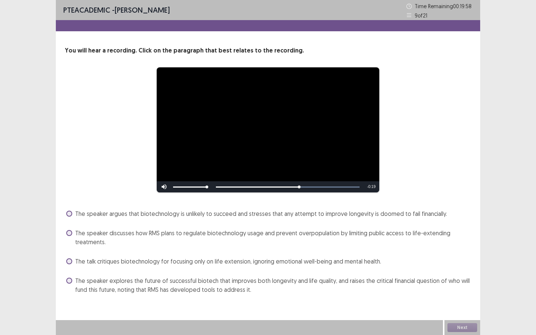
click at [349, 255] on span "The speaker explores the future of successful biotech that improves both longev…" at bounding box center [273, 285] width 396 height 18
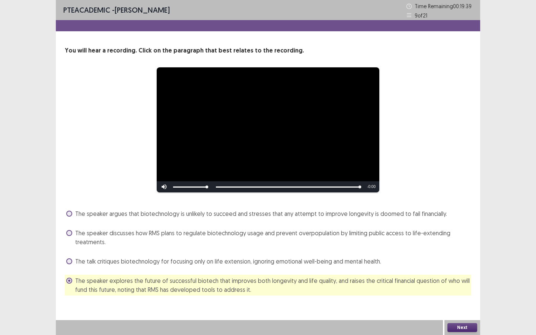
click at [452, 255] on button "Next" at bounding box center [462, 327] width 30 height 9
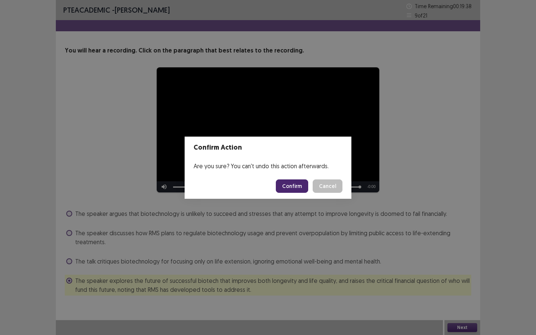
click at [293, 181] on button "Confirm" at bounding box center [292, 185] width 32 height 13
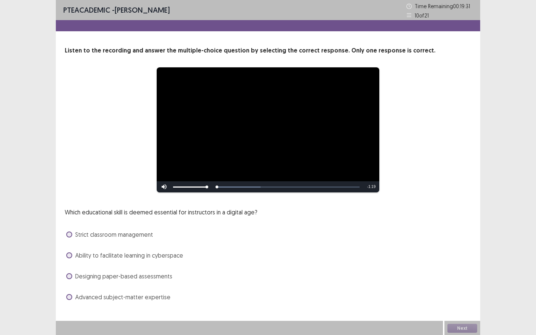
scroll to position [1, 0]
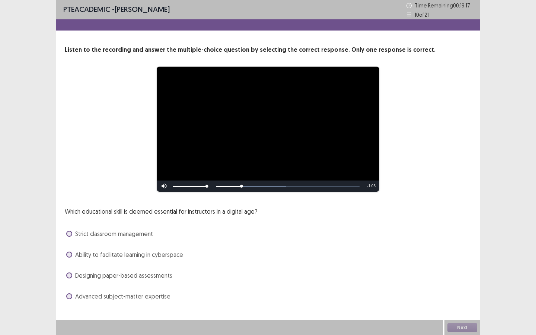
click at [146, 255] on span "Ability to facilitate learning in cyberspace" at bounding box center [129, 254] width 108 height 9
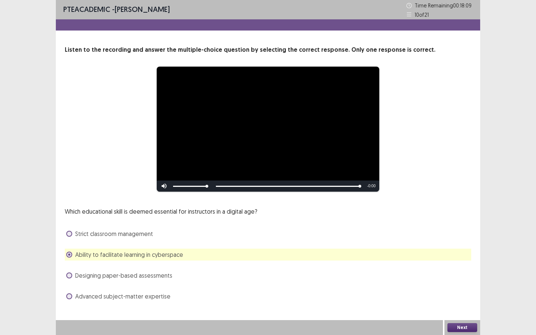
click at [458, 255] on button "Next" at bounding box center [462, 327] width 30 height 9
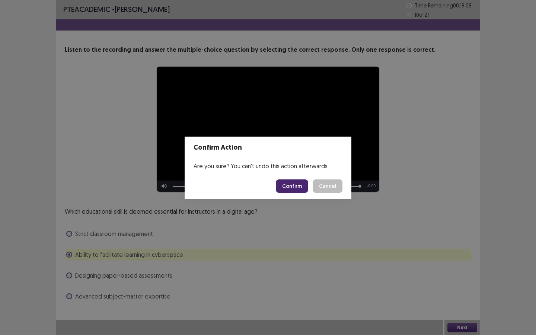
click at [291, 183] on button "Confirm" at bounding box center [292, 185] width 32 height 13
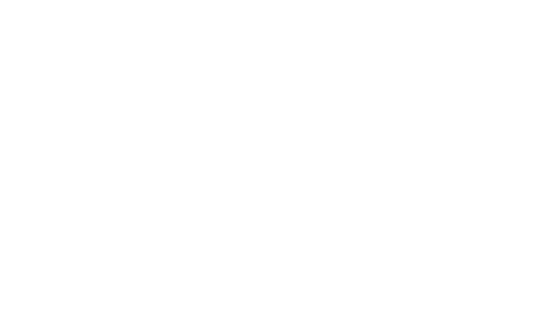
scroll to position [0, 0]
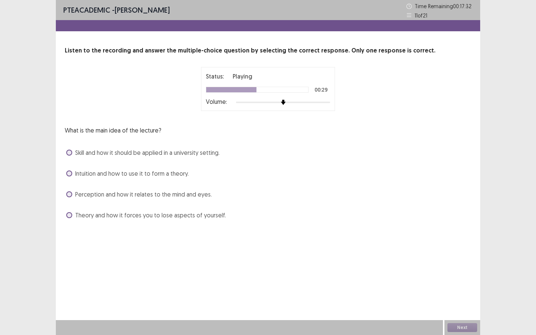
click at [153, 213] on span "Theory and how it forces you to lose aspects of yourself." at bounding box center [150, 215] width 151 height 9
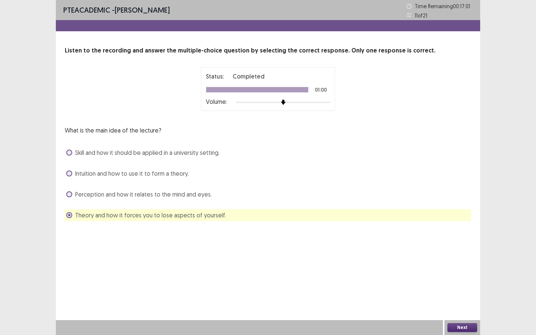
click at [459, 255] on button "Next" at bounding box center [462, 327] width 30 height 9
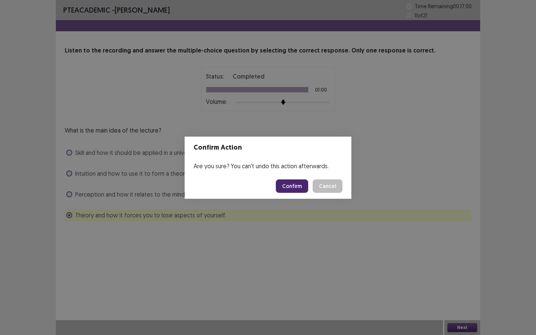
click at [294, 186] on button "Confirm" at bounding box center [292, 185] width 32 height 13
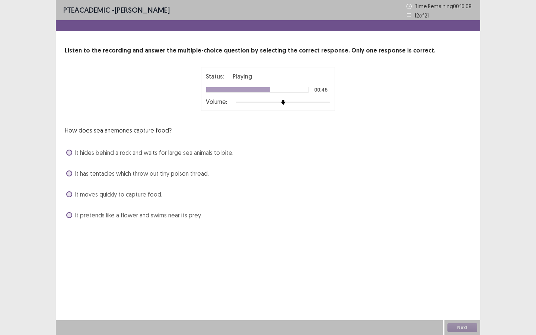
click at [186, 169] on span "It has tentacles which throw out tiny poison thread." at bounding box center [142, 173] width 134 height 9
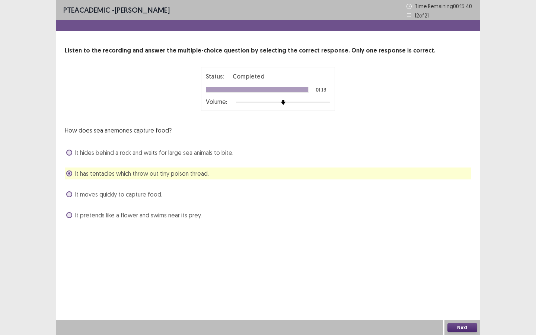
click at [462, 255] on button "Next" at bounding box center [462, 327] width 30 height 9
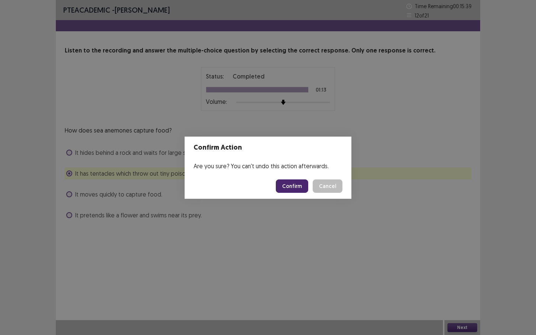
click at [300, 186] on button "Confirm" at bounding box center [292, 185] width 32 height 13
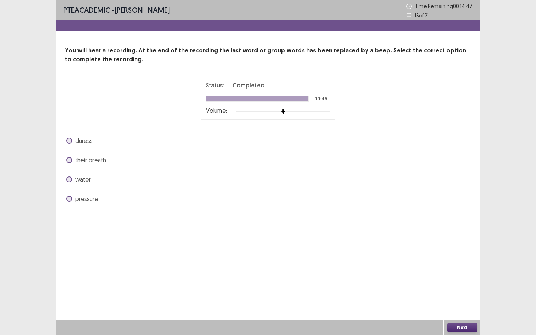
click at [87, 197] on span "pressure" at bounding box center [86, 198] width 23 height 9
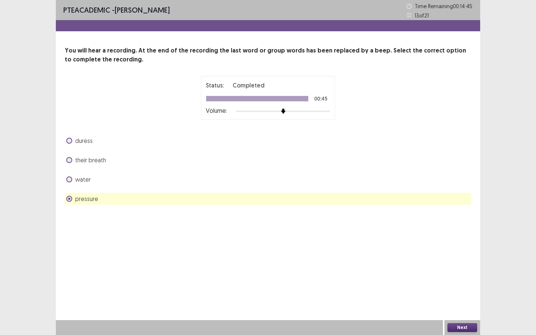
click at [466, 255] on button "Next" at bounding box center [462, 327] width 30 height 9
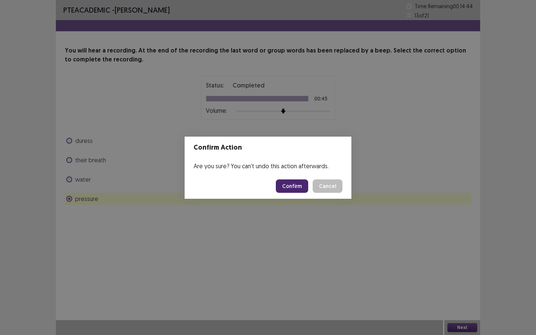
click at [297, 183] on button "Confirm" at bounding box center [292, 185] width 32 height 13
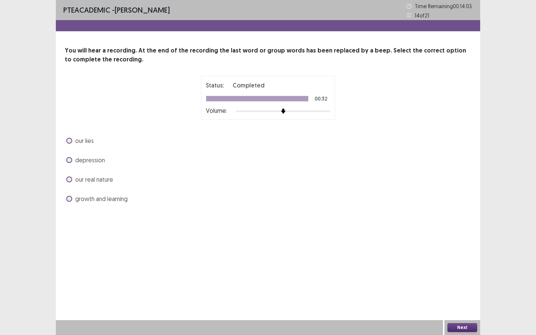
click at [92, 180] on span "our real nature" at bounding box center [94, 179] width 38 height 9
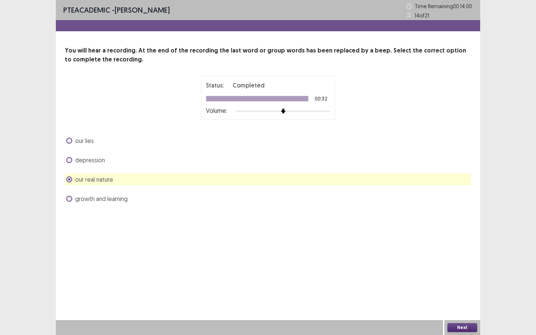
click at [470, 255] on button "Next" at bounding box center [462, 327] width 30 height 9
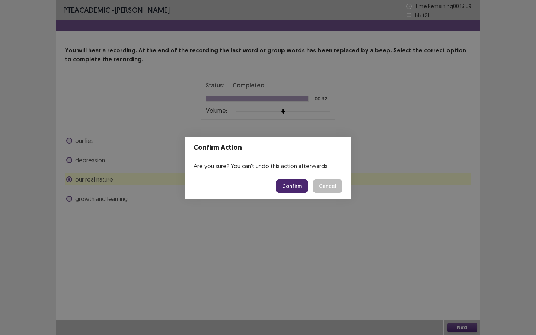
click at [300, 187] on button "Confirm" at bounding box center [292, 185] width 32 height 13
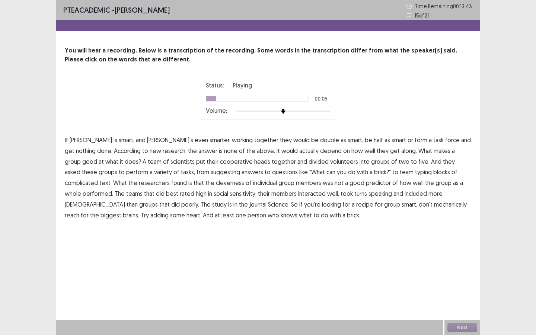
click at [320, 141] on span "double" at bounding box center [329, 139] width 19 height 9
click at [220, 163] on span "cooperative" at bounding box center [236, 161] width 33 height 9
click at [211, 172] on span "suggesting" at bounding box center [225, 171] width 29 height 9
click at [216, 185] on span "cleverness" at bounding box center [230, 182] width 28 height 9
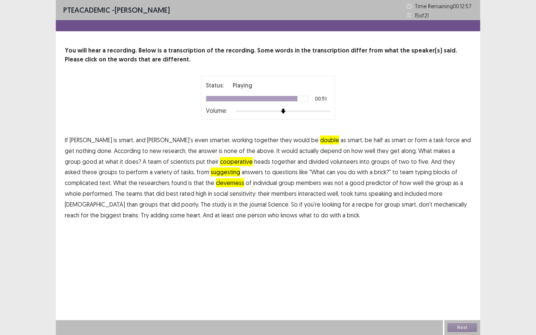
click at [434, 205] on span "mechanically" at bounding box center [450, 204] width 33 height 9
click at [457, 255] on button "Next" at bounding box center [462, 327] width 30 height 9
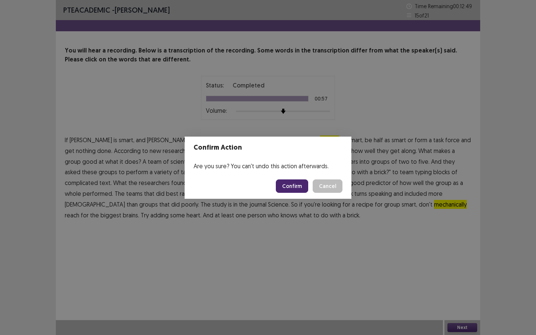
click at [285, 182] on button "Confirm" at bounding box center [292, 185] width 32 height 13
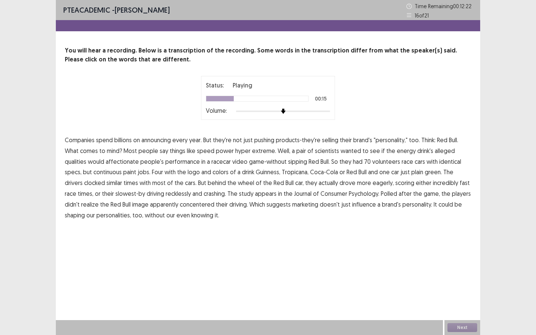
click at [106, 163] on span "affectionate" at bounding box center [122, 161] width 33 height 9
click at [93, 176] on span "continuous" at bounding box center [107, 171] width 28 height 9
click at [373, 183] on span "eagerly," at bounding box center [383, 182] width 21 height 9
click at [180, 203] on span "concentered" at bounding box center [197, 204] width 35 height 9
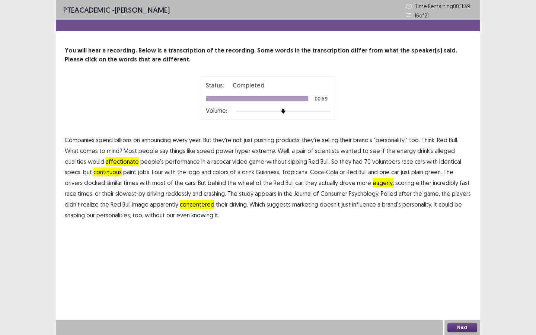
click at [166, 215] on span "our" at bounding box center [170, 215] width 9 height 9
click at [467, 255] on button "Next" at bounding box center [462, 327] width 30 height 9
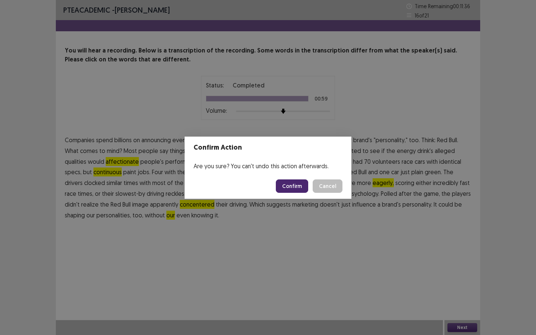
click at [297, 182] on button "Confirm" at bounding box center [292, 185] width 32 height 13
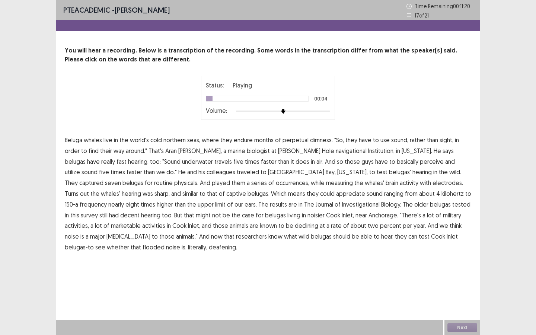
click at [320, 141] on span "dimness." at bounding box center [321, 139] width 23 height 9
click at [336, 153] on span "navigational" at bounding box center [351, 150] width 31 height 9
click at [368, 149] on span "Institution," at bounding box center [381, 150] width 26 height 9
click at [276, 182] on span "occurrences," at bounding box center [292, 182] width 33 height 9
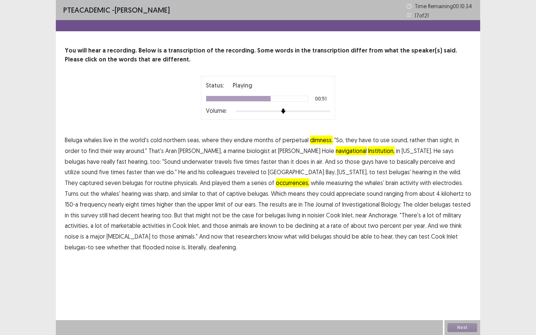
click at [342, 205] on span "Investigational" at bounding box center [361, 204] width 38 height 9
click at [141, 221] on span "marketable" at bounding box center [126, 225] width 30 height 9
click at [165, 243] on span "flooded" at bounding box center [154, 247] width 22 height 9
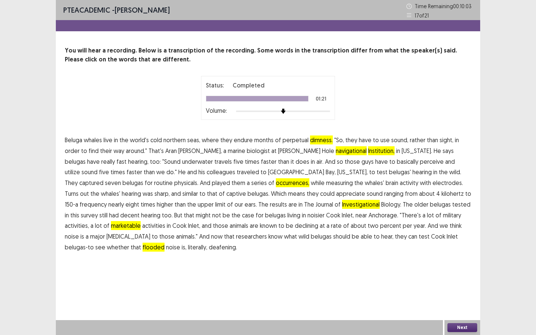
click at [470, 255] on button "Next" at bounding box center [462, 327] width 30 height 9
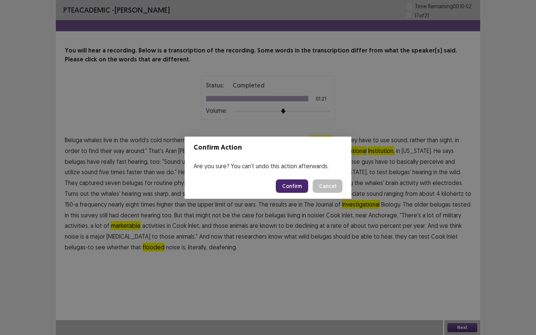
click at [296, 191] on button "Confirm" at bounding box center [292, 185] width 32 height 13
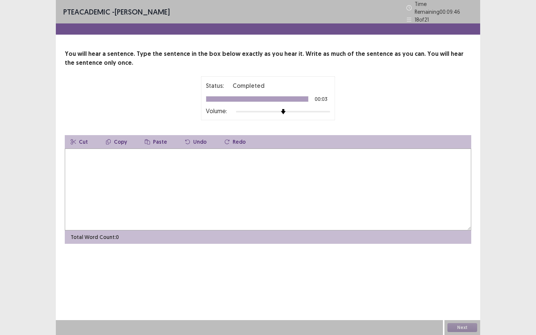
click at [170, 165] on textarea at bounding box center [268, 189] width 406 height 82
type textarea "*"
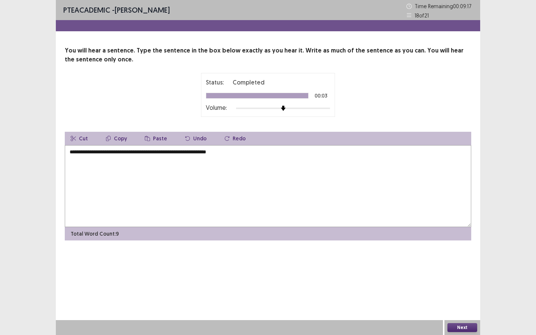
type textarea "**********"
click at [462, 255] on button "Next" at bounding box center [462, 327] width 30 height 9
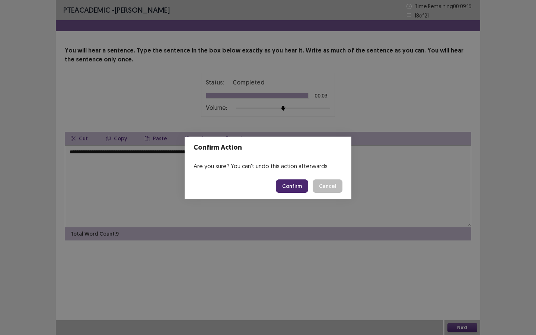
click at [287, 186] on button "Confirm" at bounding box center [292, 185] width 32 height 13
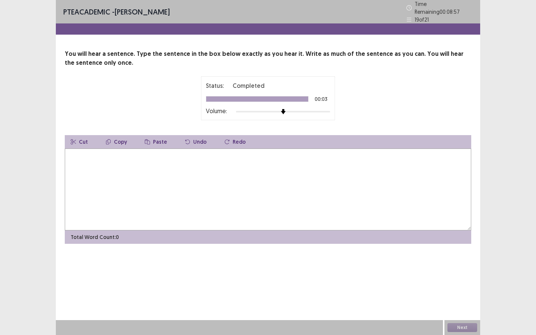
click at [231, 156] on textarea at bounding box center [268, 189] width 406 height 82
click at [73, 152] on textarea "**********" at bounding box center [268, 189] width 406 height 82
click at [166, 153] on textarea "**********" at bounding box center [268, 189] width 406 height 82
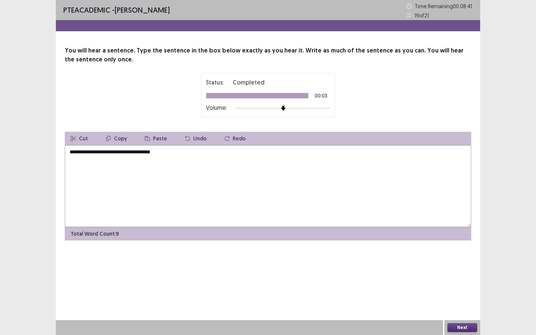
click at [168, 153] on textarea "**********" at bounding box center [268, 186] width 406 height 82
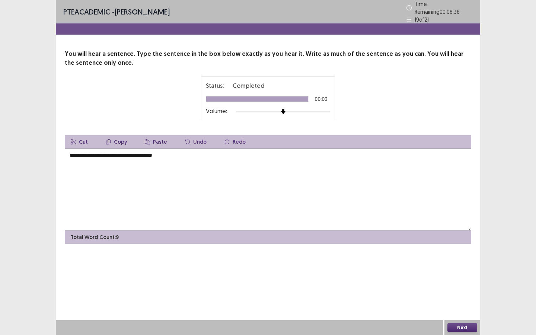
type textarea "**********"
click at [467, 255] on button "Next" at bounding box center [462, 327] width 30 height 9
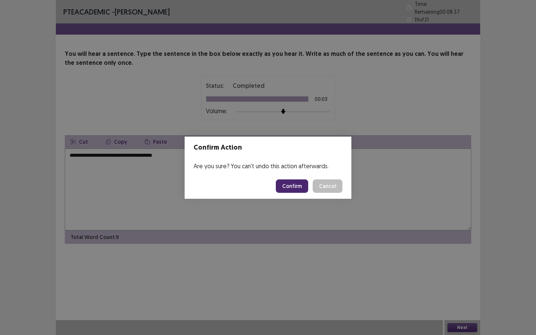
click at [291, 185] on button "Confirm" at bounding box center [292, 185] width 32 height 13
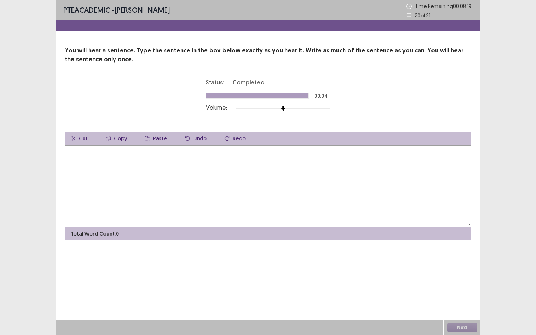
click at [203, 166] on textarea at bounding box center [268, 186] width 406 height 82
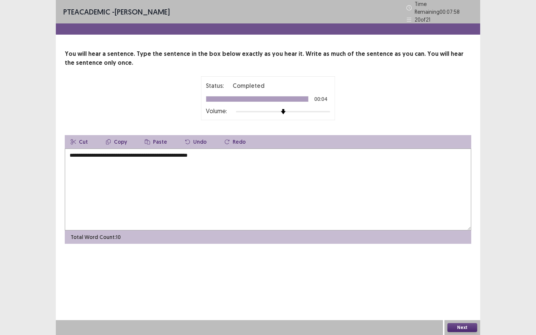
click at [157, 153] on textarea "**********" at bounding box center [268, 189] width 406 height 82
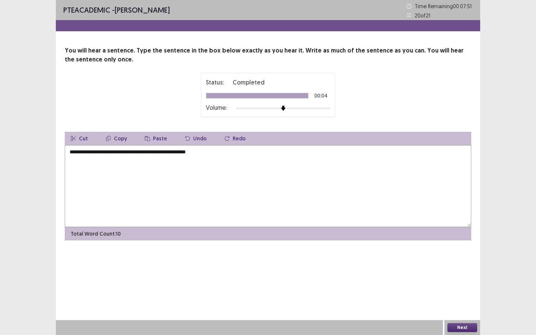
type textarea "**********"
click at [462, 255] on button "Next" at bounding box center [462, 327] width 30 height 9
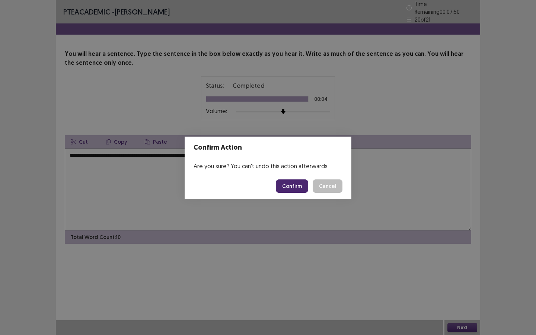
click at [288, 185] on button "Confirm" at bounding box center [292, 185] width 32 height 13
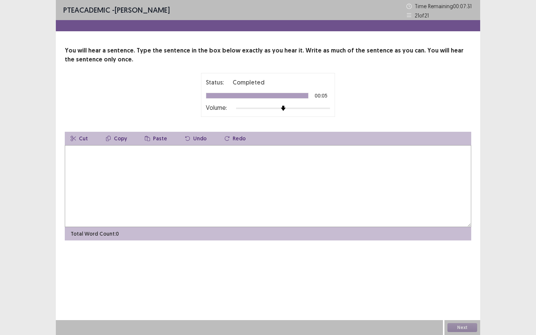
click at [185, 182] on textarea at bounding box center [268, 186] width 406 height 82
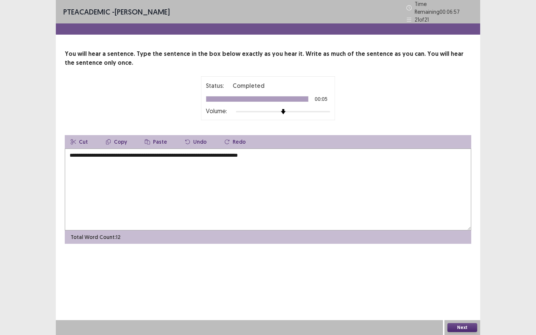
type textarea "**********"
click at [465, 255] on button "Next" at bounding box center [462, 327] width 30 height 9
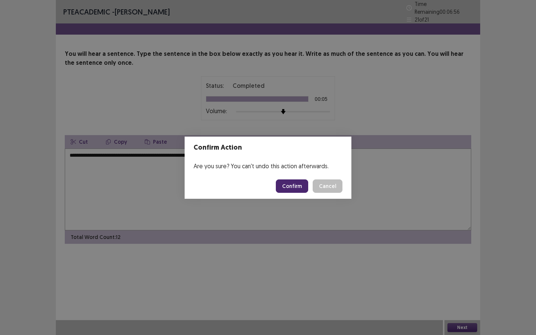
click at [293, 190] on button "Confirm" at bounding box center [292, 185] width 32 height 13
